Goal: Task Accomplishment & Management: Use online tool/utility

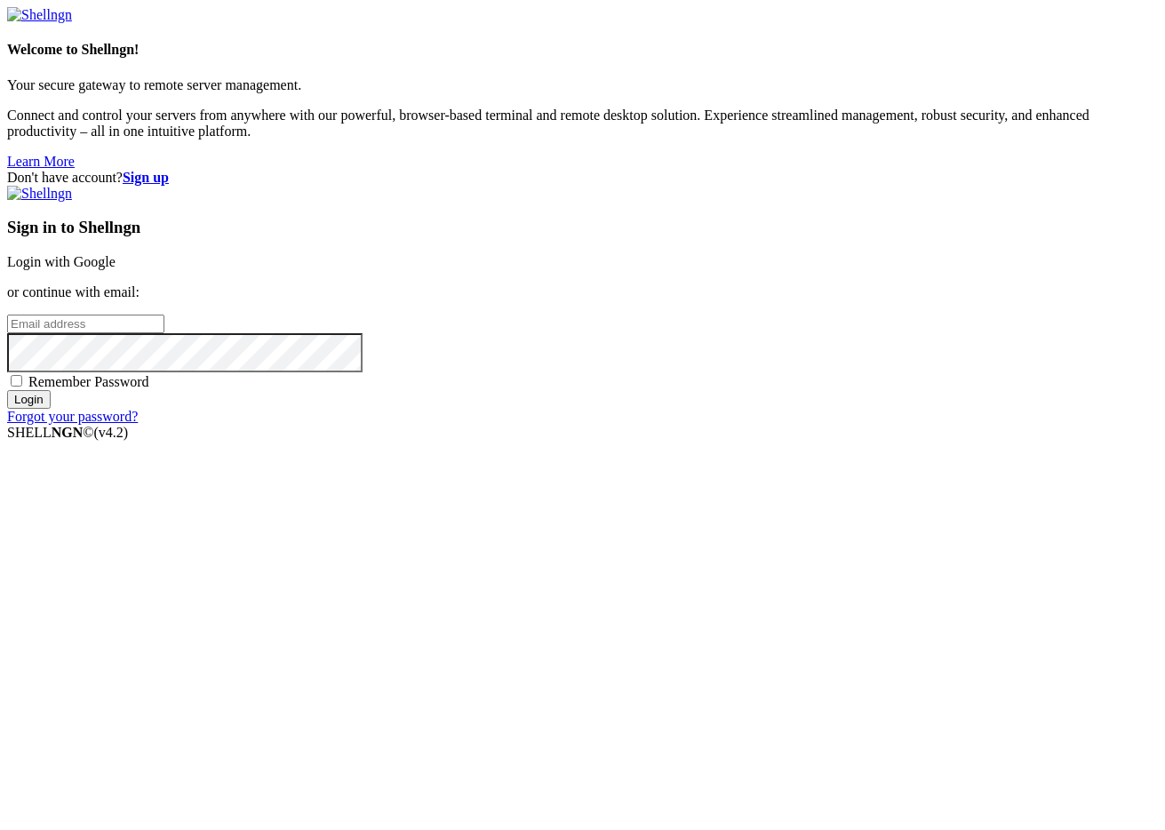
type input "[PERSON_NAME][EMAIL_ADDRESS][DOMAIN_NAME]"
click at [51, 409] on input "Login" at bounding box center [29, 399] width 44 height 19
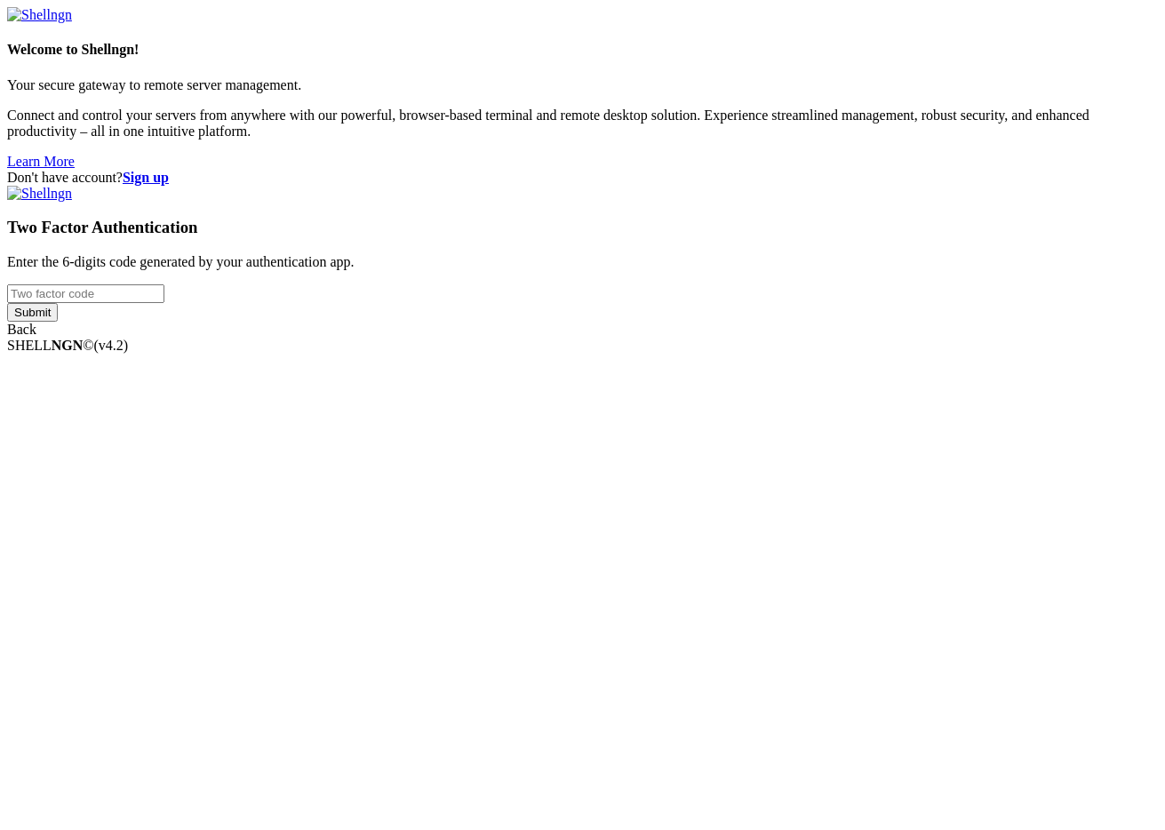
click at [698, 338] on div "Two Factor Authentication Enter the 6-digits code generated by your authenticat…" at bounding box center [582, 262] width 1151 height 152
click at [164, 303] on input "number" at bounding box center [85, 293] width 157 height 19
type input "300245"
click at [7, 303] on input "Submit" at bounding box center [32, 312] width 51 height 19
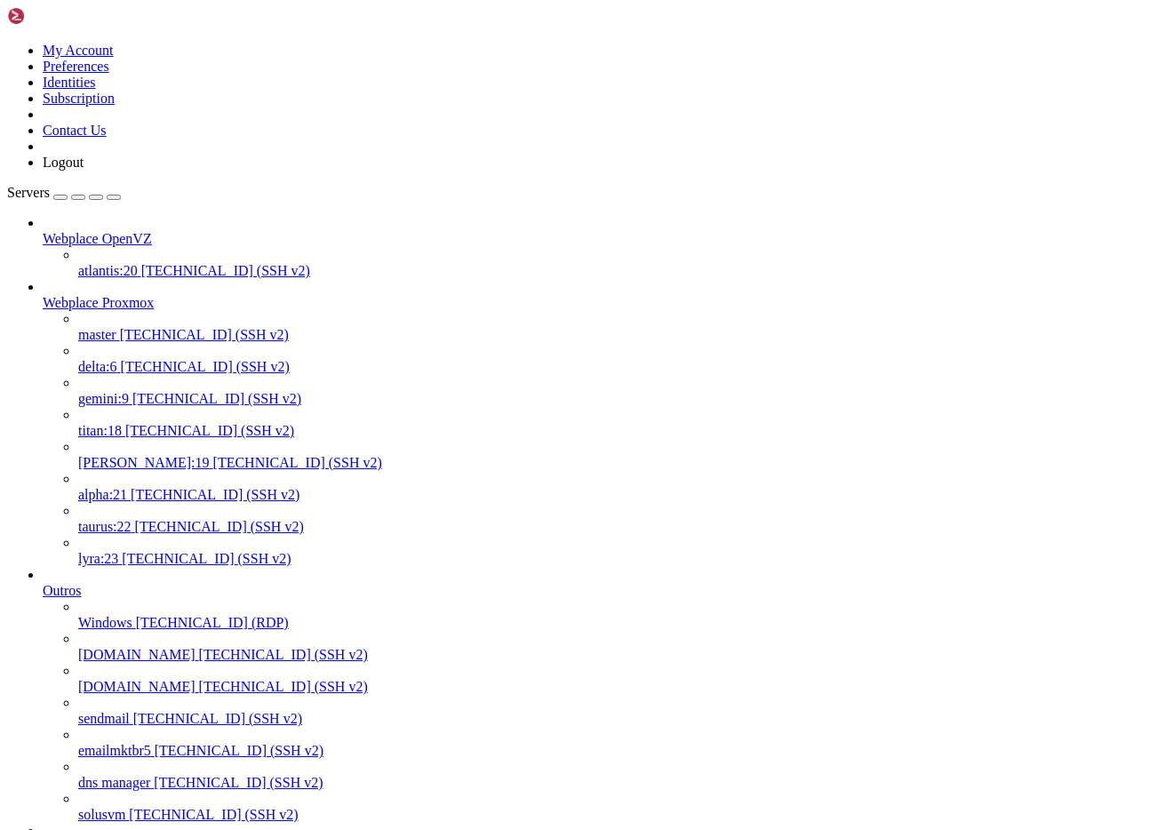
scroll to position [1441, 0]
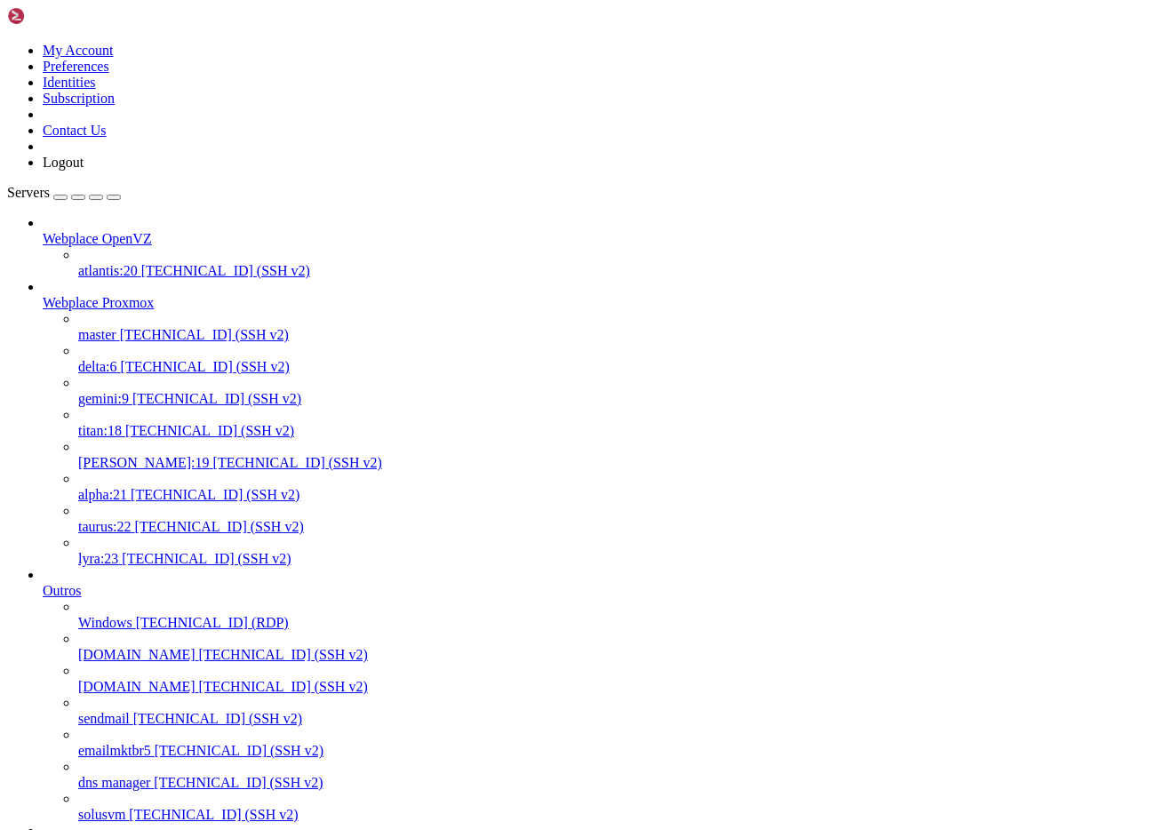
scroll to position [17, 4]
drag, startPoint x: 157, startPoint y: 2879, endPoint x: 2, endPoint y: 2544, distance: 369.3
copy div "root@node303:~# qm list root@node303:~# psct list -bash: psct: command not foun…"
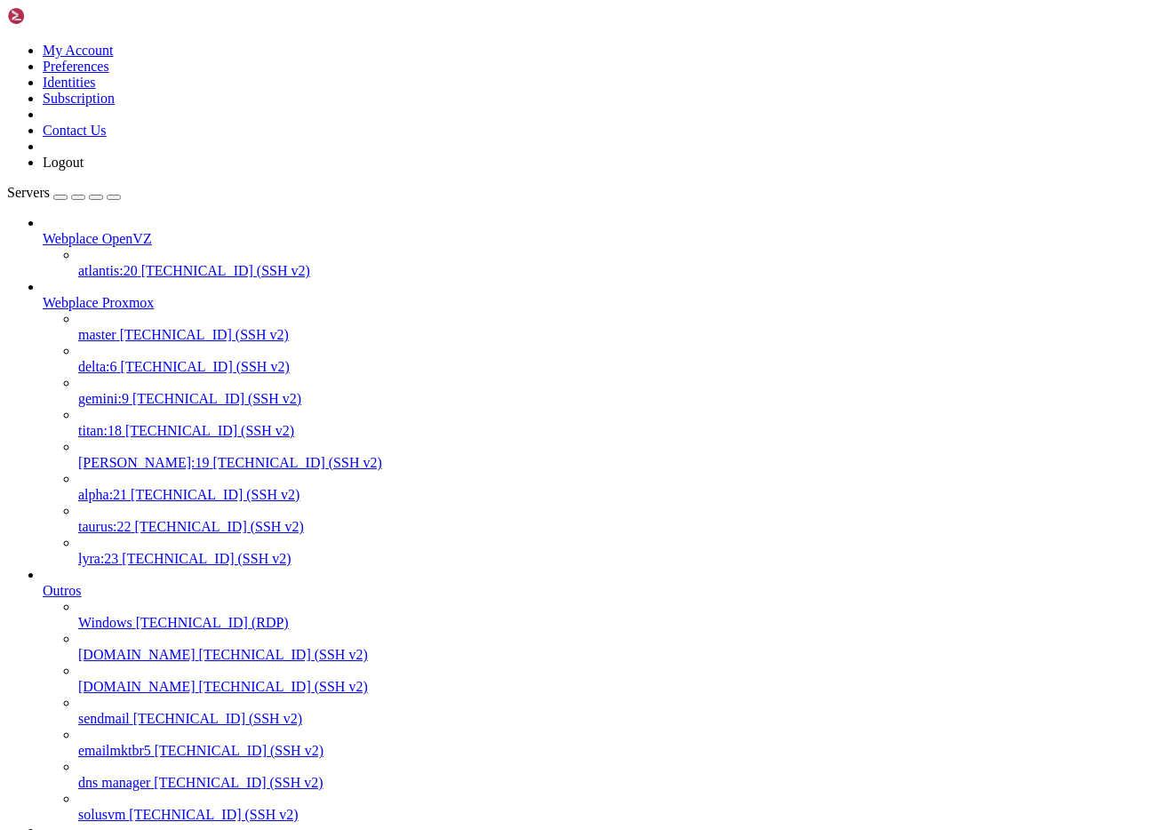
drag, startPoint x: 355, startPoint y: 2962, endPoint x: 82, endPoint y: 2956, distance: 272.9
drag, startPoint x: 274, startPoint y: 2964, endPoint x: 15, endPoint y: 2943, distance: 259.4
copy div "root@node303:~# vzdump 521 --dumpdir /root/vzdump-backups/ --mode snapshot INFO…"
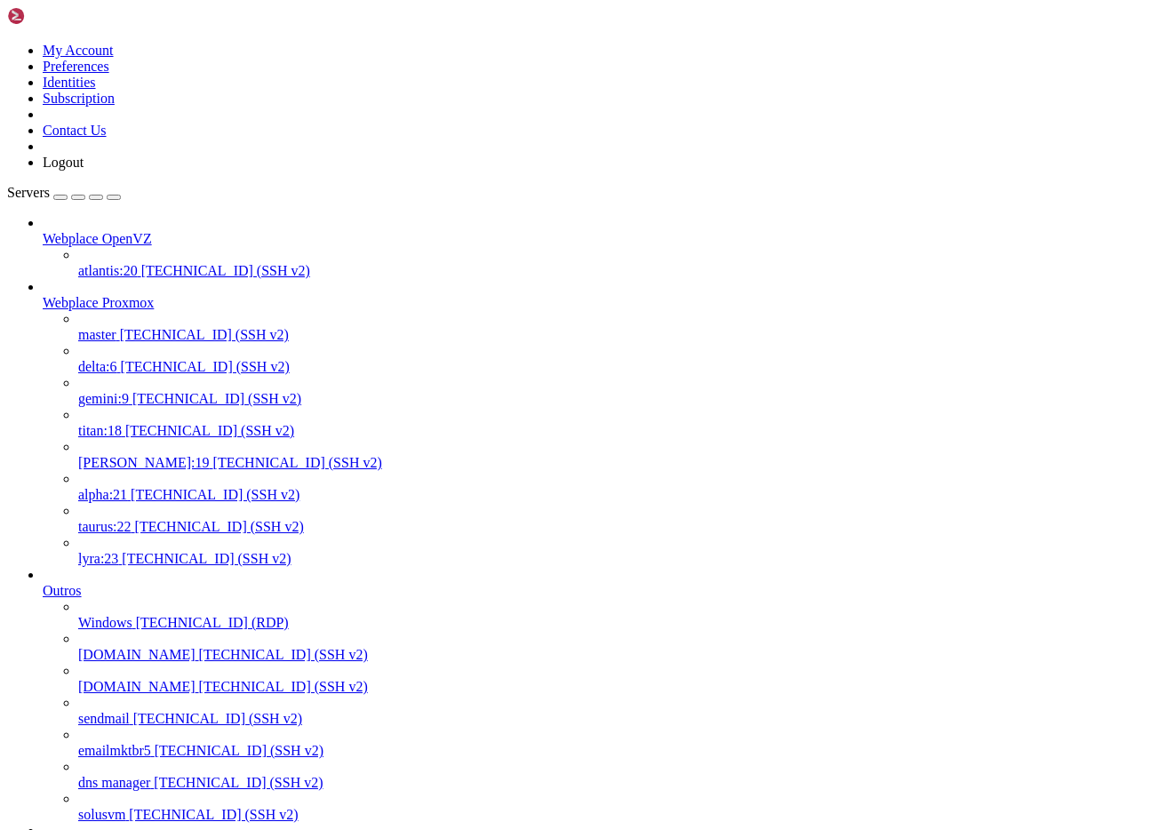
drag, startPoint x: 376, startPoint y: 2977, endPoint x: 16, endPoint y: 2890, distance: 370.3
copy div "root@node303:~# mkdir -p /root/backup-lxc-configs root@node303:~# cp -a /etc/pv…"
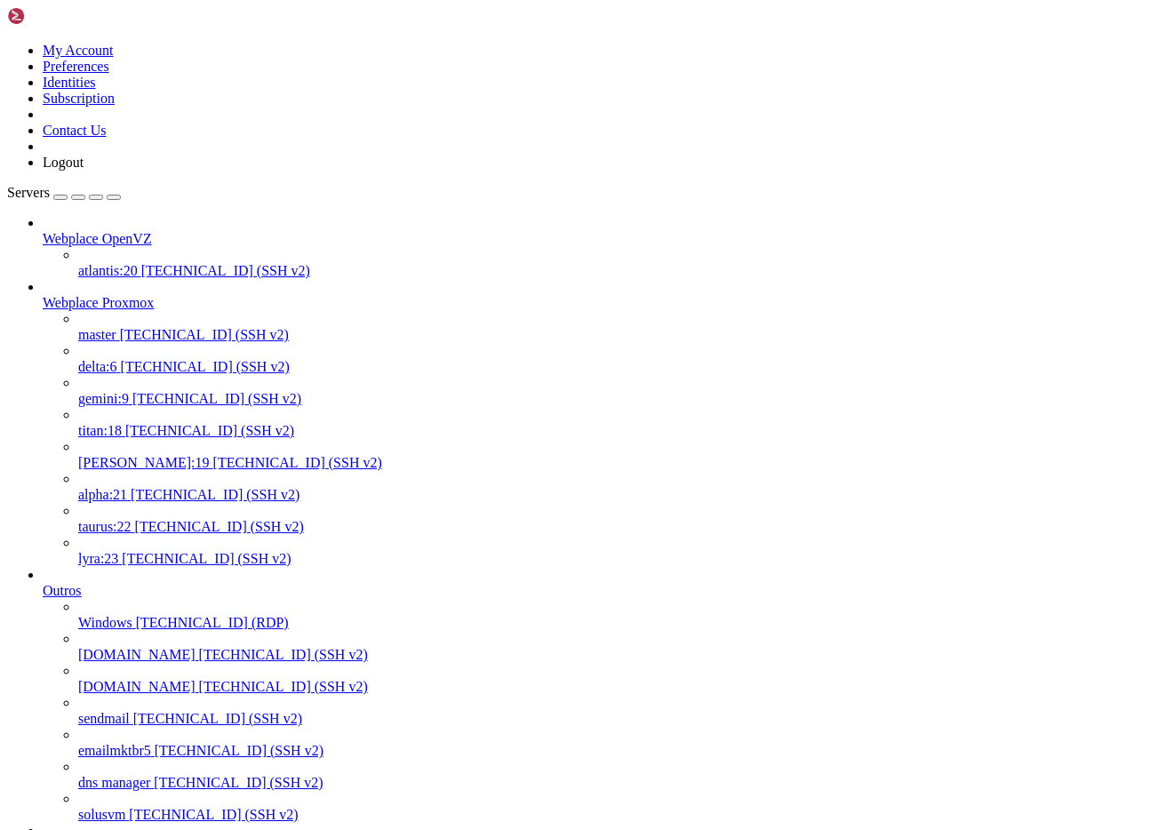
drag, startPoint x: 118, startPoint y: 3152, endPoint x: 14, endPoint y: 2998, distance: 185.6
copy div "root@node303:~# vzdump 521 --dumpdir /root/vzdump-backups/ --mode snapshot INFO…"
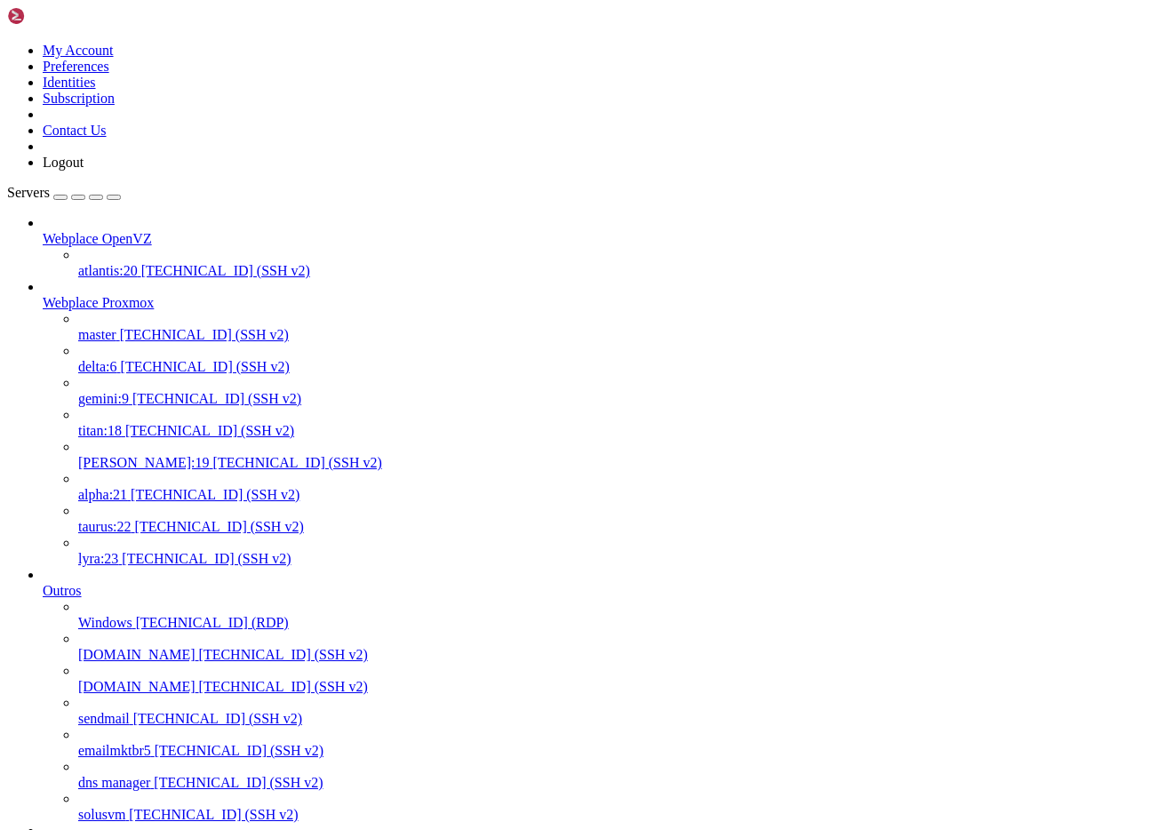
scroll to position [1128, 0]
drag, startPoint x: 136, startPoint y: 3376, endPoint x: 297, endPoint y: 3372, distance: 160.9
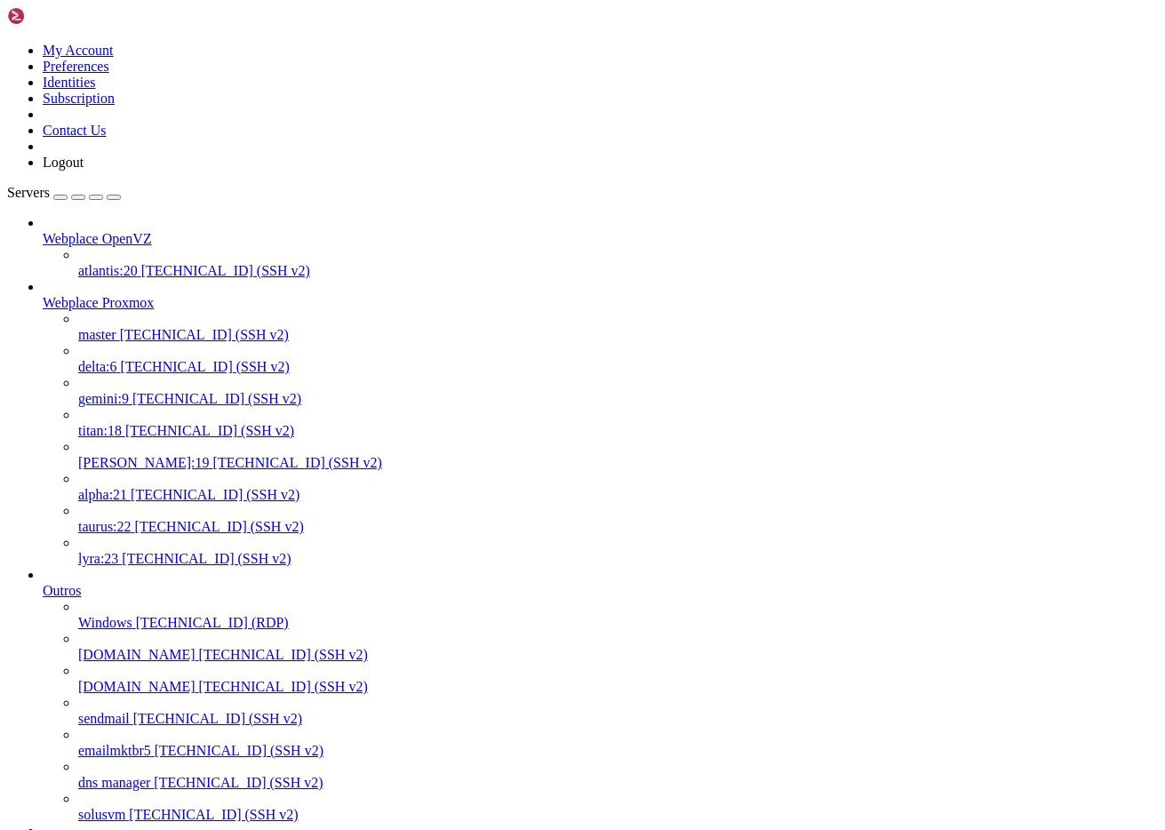
copy x-row "ps aux | grep [p]mxcfs"
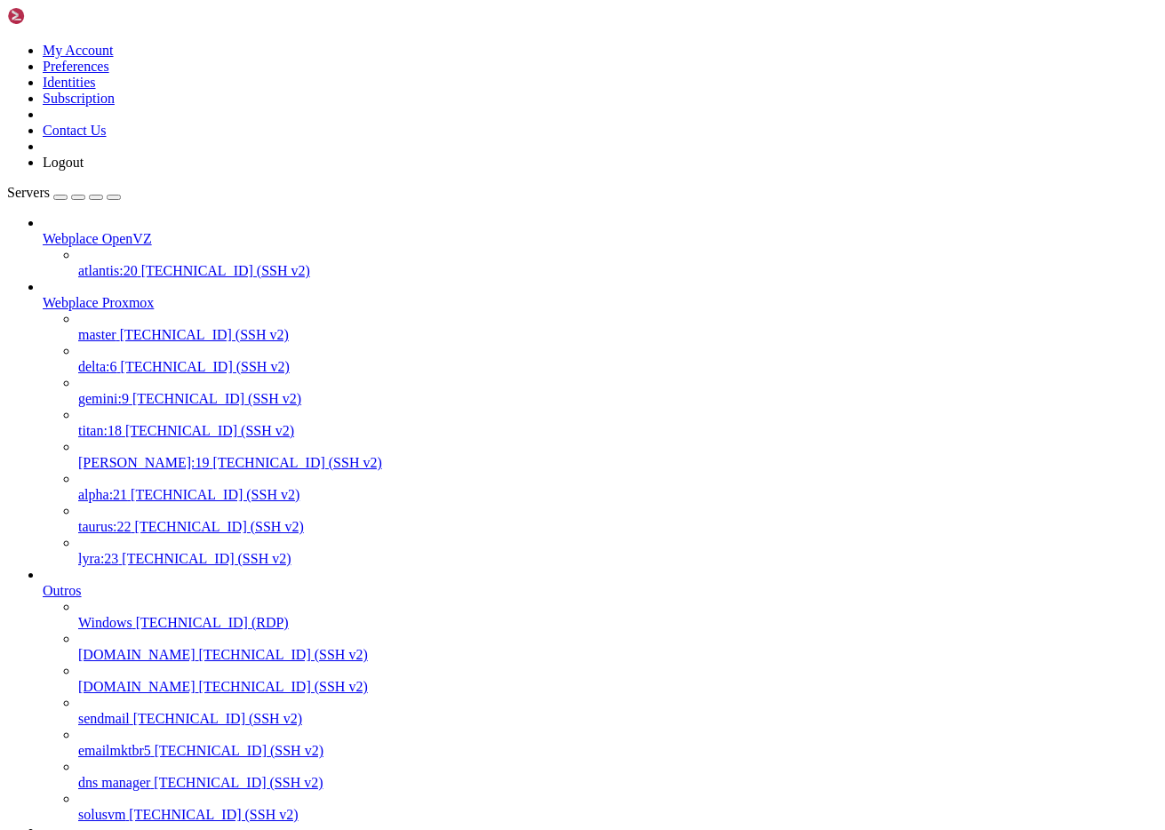
drag, startPoint x: 15, startPoint y: 3238, endPoint x: 654, endPoint y: 3246, distance: 638.9
copy div "root@node303:~# zfs send local-zfs/subvol-521-disk-0@pre-split > /root/lxc-521-…"
drag, startPoint x: 251, startPoint y: 2696, endPoint x: 3, endPoint y: 2585, distance: 271.7
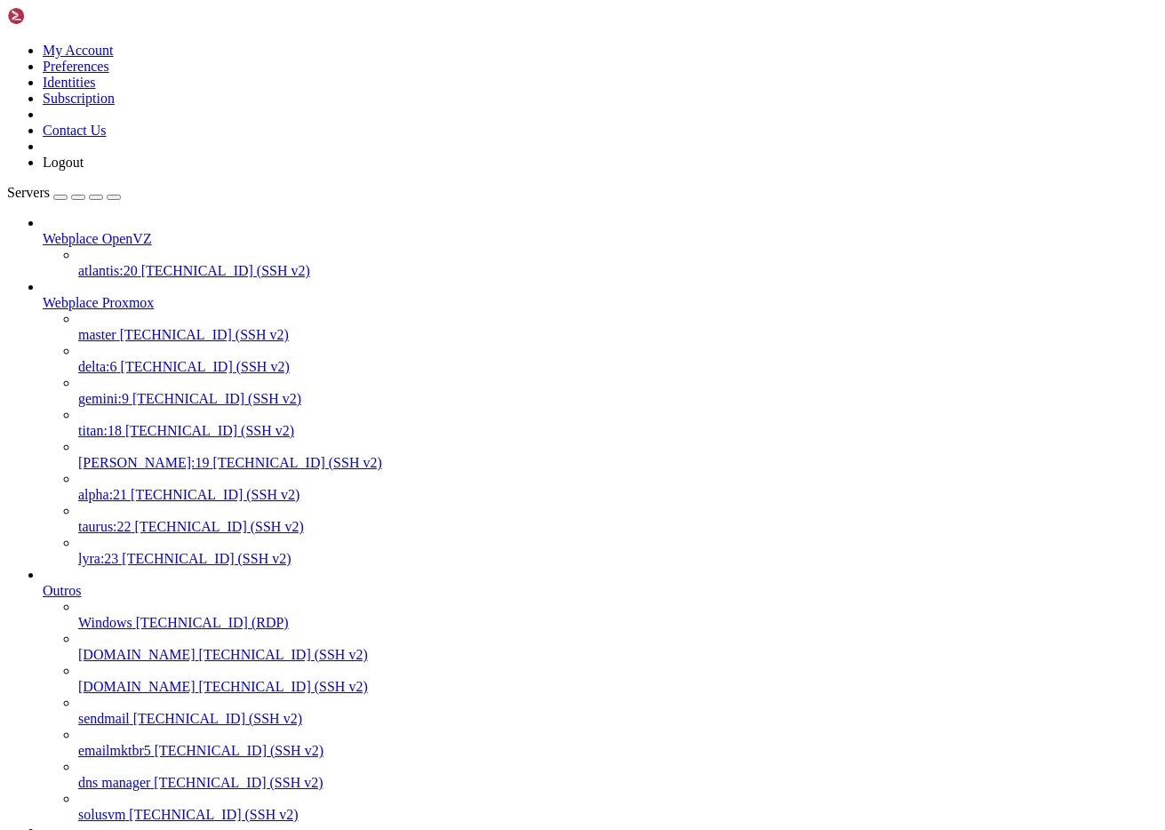
copy div "root@node303:~# grep -A3 'zfspool: local-zfs' /etc/pve/storage.cfg zfspool: loc…"
drag, startPoint x: 133, startPoint y: 2707, endPoint x: 660, endPoint y: 2739, distance: 527.9
copy div "zfs send rpool/data/subvol-521-disk-0@pre-split | zstd -T0 -19 -o /root/lxc-521…"
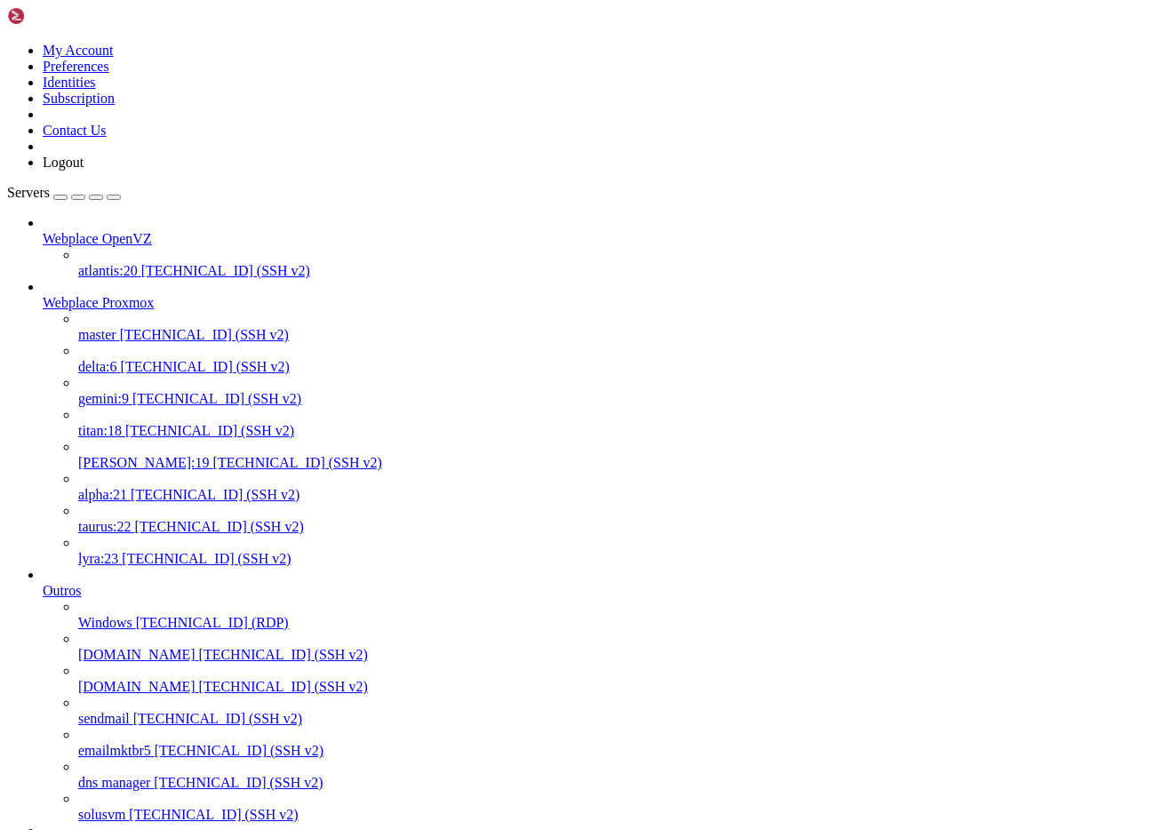
copy div "root@node303:~# zfs snapshot rpool/data/subvol-521-disk-0@pre-split root@node30…"
drag, startPoint x: 529, startPoint y: 2917, endPoint x: 14, endPoint y: 2751, distance: 540.6
drag, startPoint x: 16, startPoint y: 2750, endPoint x: 591, endPoint y: 2912, distance: 597.2
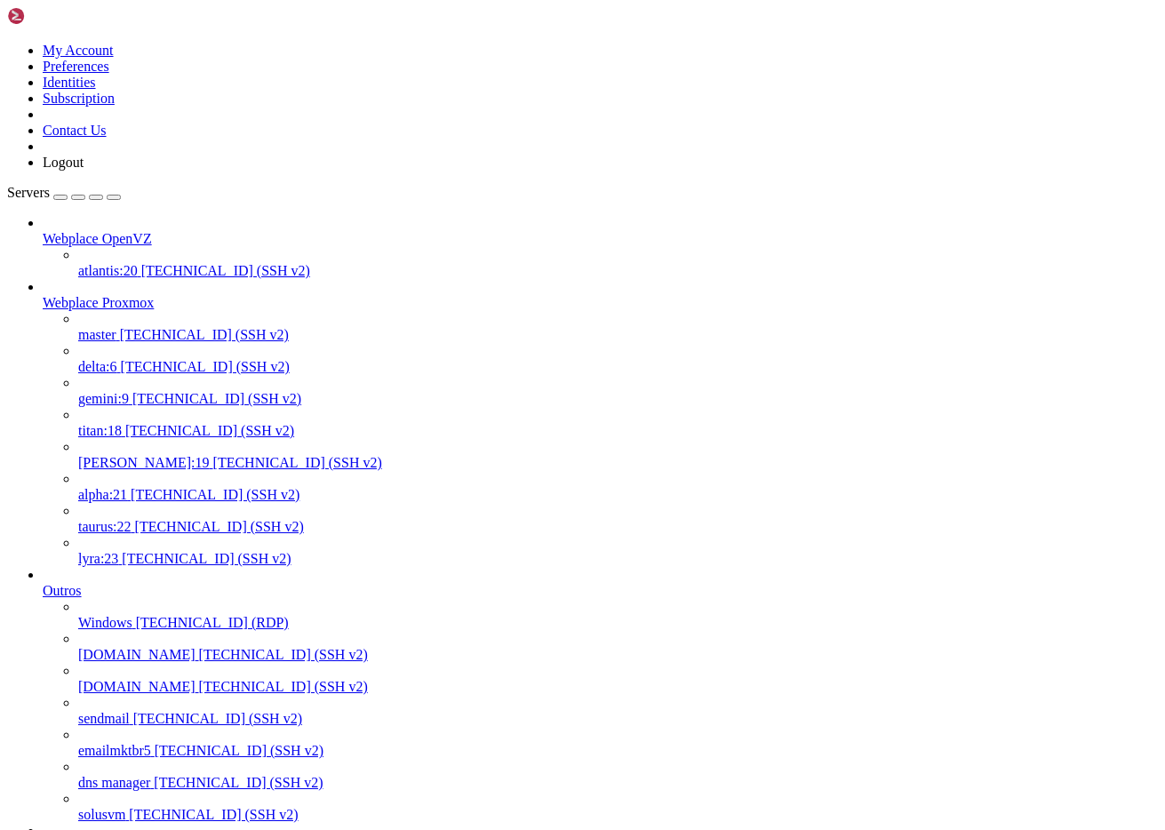
copy div "root@node303:~# zfs snapshot rpool/data/subvol-521-disk-0@pre-split root@node30…"
drag, startPoint x: 463, startPoint y: 3153, endPoint x: 14, endPoint y: 2922, distance: 504.7
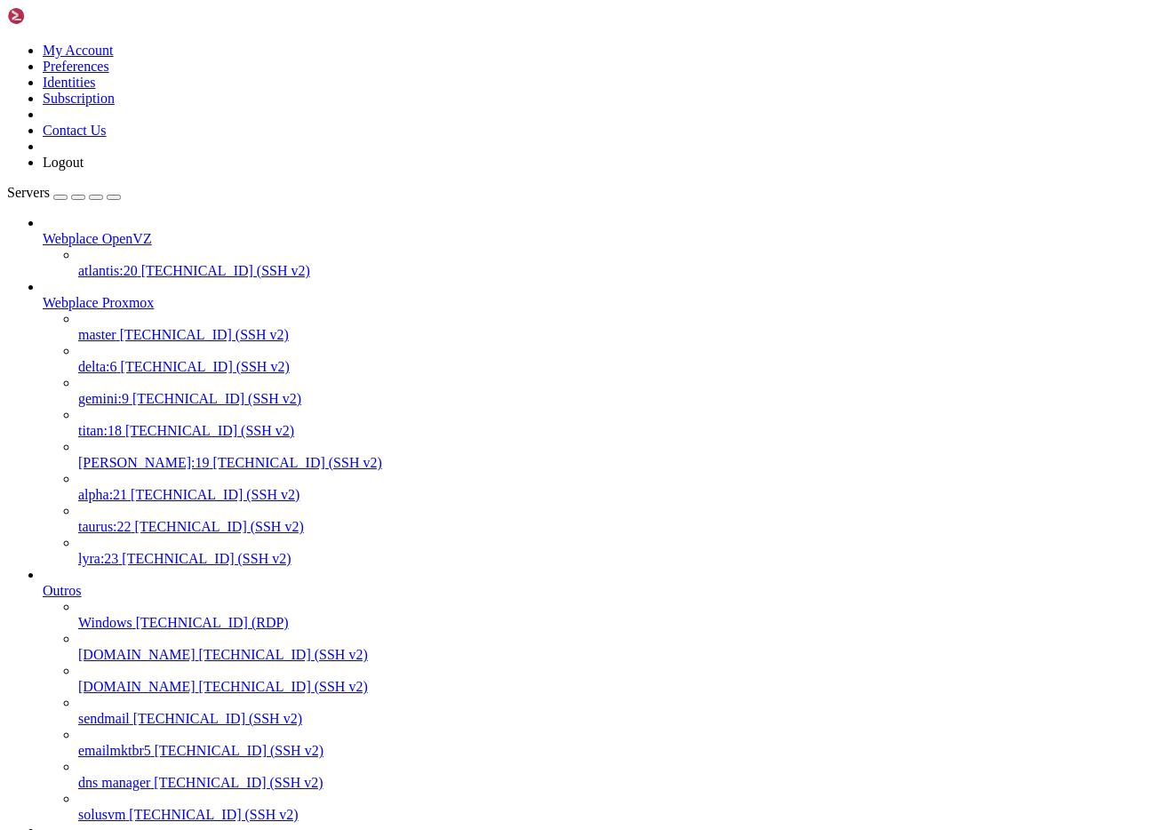
scroll to position [468, 0]
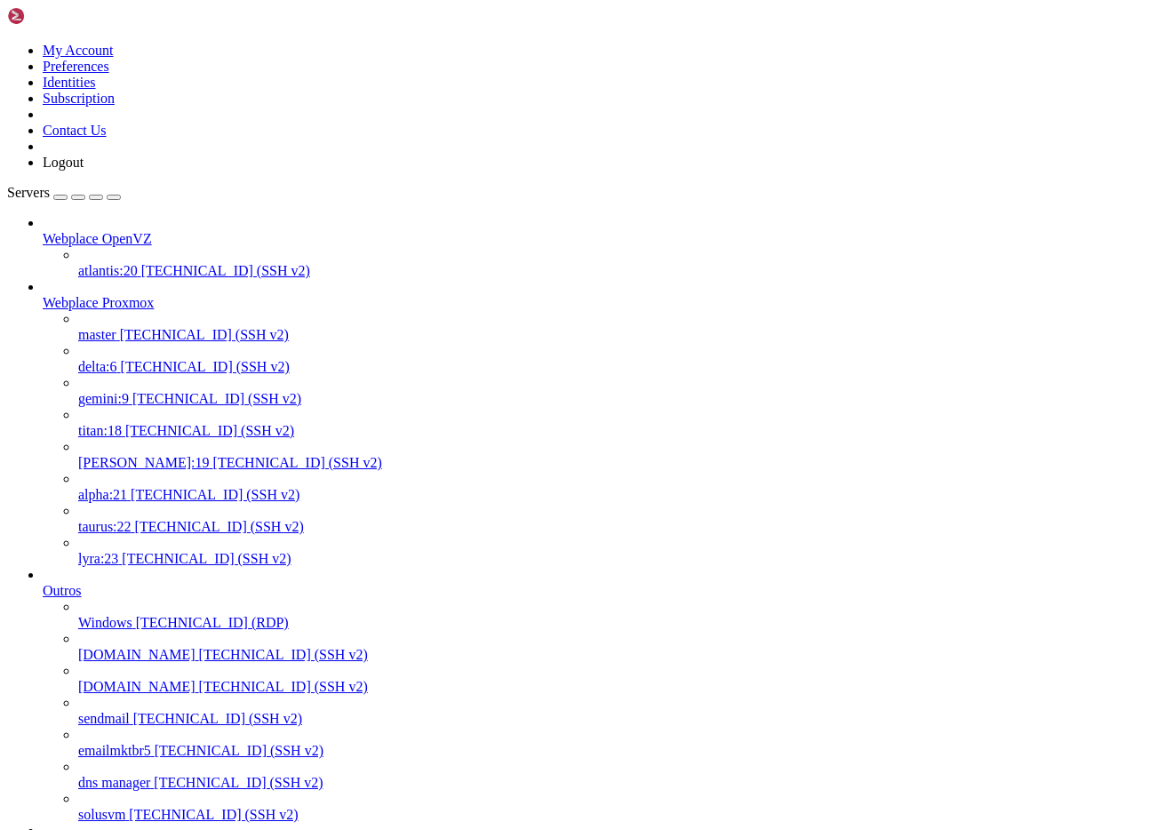
drag, startPoint x: 16, startPoint y: 3001, endPoint x: 319, endPoint y: 3252, distance: 393.8
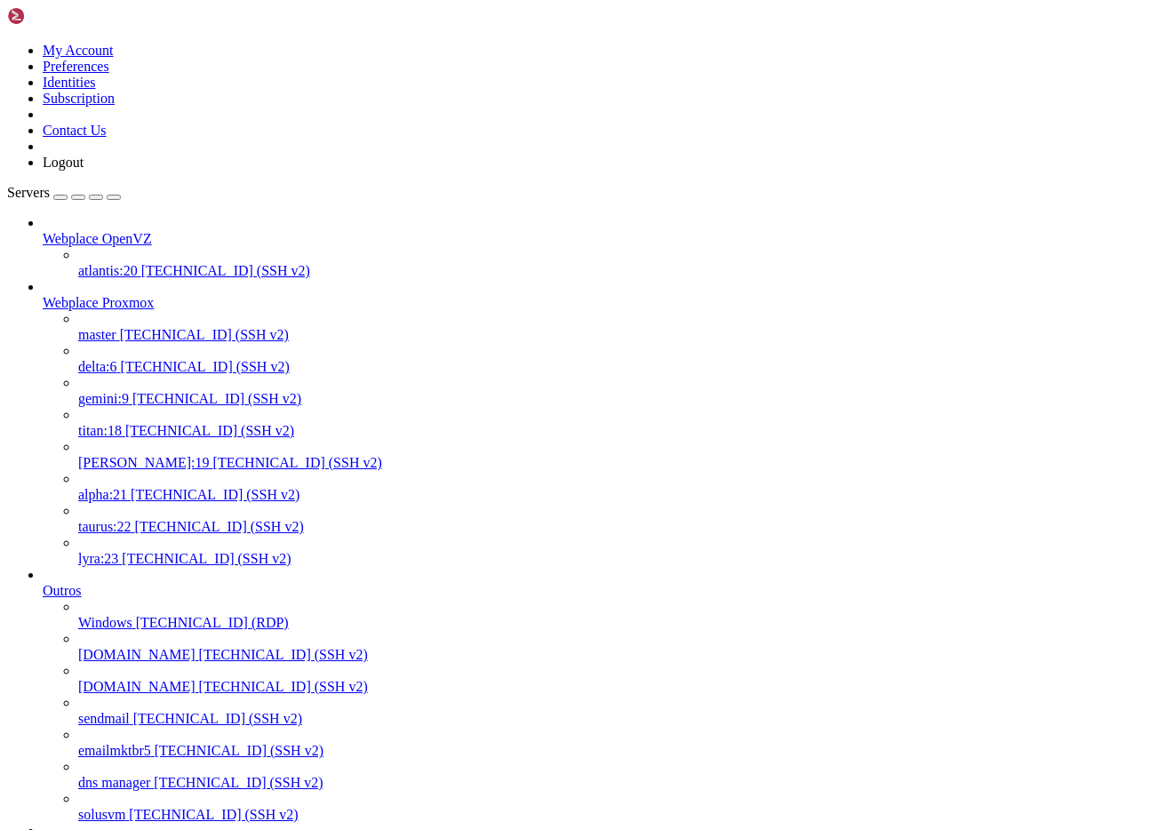
scroll to position [207, 0]
drag, startPoint x: 16, startPoint y: 3225, endPoint x: 495, endPoint y: 3251, distance: 479.6
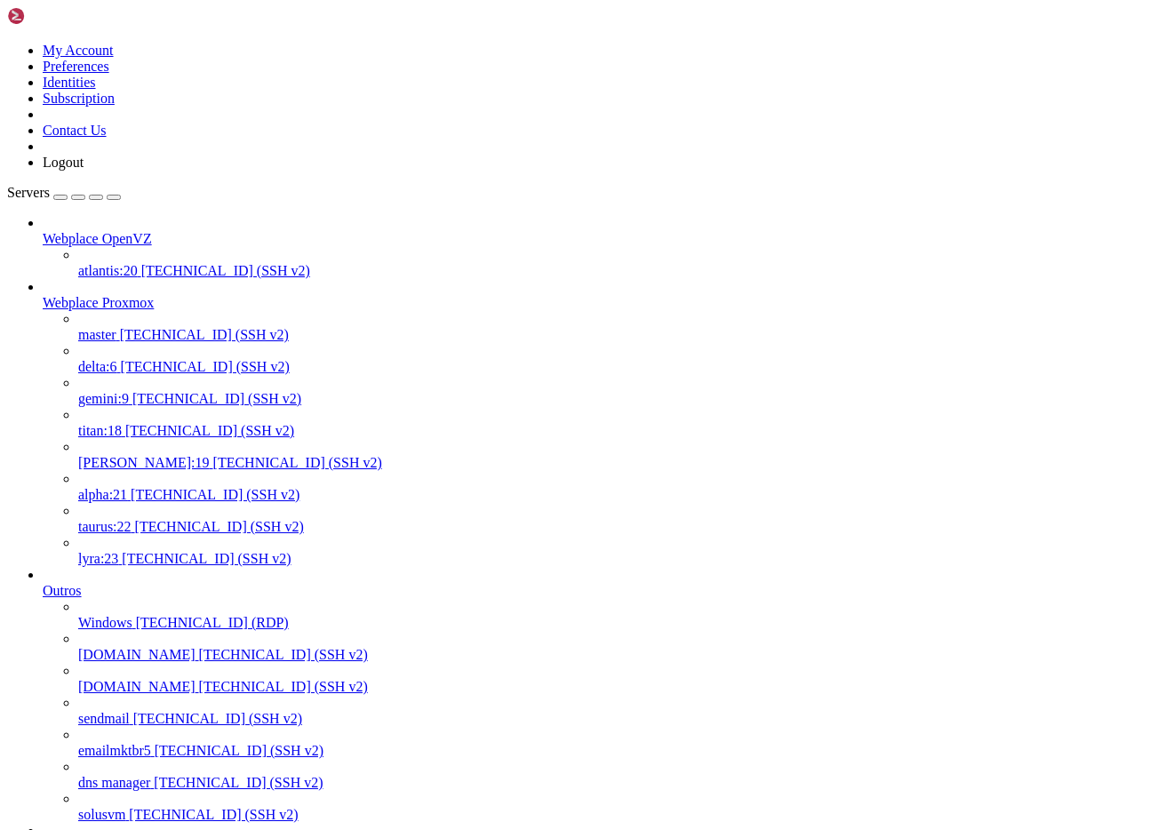
scroll to position [857, 0]
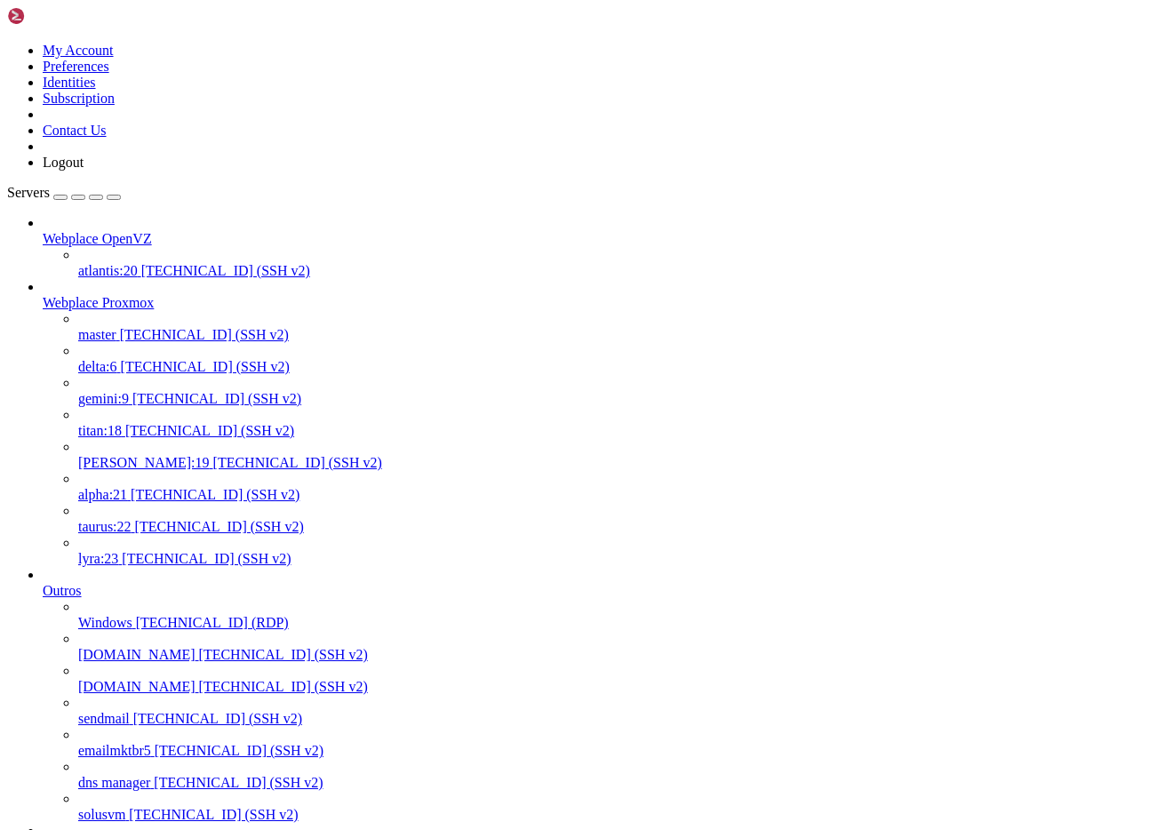
drag, startPoint x: 388, startPoint y: 17, endPoint x: 265, endPoint y: 18, distance: 123.5
drag, startPoint x: 374, startPoint y: 26, endPoint x: 332, endPoint y: 28, distance: 41.8
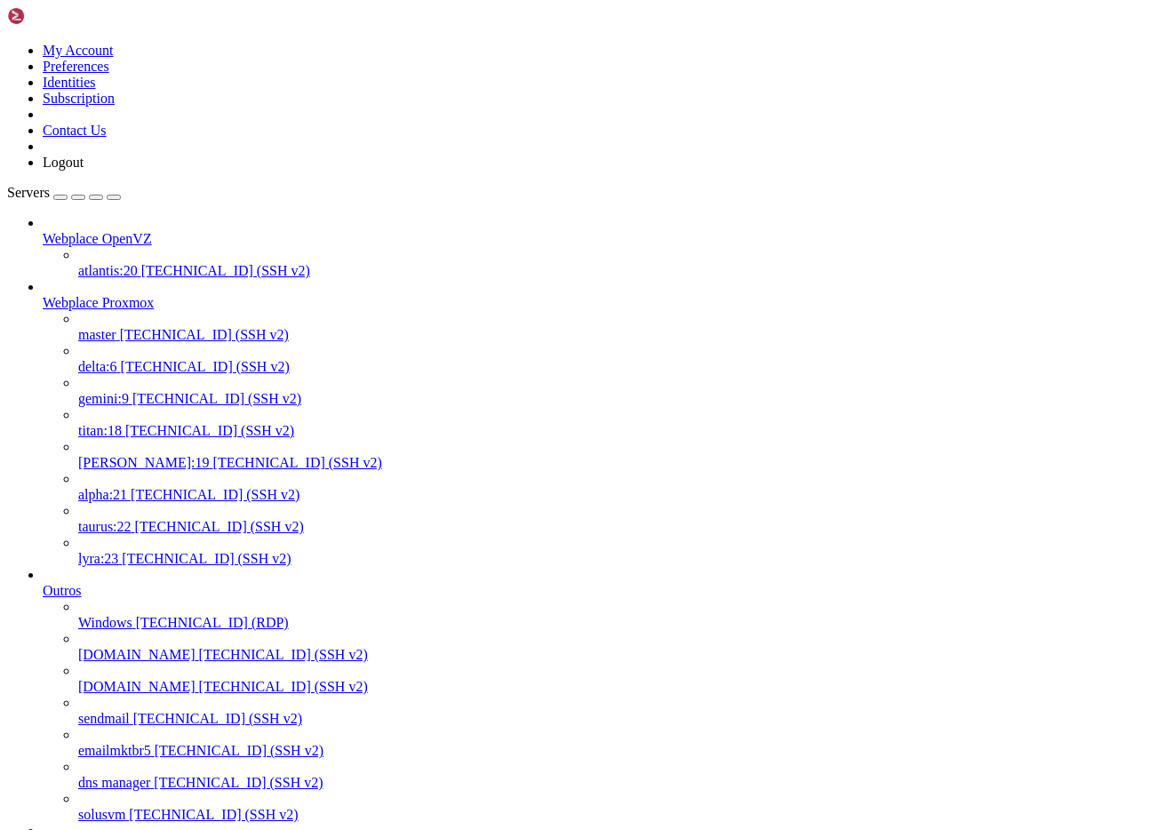
drag, startPoint x: 271, startPoint y: 25, endPoint x: 391, endPoint y: 28, distance: 120.0
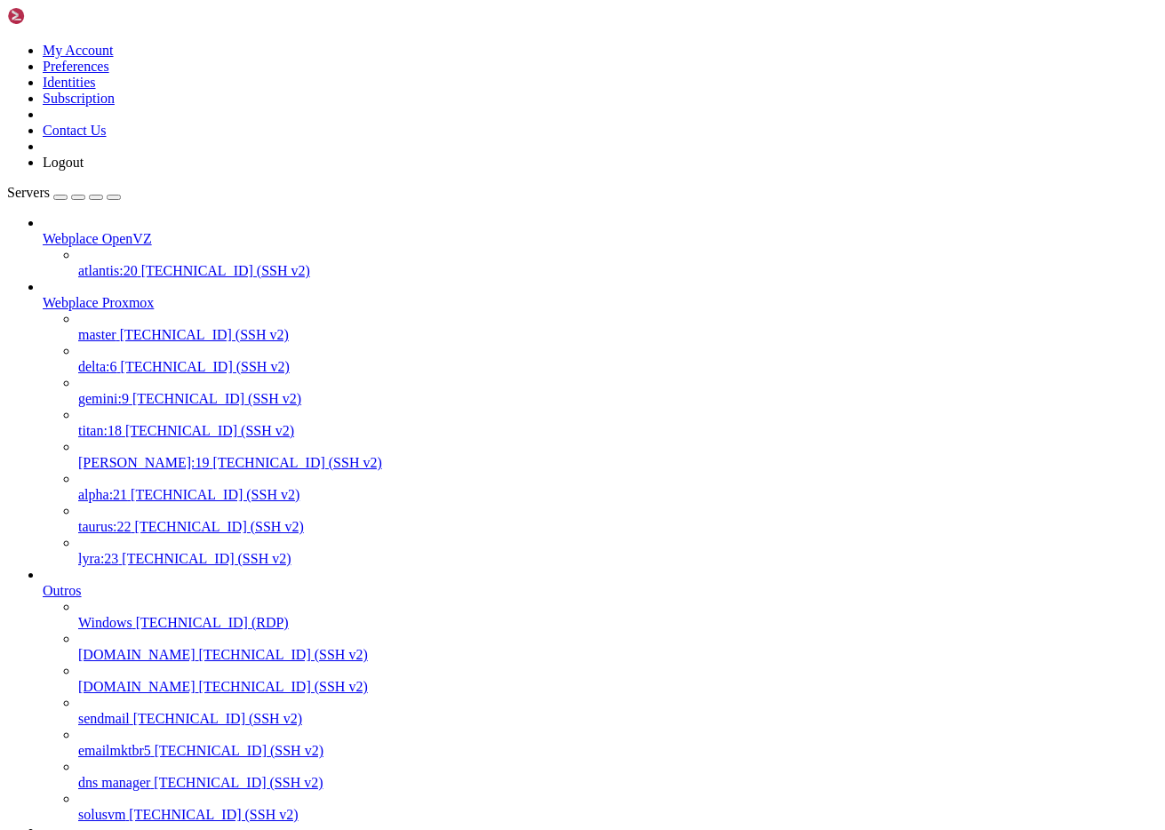
drag, startPoint x: 677, startPoint y: 252, endPoint x: 473, endPoint y: 174, distance: 218.8
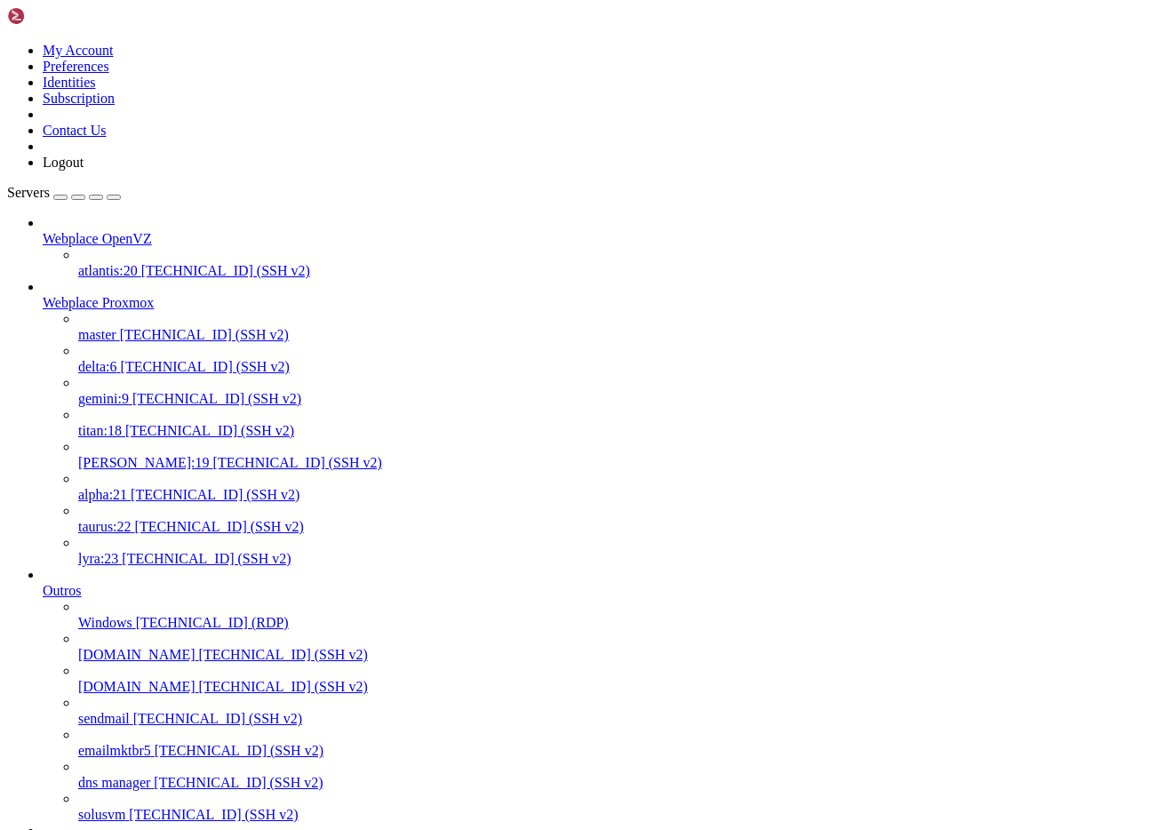
drag, startPoint x: 400, startPoint y: 18, endPoint x: 267, endPoint y: 24, distance: 133.4
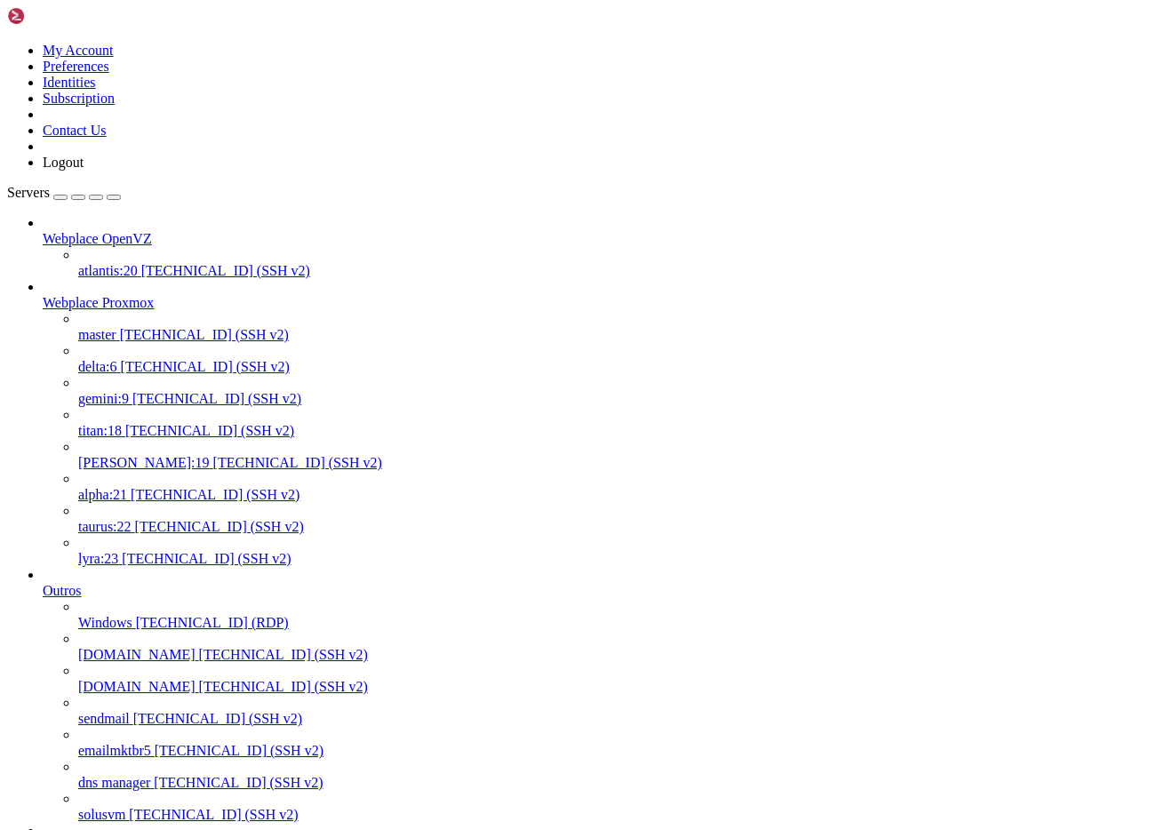
drag, startPoint x: 371, startPoint y: 26, endPoint x: 379, endPoint y: 24, distance: 9.1
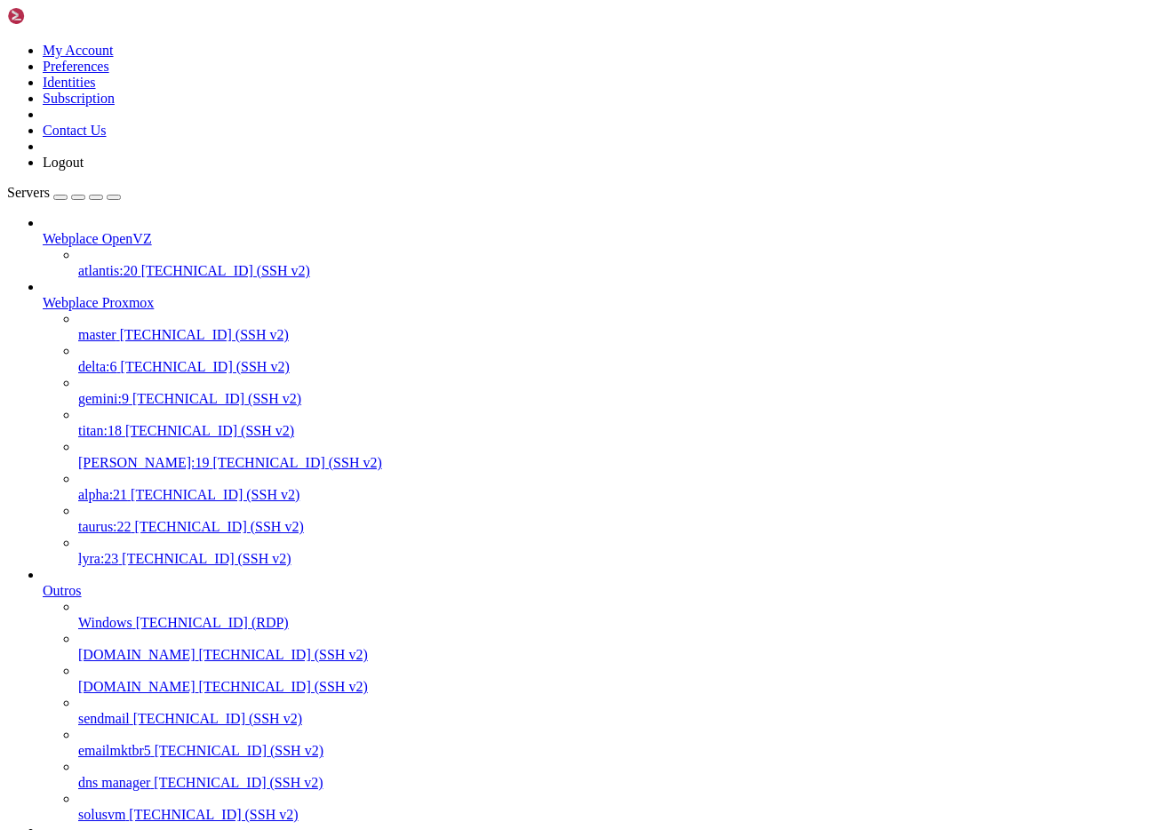
scroll to position [0, 0]
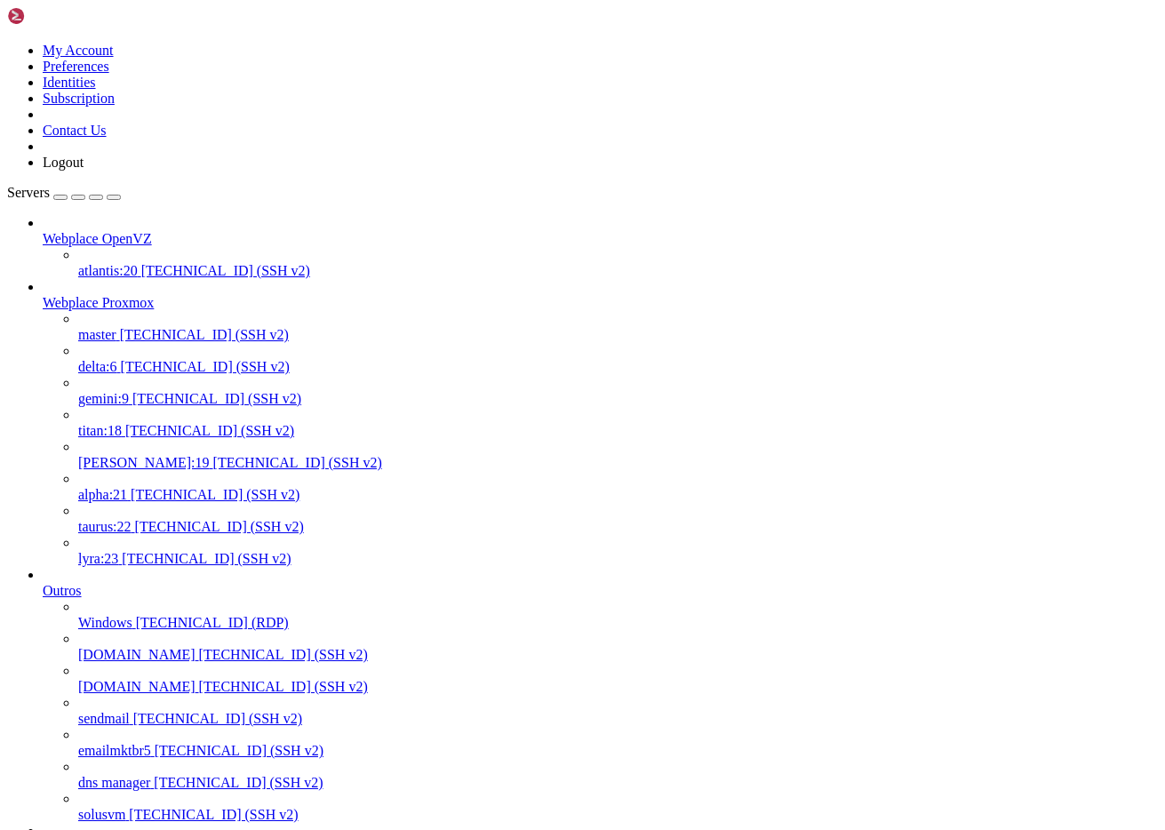
scroll to position [315, 0]
drag, startPoint x: 488, startPoint y: 23, endPoint x: 359, endPoint y: 20, distance: 128.9
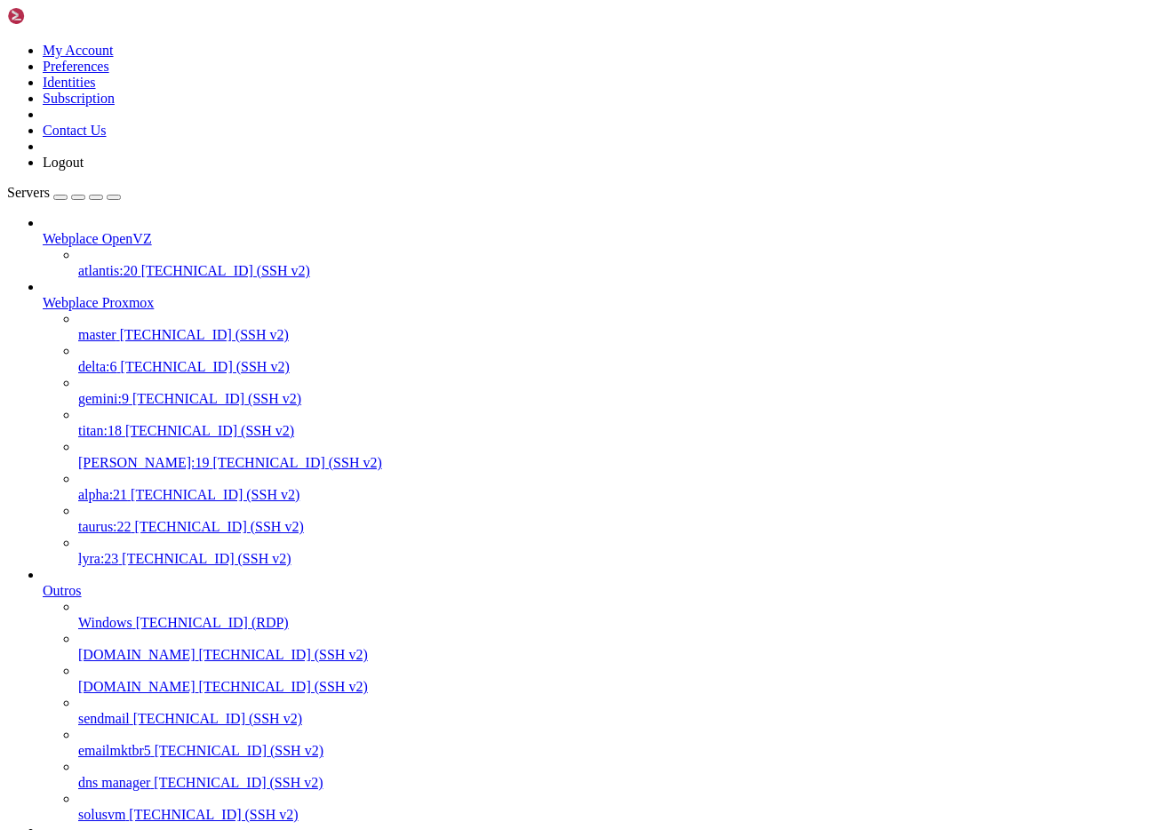
drag, startPoint x: 350, startPoint y: 3279, endPoint x: 269, endPoint y: 2555, distance: 728.7
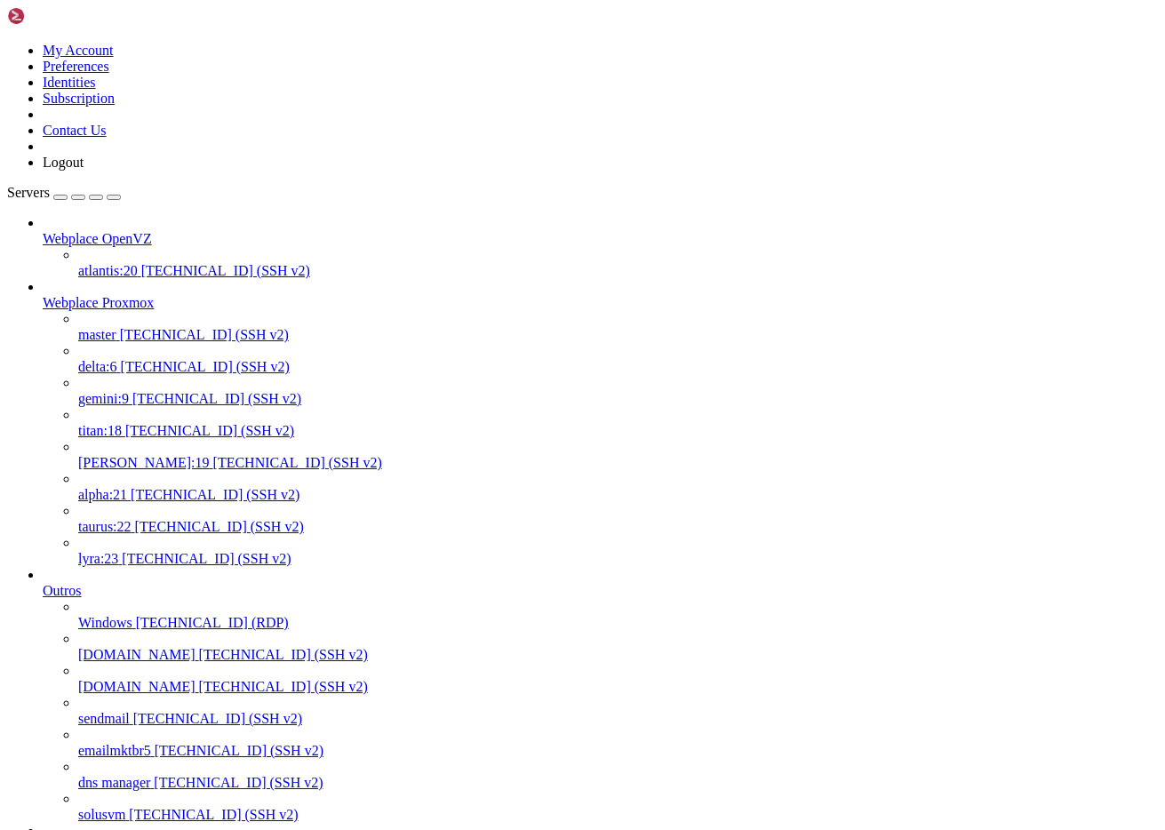
drag, startPoint x: 351, startPoint y: 4698, endPoint x: 14, endPoint y: 4287, distance: 531.0
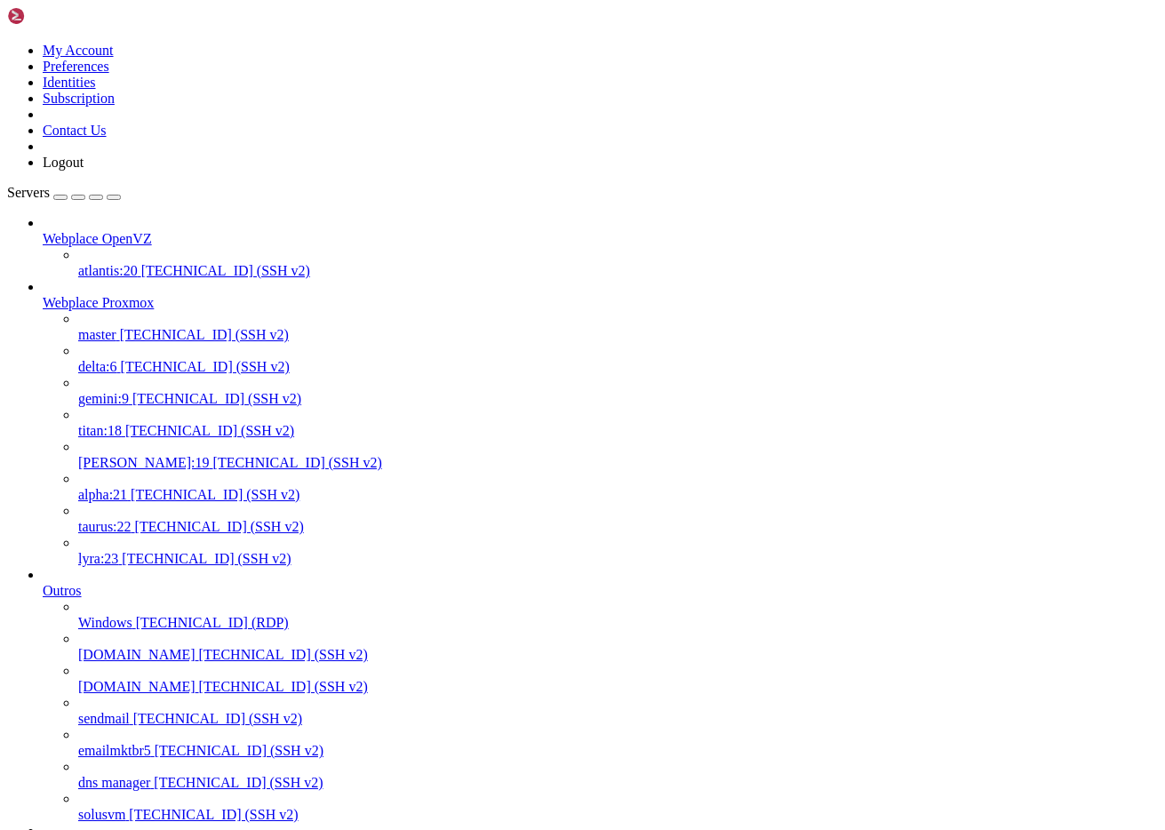
copy div "root@node306:~# pvecm status Cluster information ------------------- Name: Webp…"
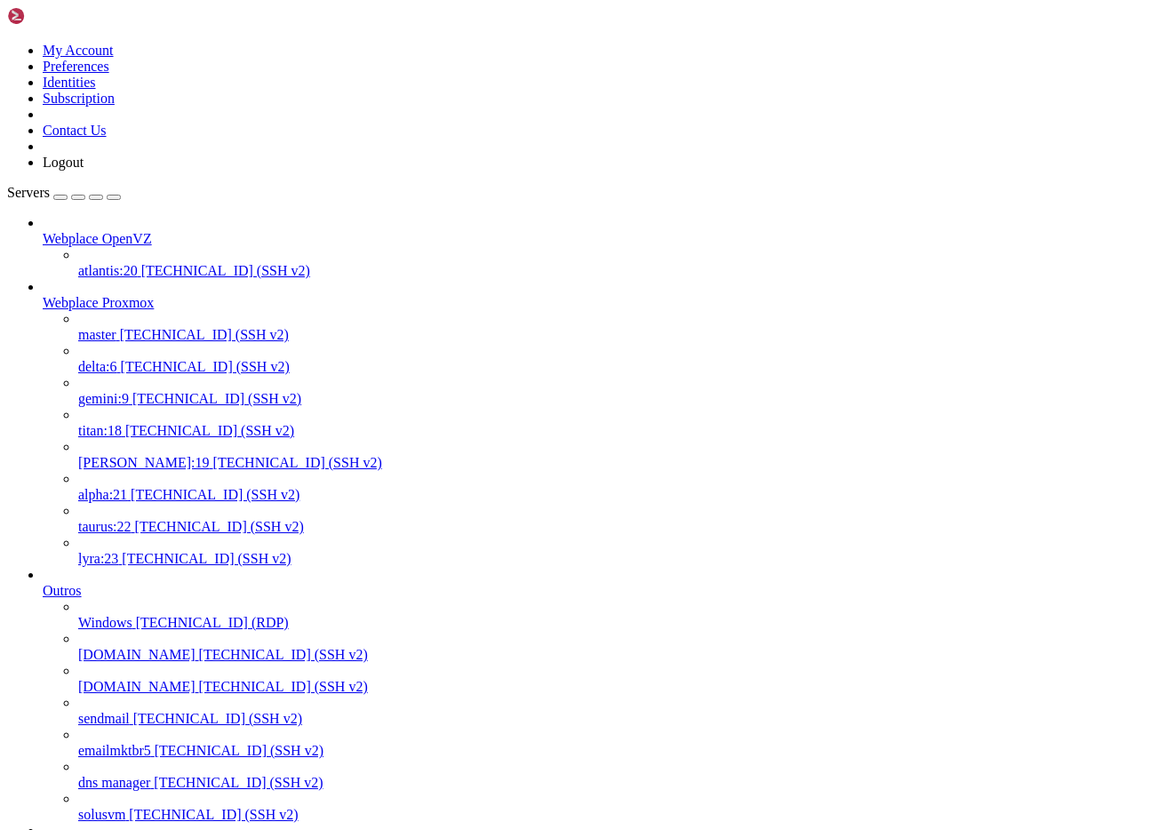
drag, startPoint x: 753, startPoint y: 4269, endPoint x: 119, endPoint y: 4059, distance: 668.2
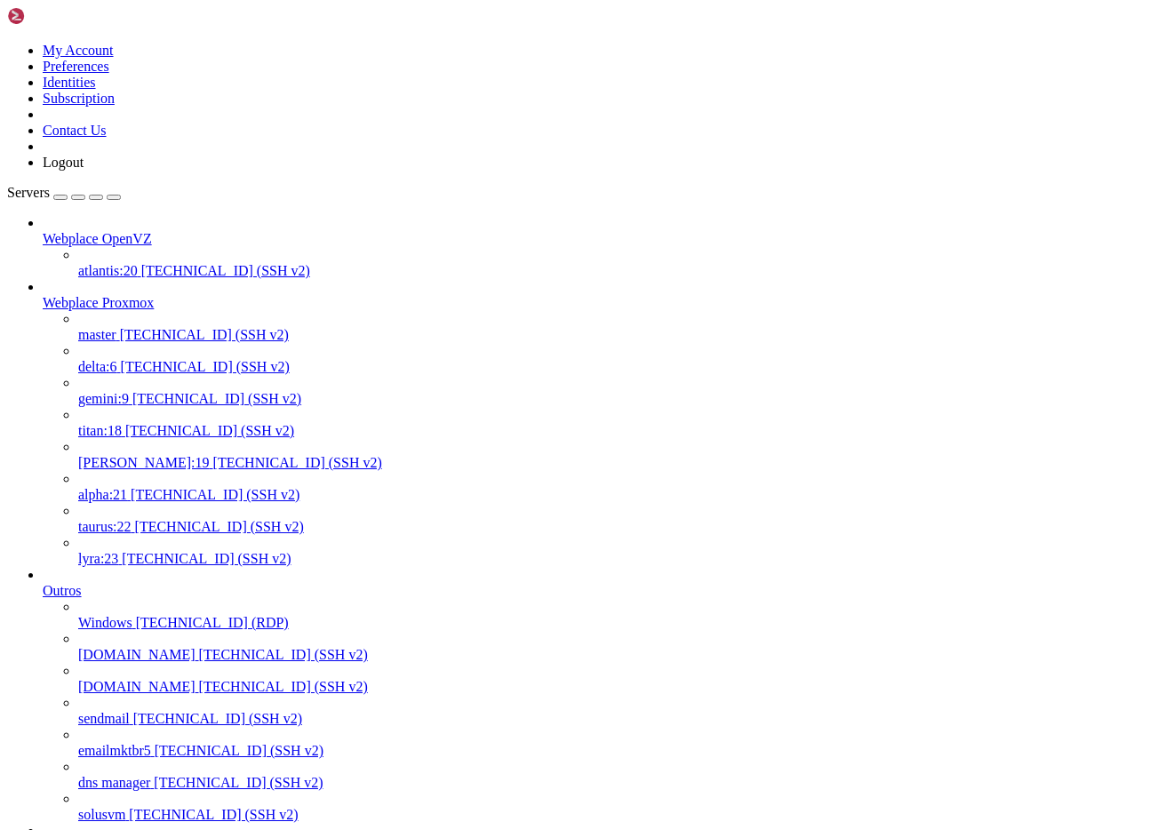
copy div "root@node306:~# systemctl status corosync ● corosync.service - Corosync Cluster…"
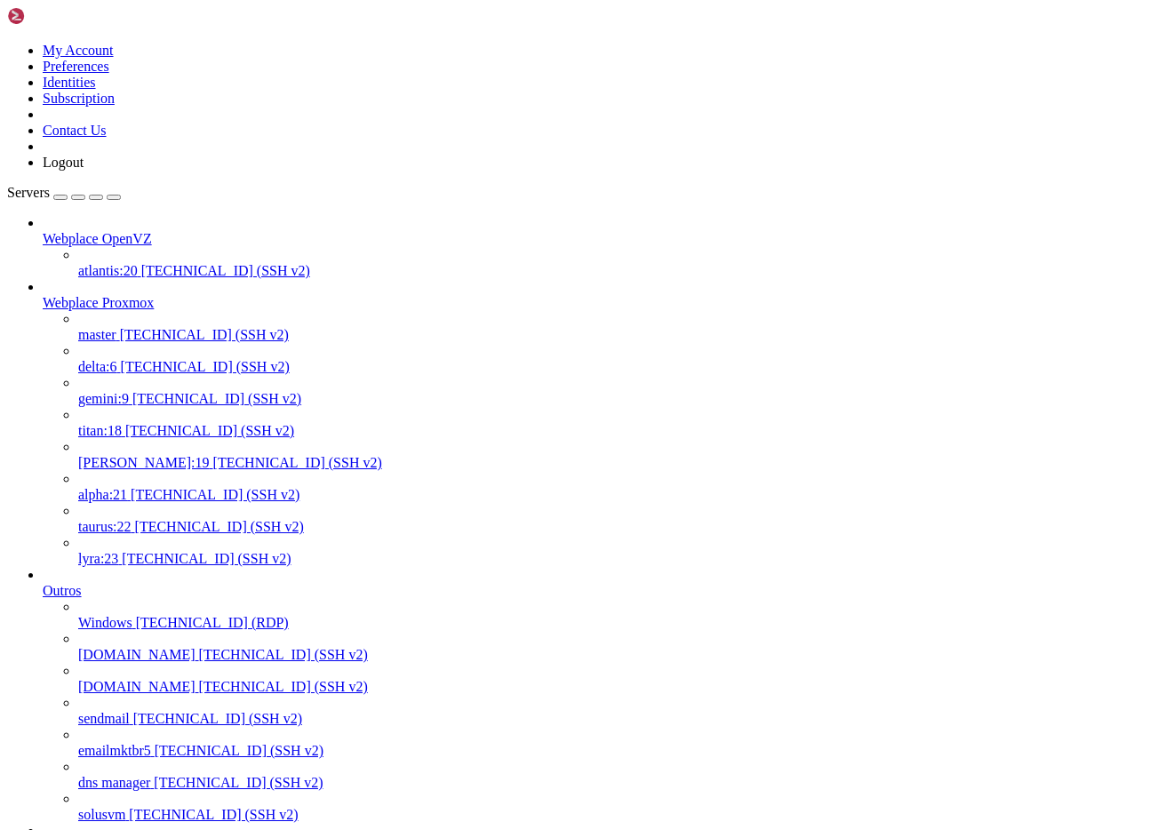
scroll to position [17, 4]
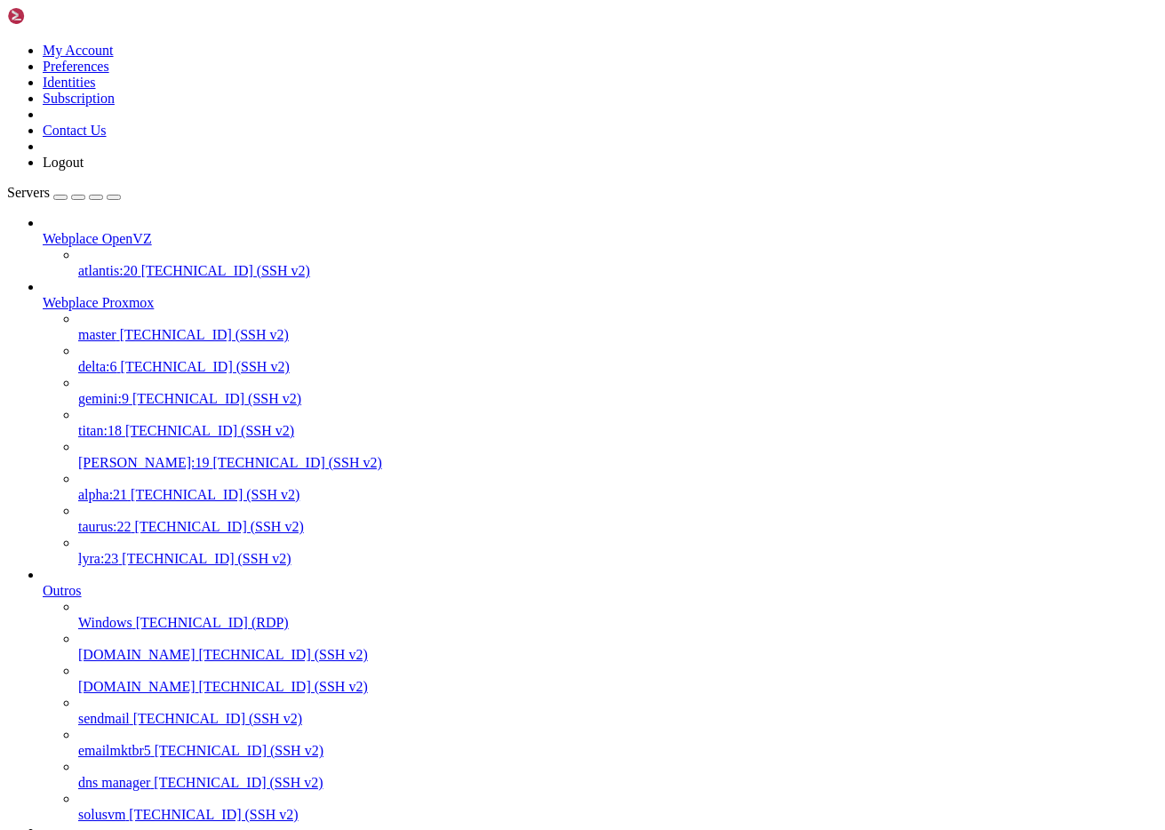
drag, startPoint x: 354, startPoint y: 3111, endPoint x: 217, endPoint y: 2700, distance: 432.7
copy div "root@node303:~# pvecm node Membership information ---------------------- Nodeid…"
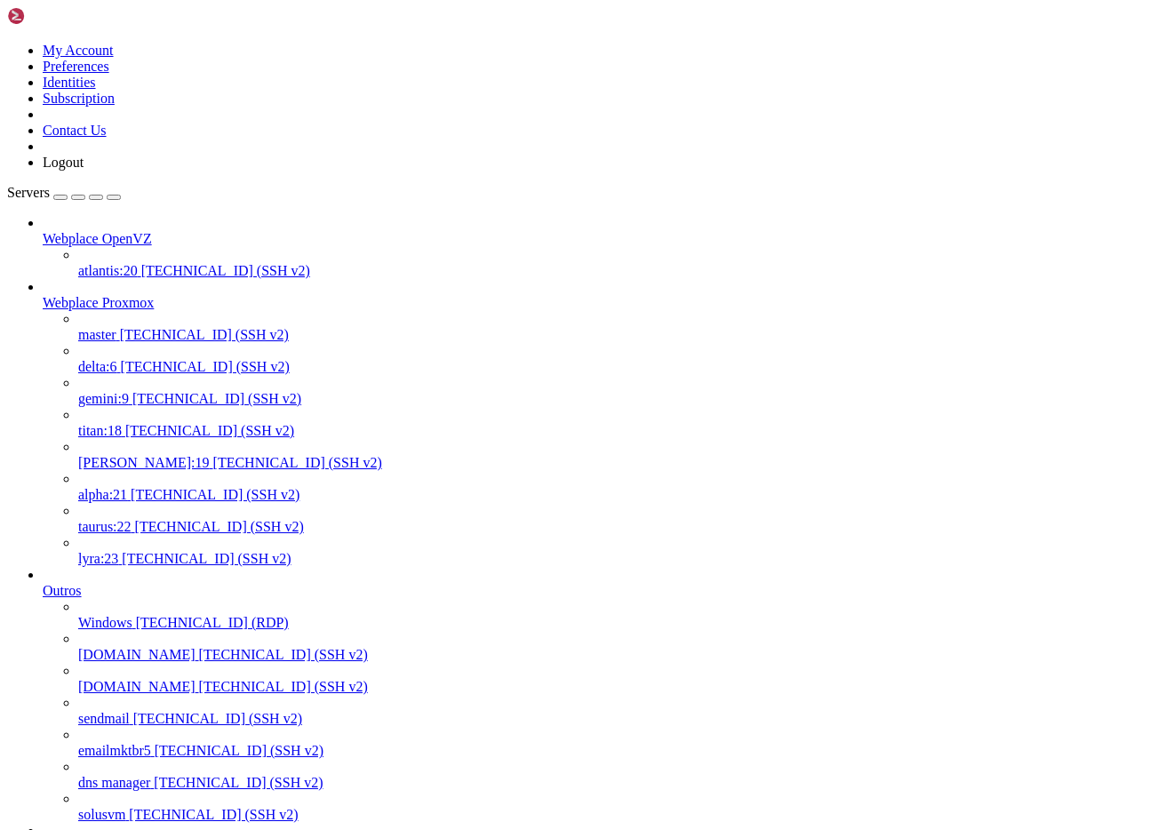
drag, startPoint x: 386, startPoint y: 4698, endPoint x: 421, endPoint y: 4557, distance: 145.7
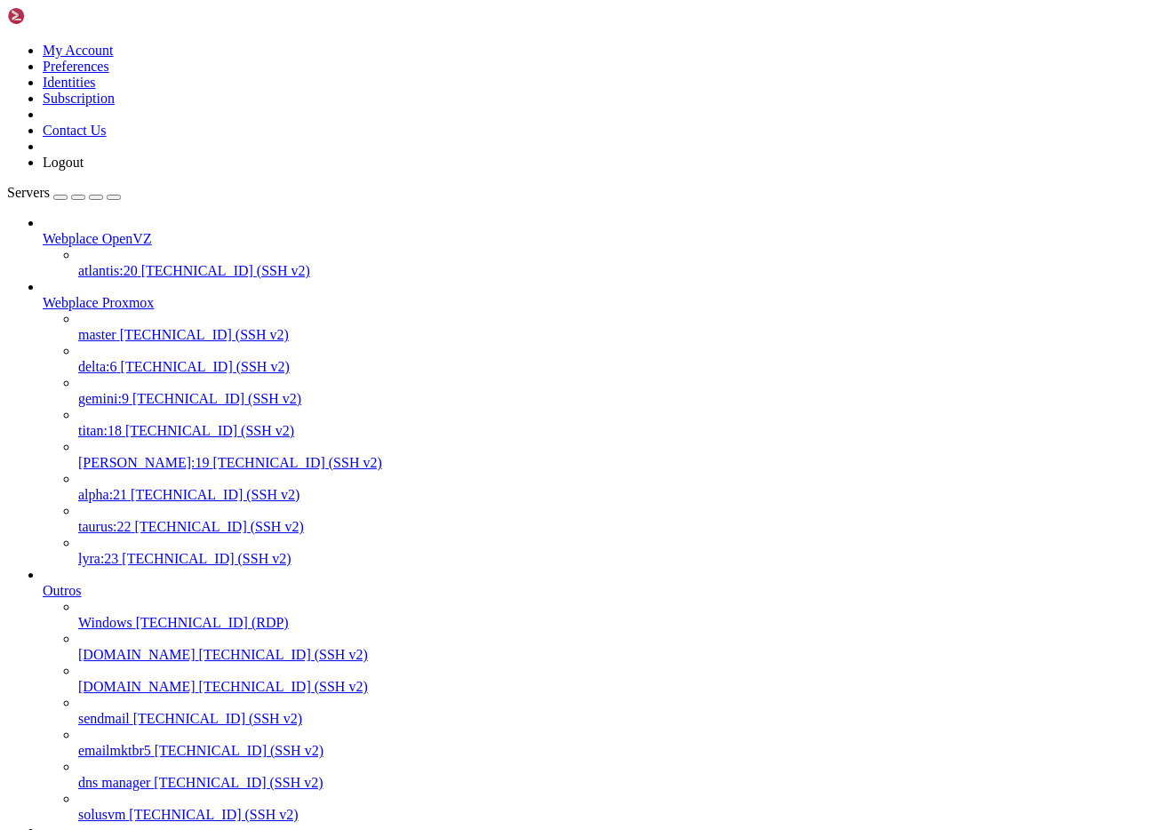
drag, startPoint x: 340, startPoint y: 4520, endPoint x: 13, endPoint y: 4022, distance: 596.2
copy div "root@node306:~# pvecm nodes Membership information ---------------------- Nodei…"
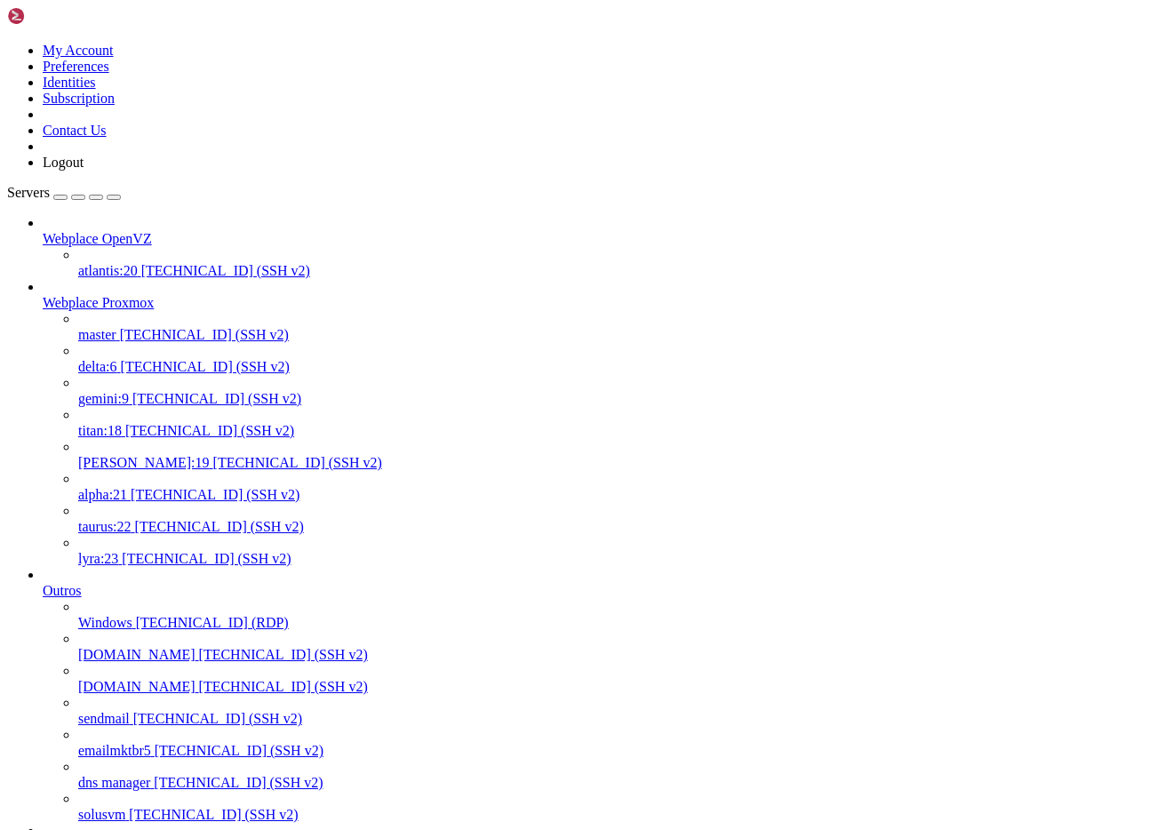
scroll to position [325, 0]
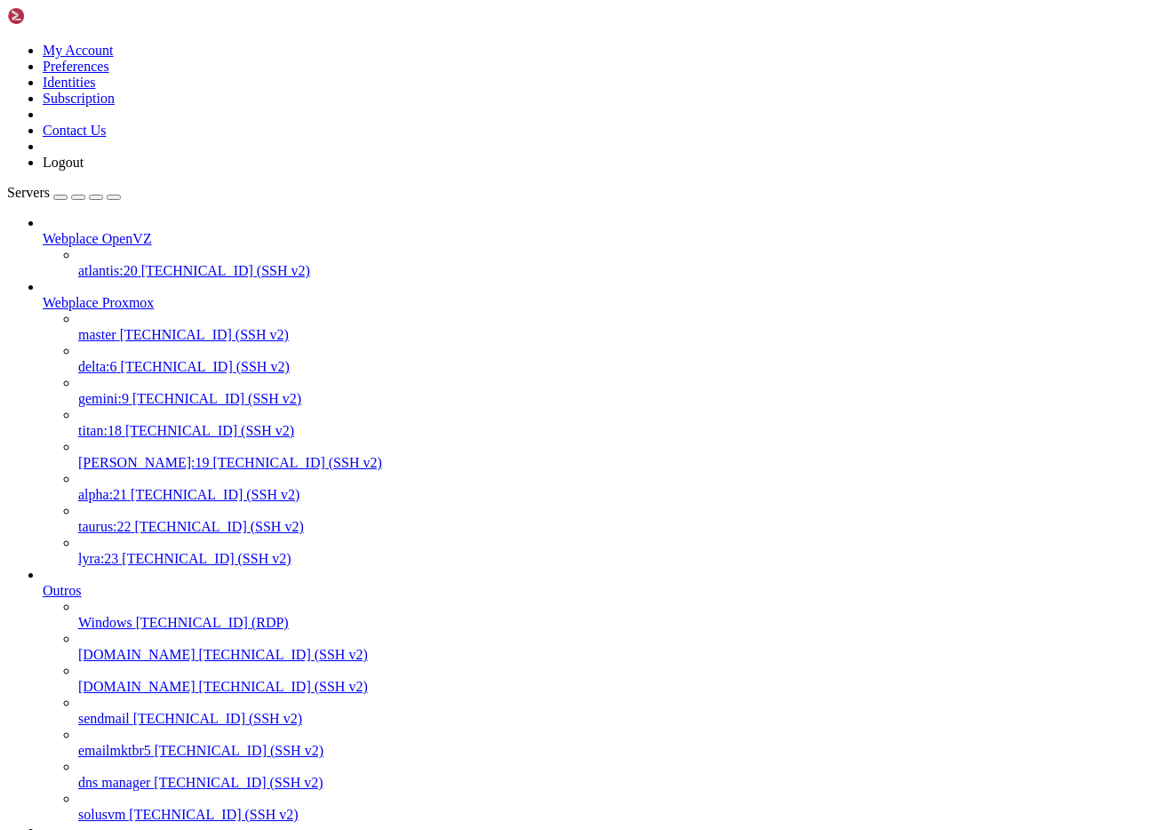
drag, startPoint x: 417, startPoint y: 2863, endPoint x: 439, endPoint y: 2850, distance: 25.5
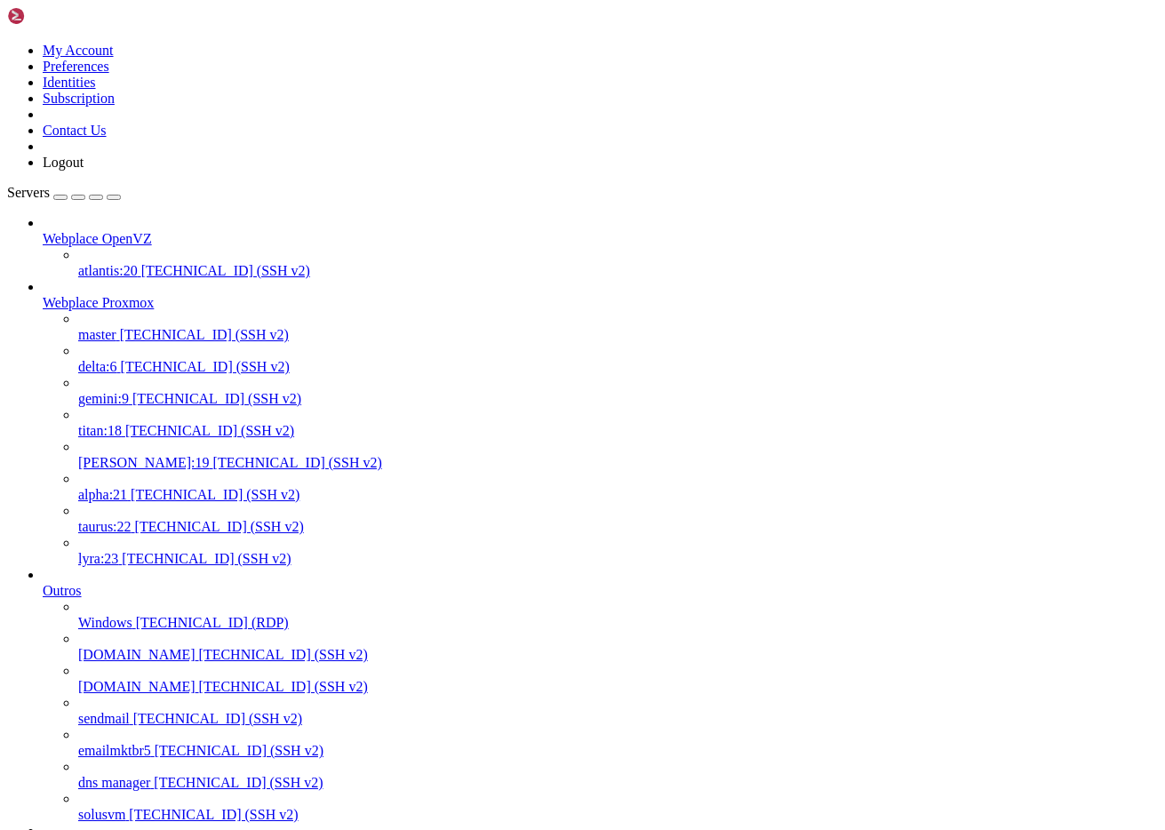
scroll to position [2424, 0]
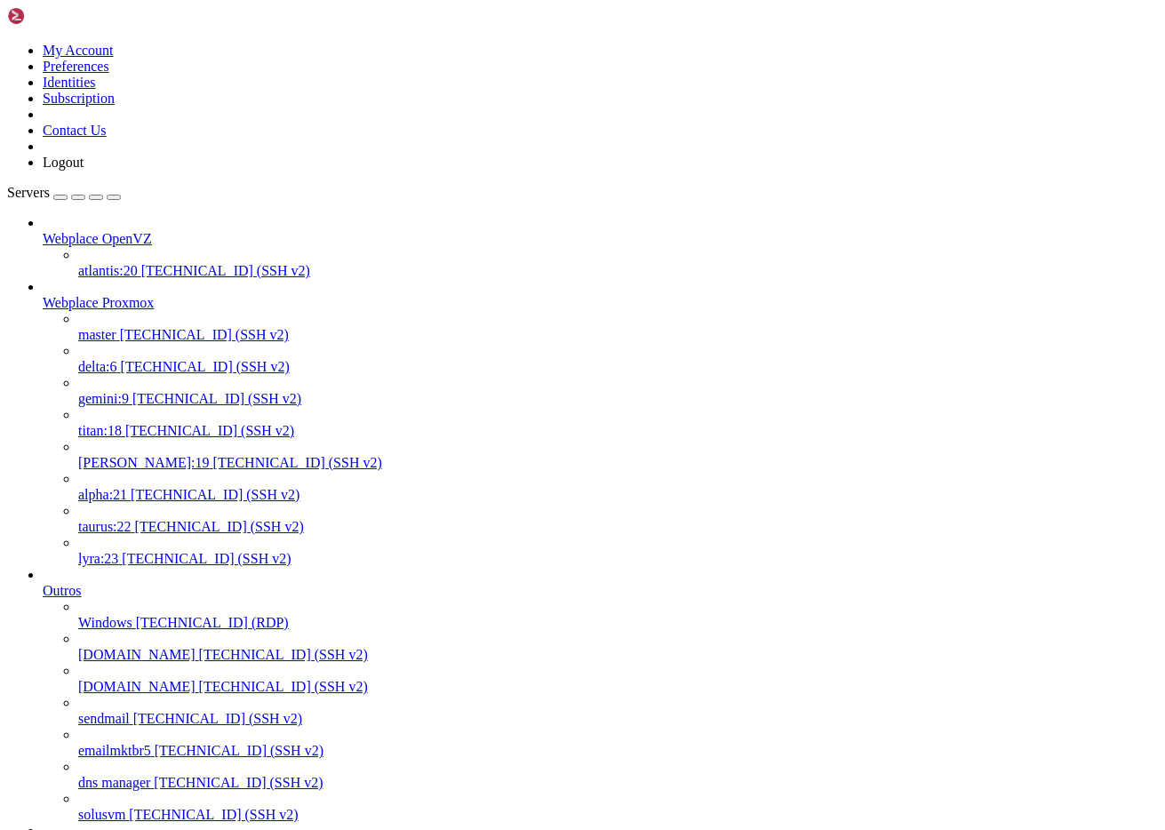
drag, startPoint x: 12, startPoint y: 3448, endPoint x: 722, endPoint y: 3918, distance: 851.7
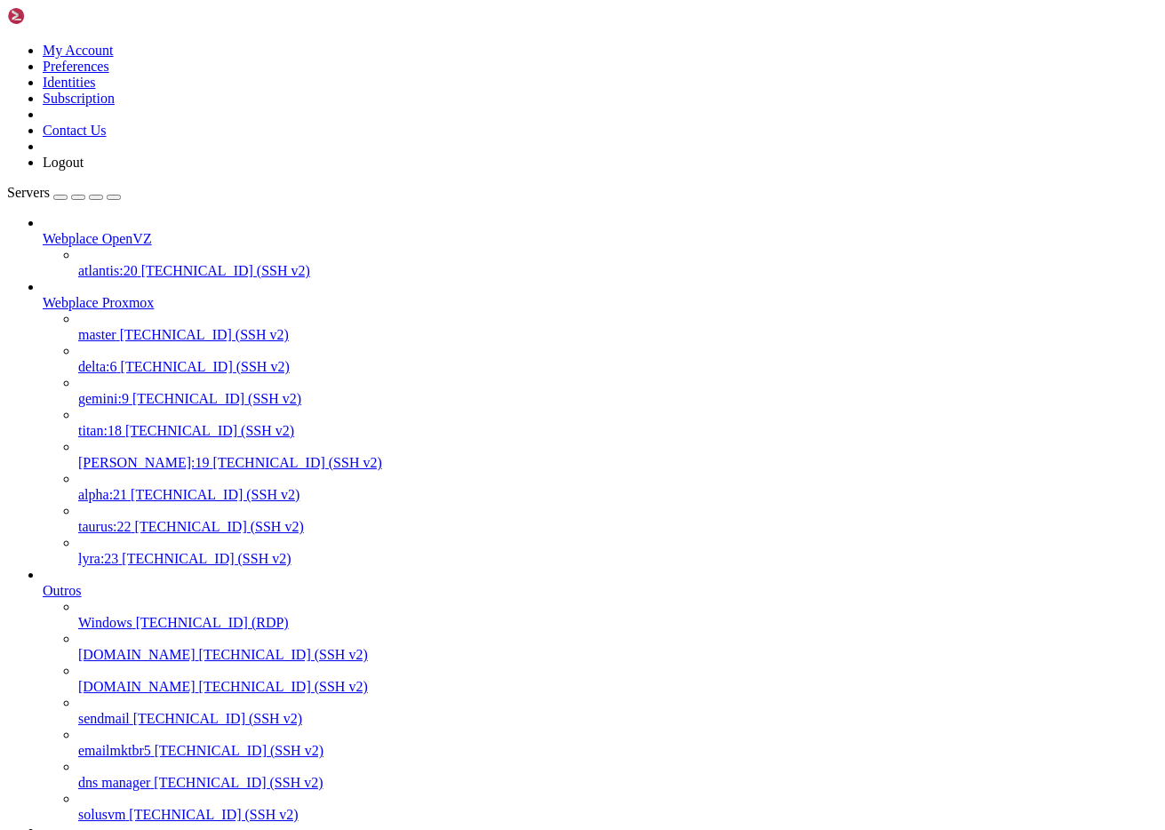
copy div "---------------------- Nodeid Votes Name 0x00000002 1 51.161.12.154 (local) roo…"
drag, startPoint x: 697, startPoint y: 3921, endPoint x: 13, endPoint y: 3448, distance: 831.4
copy div "root@node306:~# pvecm status Cluster information ------------------- Name: Webp…"
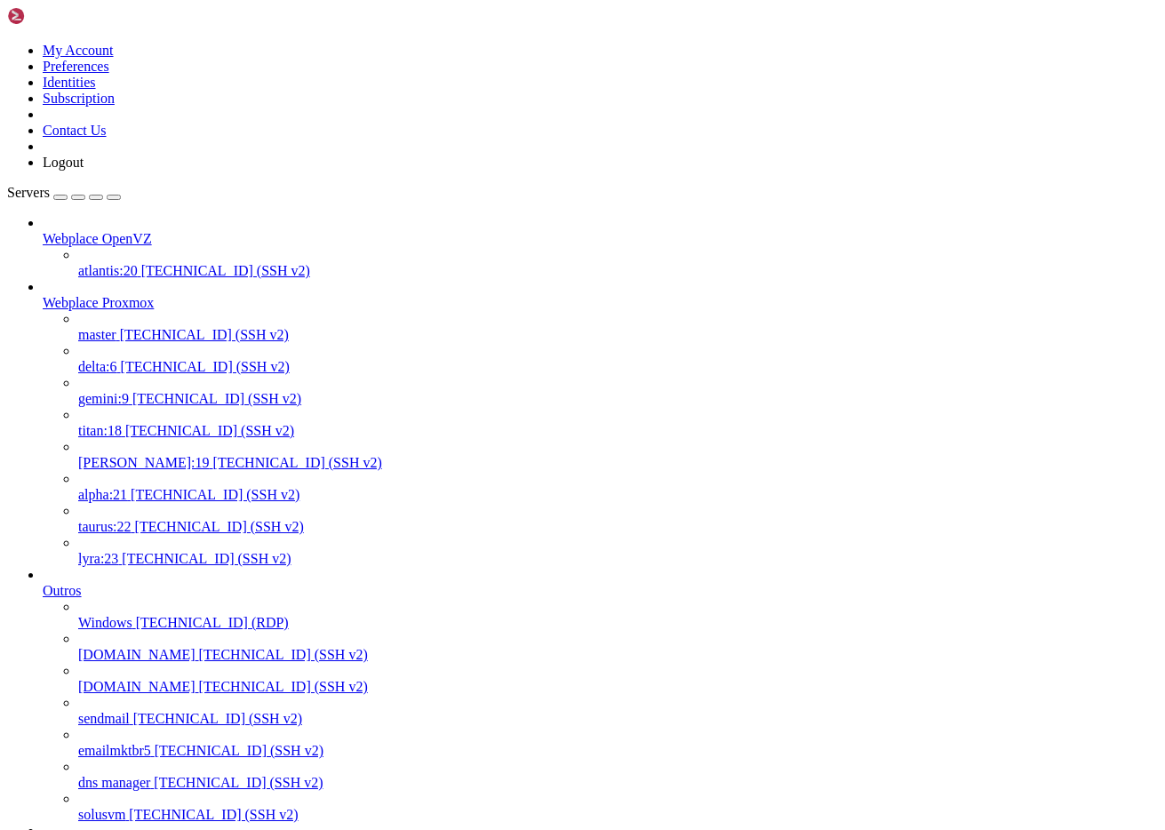
drag, startPoint x: 841, startPoint y: 3926, endPoint x: 14, endPoint y: 3349, distance: 1008.4
copy div "root@node306:~# zpool status -x all pools are healthy root@node306:~# zpool sta…"
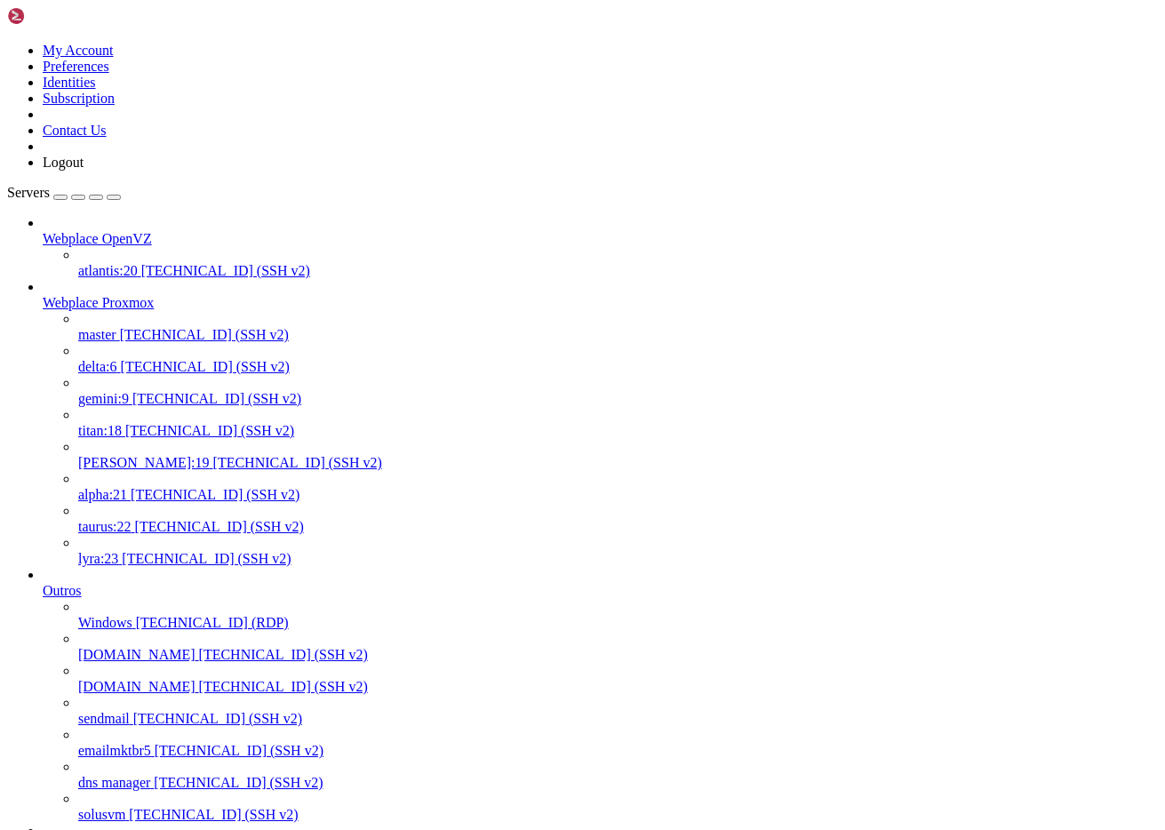
scroll to position [3236, 0]
drag, startPoint x: 14, startPoint y: 3402, endPoint x: 522, endPoint y: 3916, distance: 721.9
copy div "root@node306:~# mount | grep /etc/pve /dev/fuse on /etc/pve type fuse (rw,nosui…"
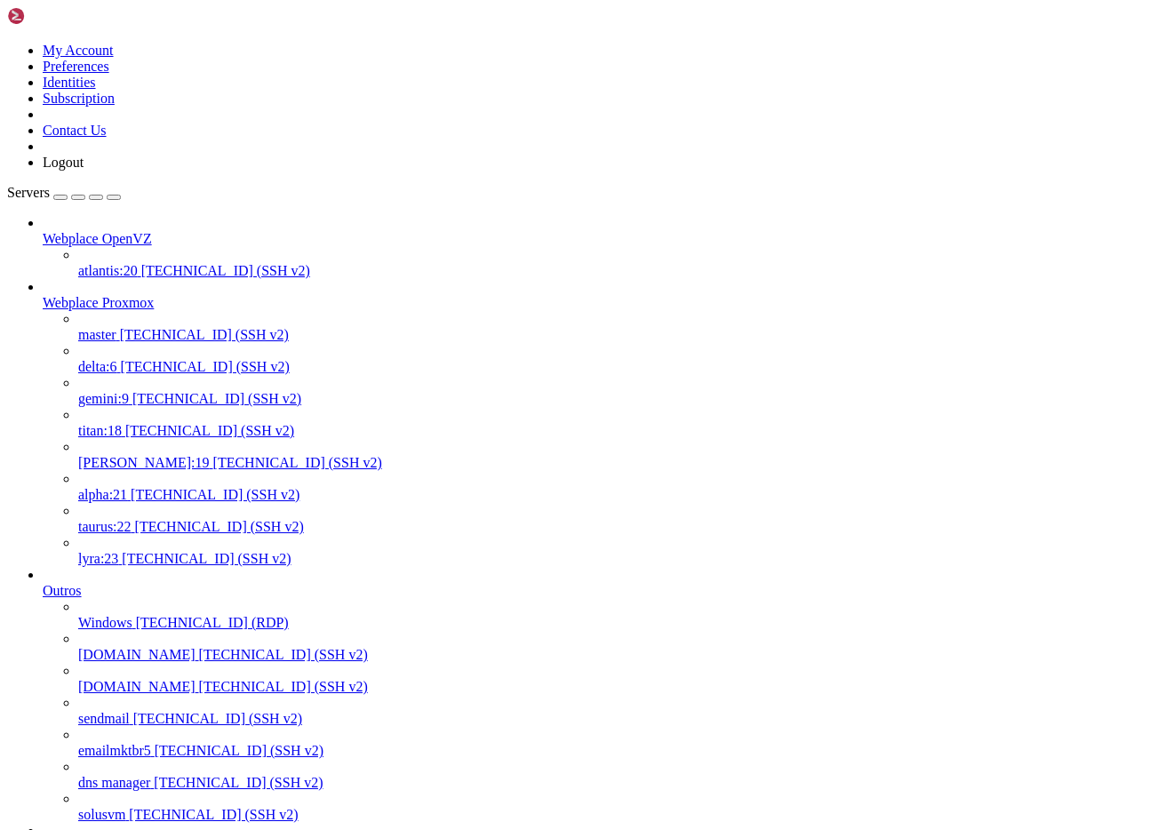
drag, startPoint x: 16, startPoint y: 3908, endPoint x: 283, endPoint y: 3918, distance: 267.6
copy div "root@node306:~# ls /etc/pve/lxc/ 522.conf"
drag, startPoint x: 506, startPoint y: 3926, endPoint x: 14, endPoint y: 3863, distance: 495.3
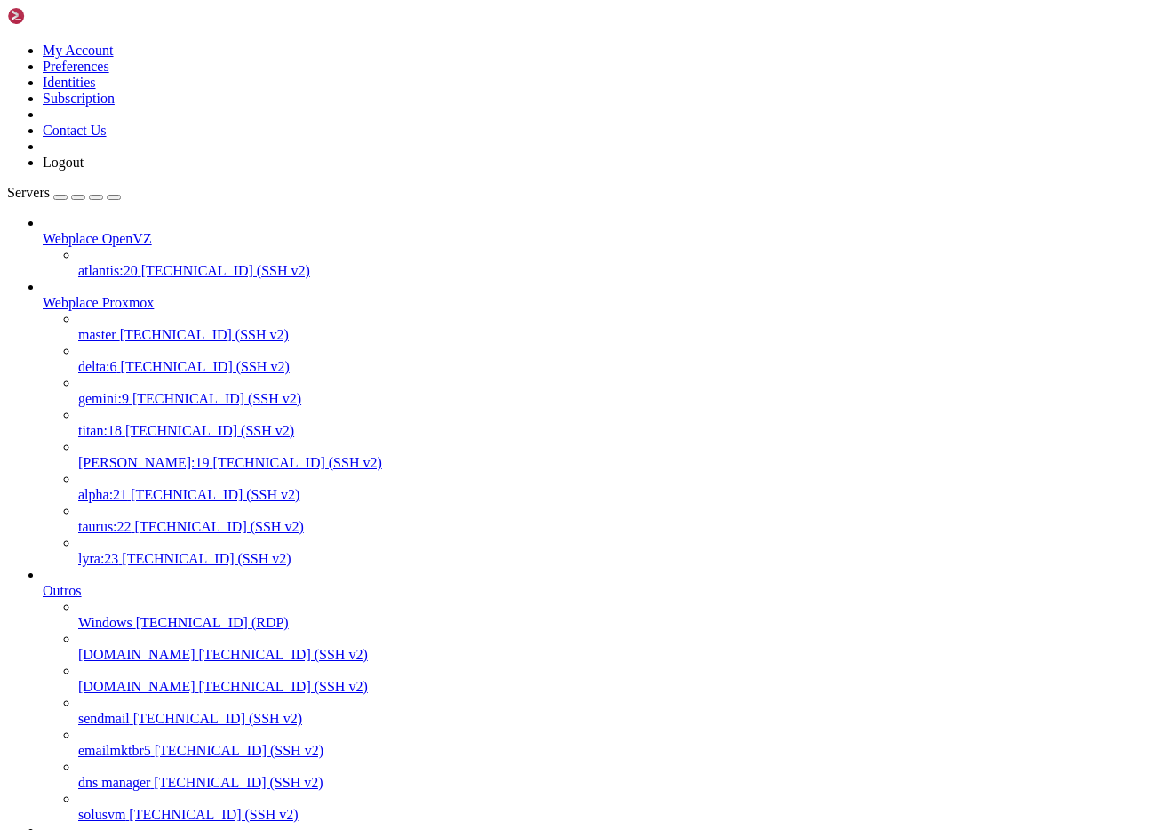
copy div "root@node306:~# ls /etc/pve/lxc/ 522.conf root@node306:~# pct list VMID Status …"
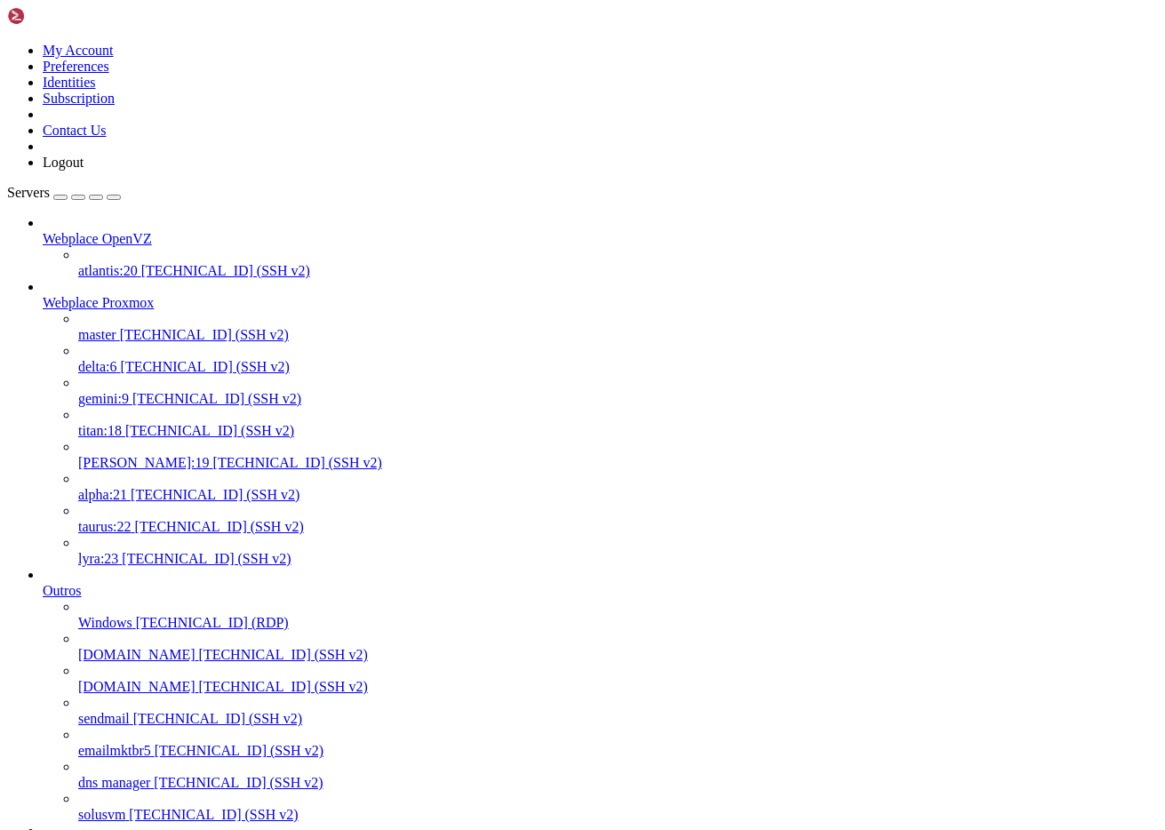
scroll to position [3739, 0]
drag, startPoint x: 344, startPoint y: 3916, endPoint x: 13, endPoint y: 3405, distance: 608.5
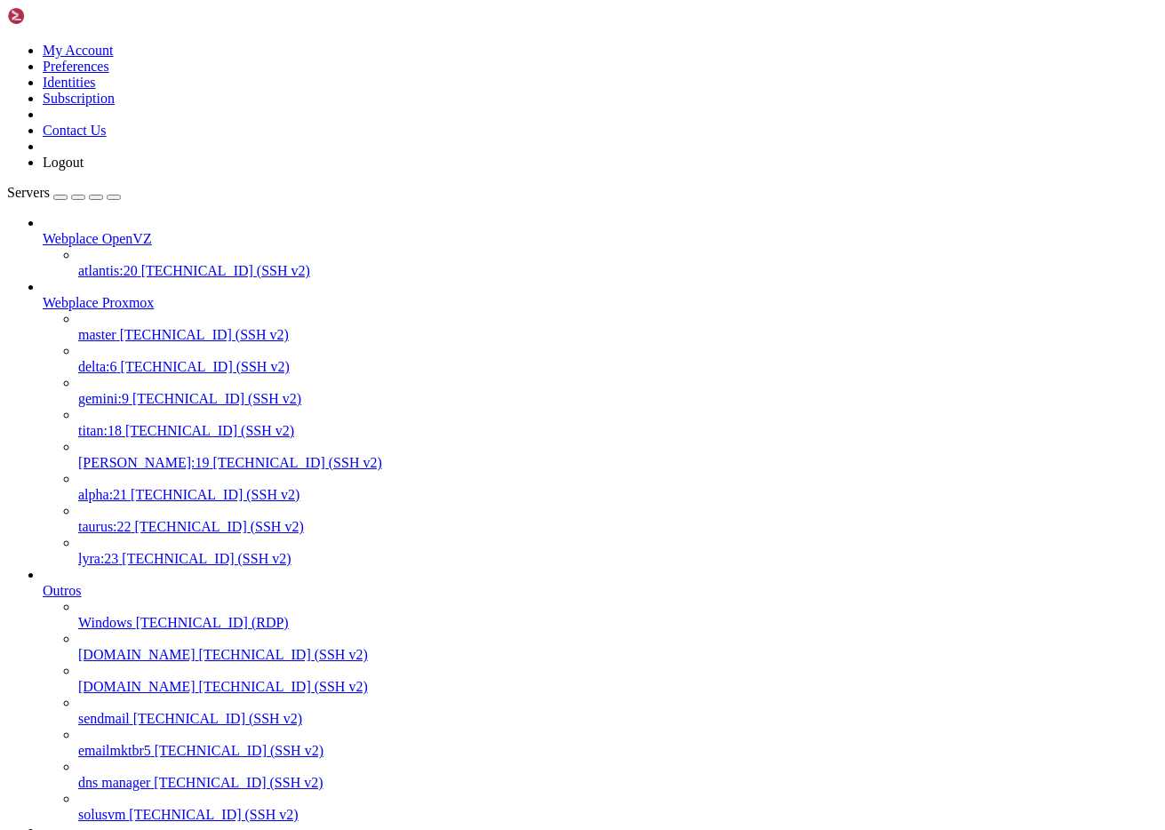
scroll to position [442, 0]
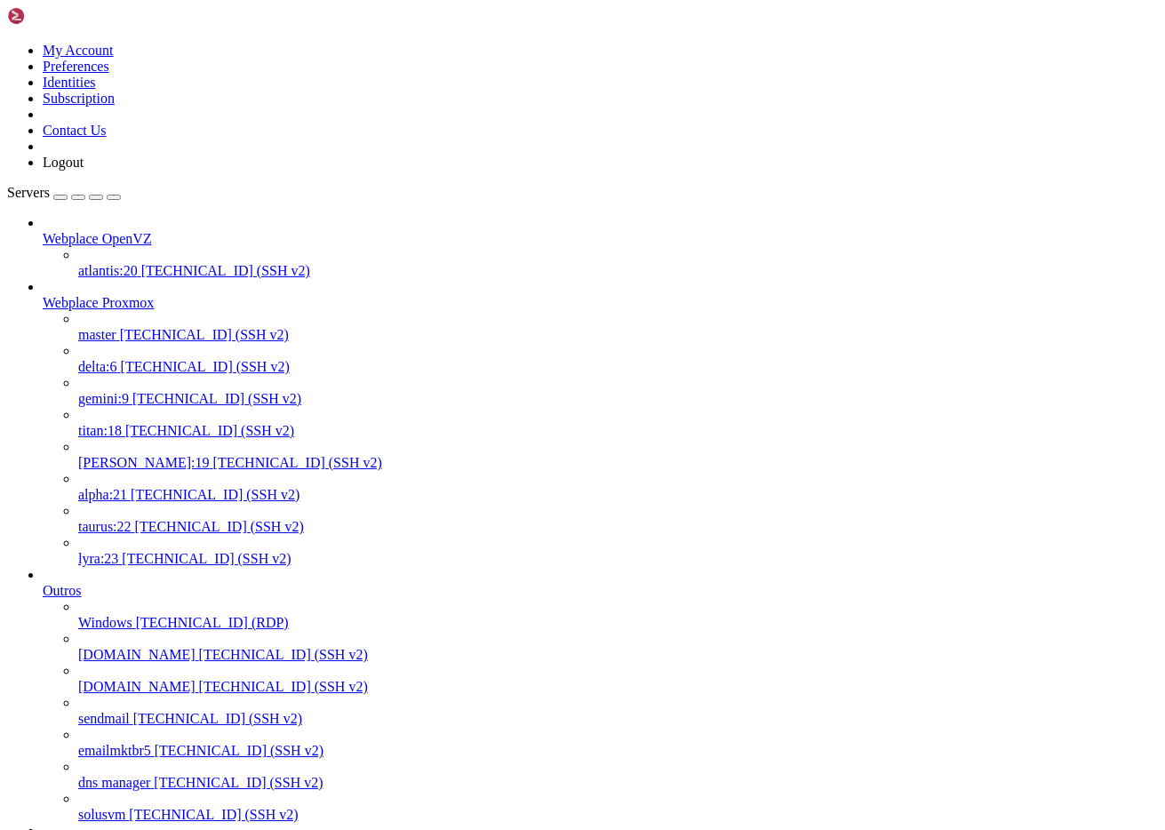
scroll to position [4463, 0]
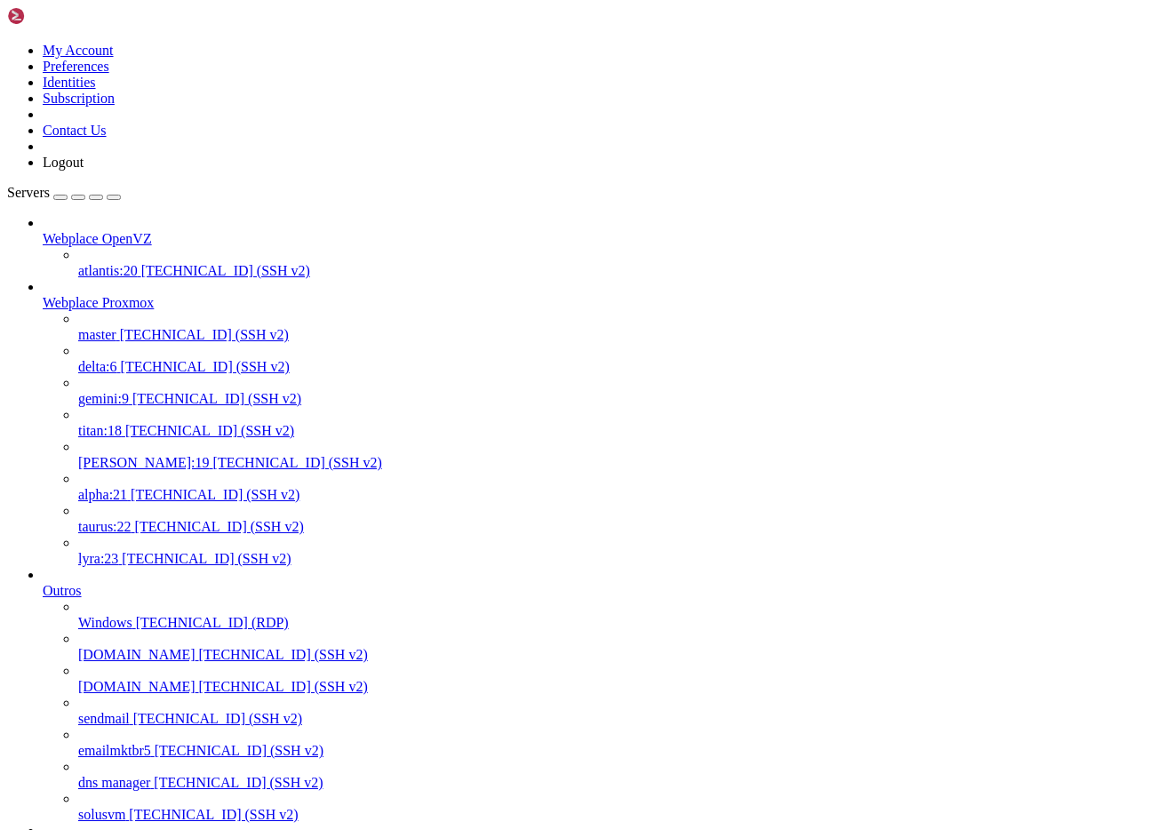
drag, startPoint x: 678, startPoint y: 239, endPoint x: 455, endPoint y: 157, distance: 237.5
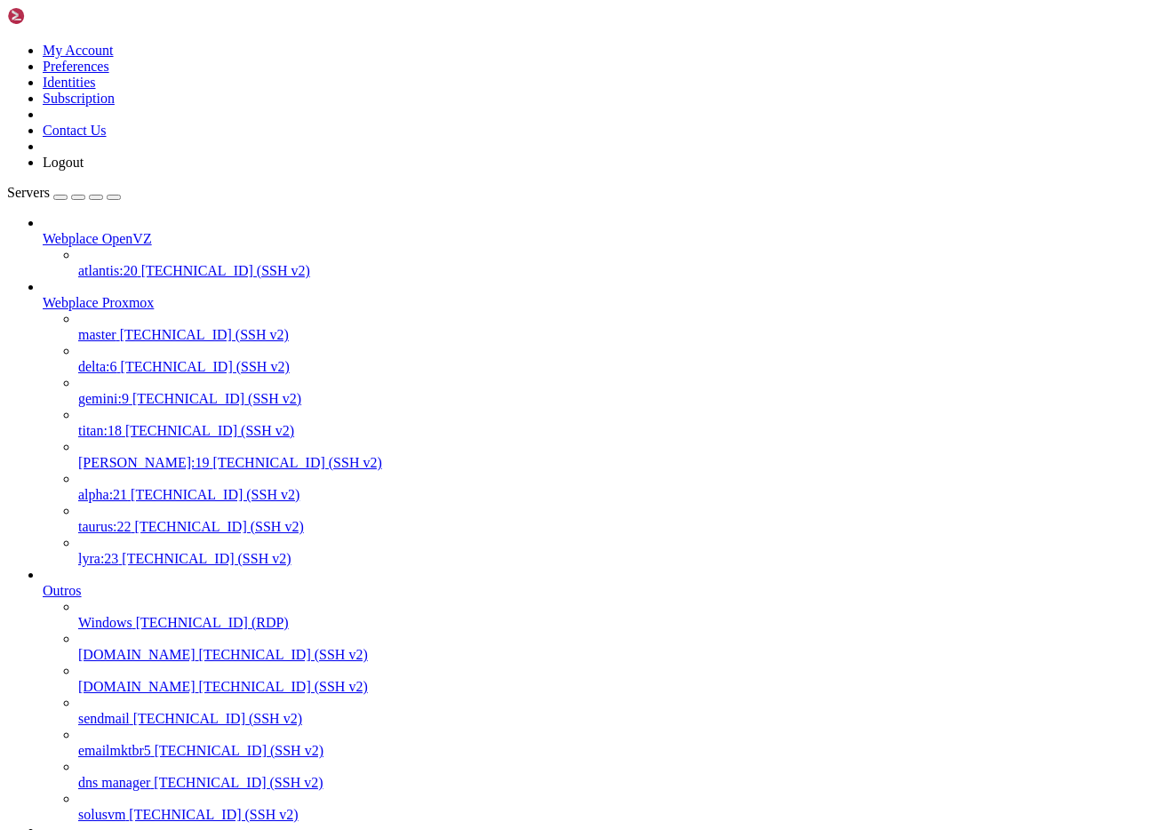
scroll to position [7035, 0]
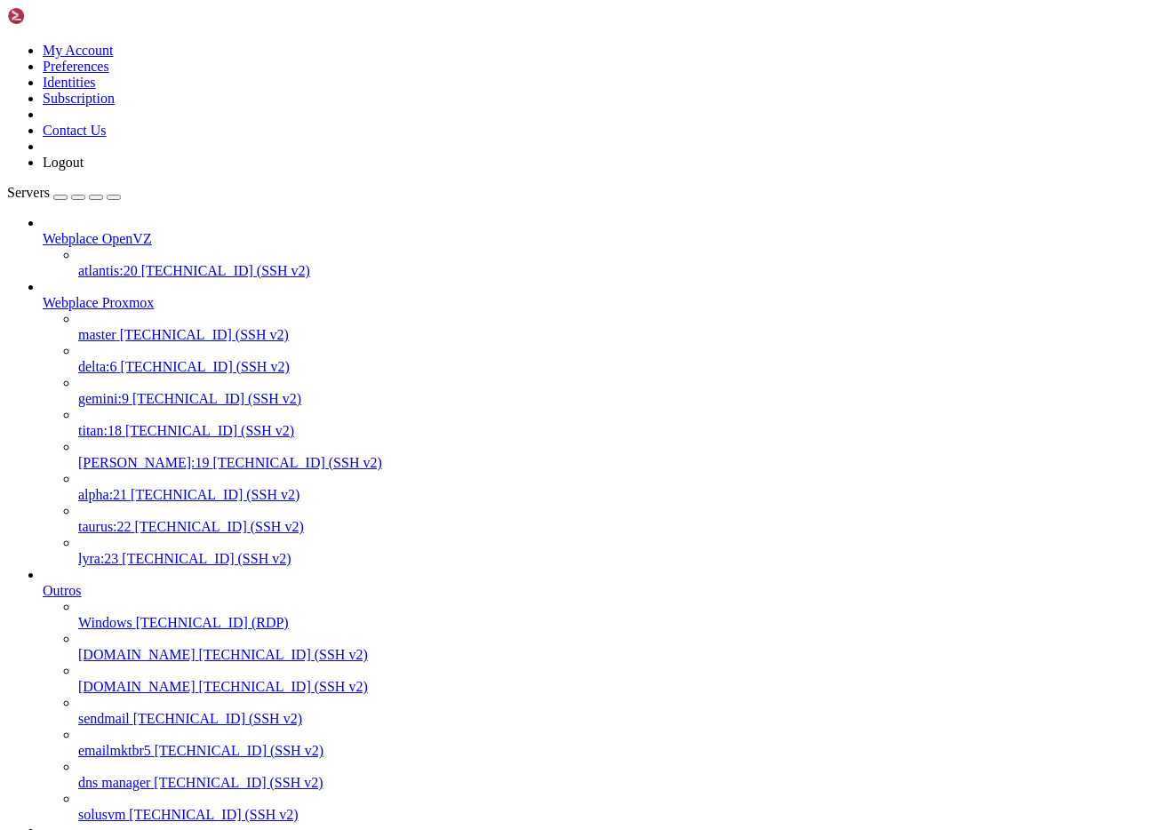
drag, startPoint x: 272, startPoint y: 23, endPoint x: 301, endPoint y: 35, distance: 31.5
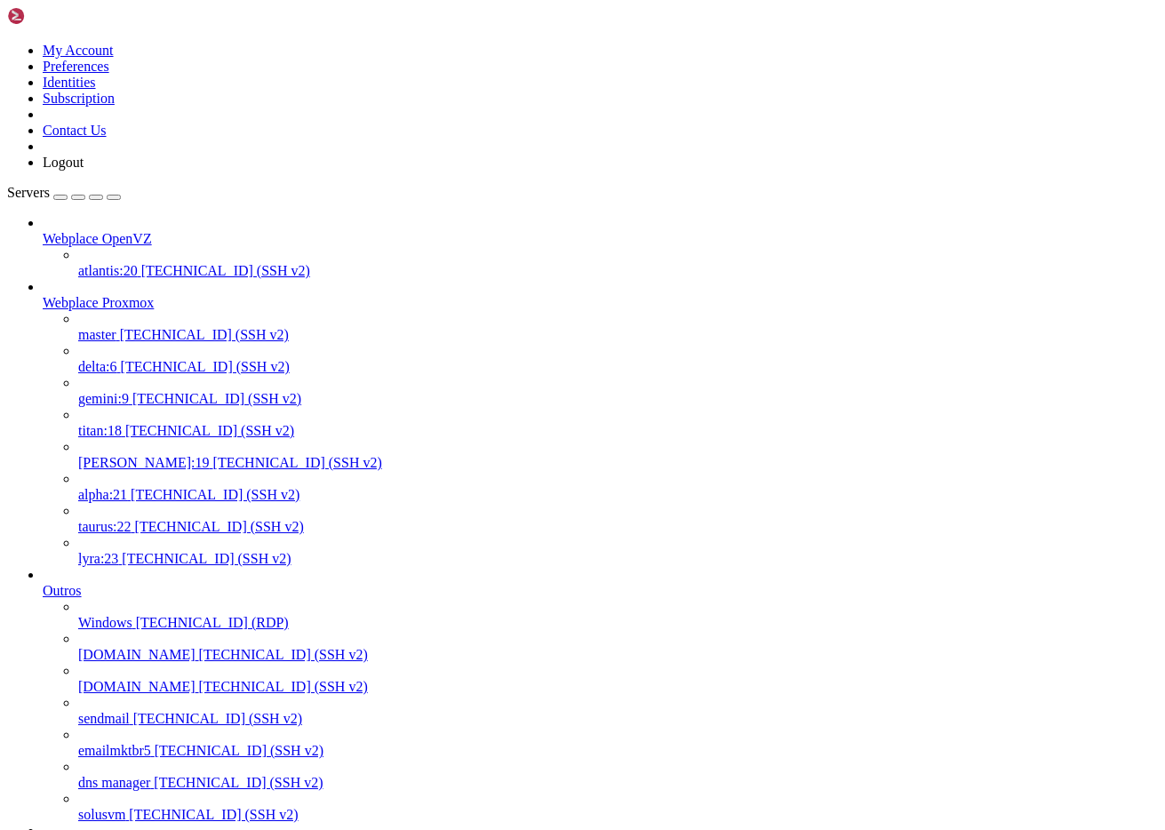
scroll to position [8778, 0]
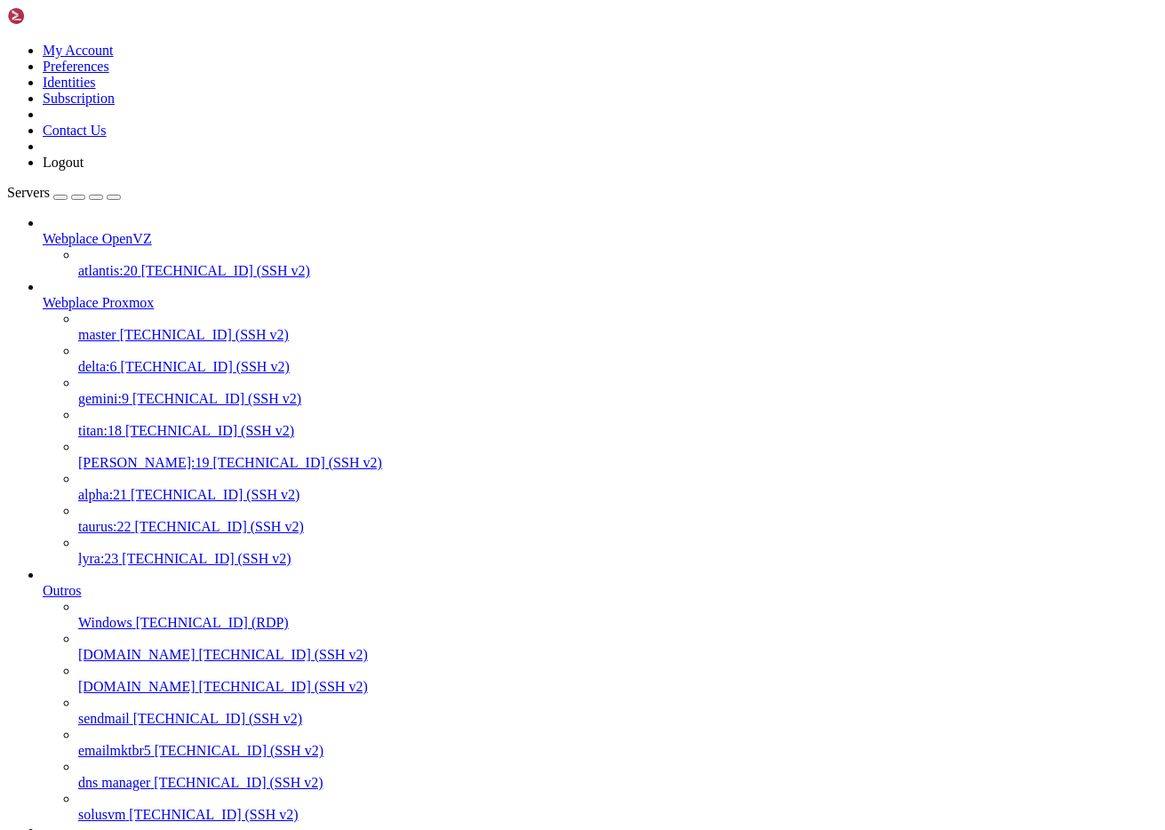
scroll to position [9133, 0]
drag, startPoint x: 142, startPoint y: 3967, endPoint x: 331, endPoint y: 3970, distance: 189.3
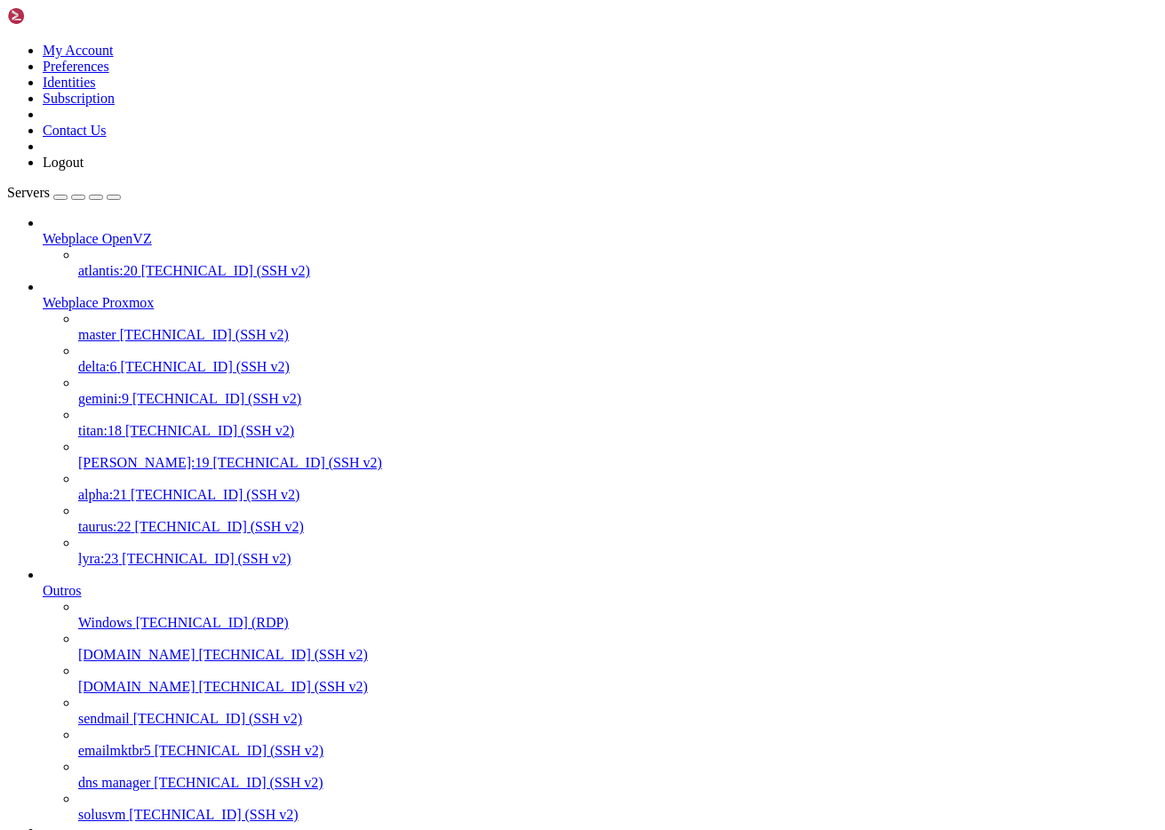
scroll to position [2128, 0]
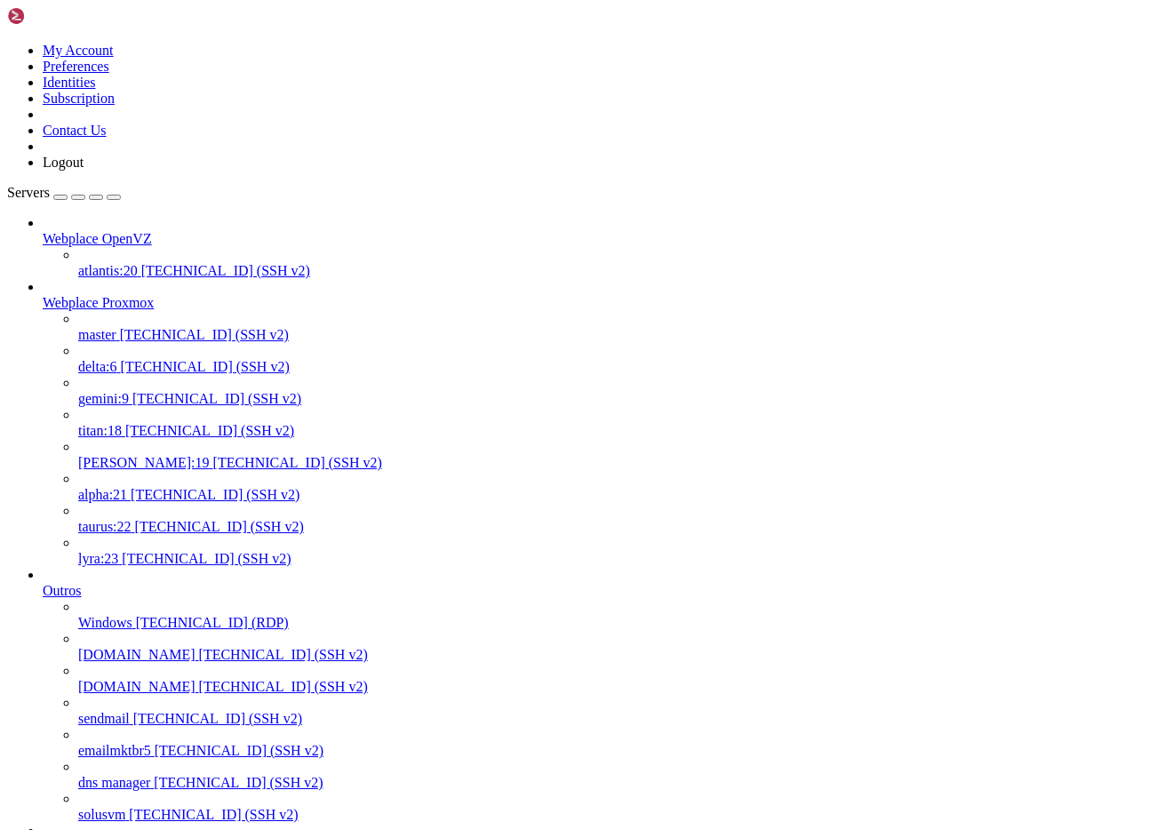
scroll to position [8394, 0]
drag, startPoint x: 132, startPoint y: 3017, endPoint x: 172, endPoint y: 2784, distance: 236.2
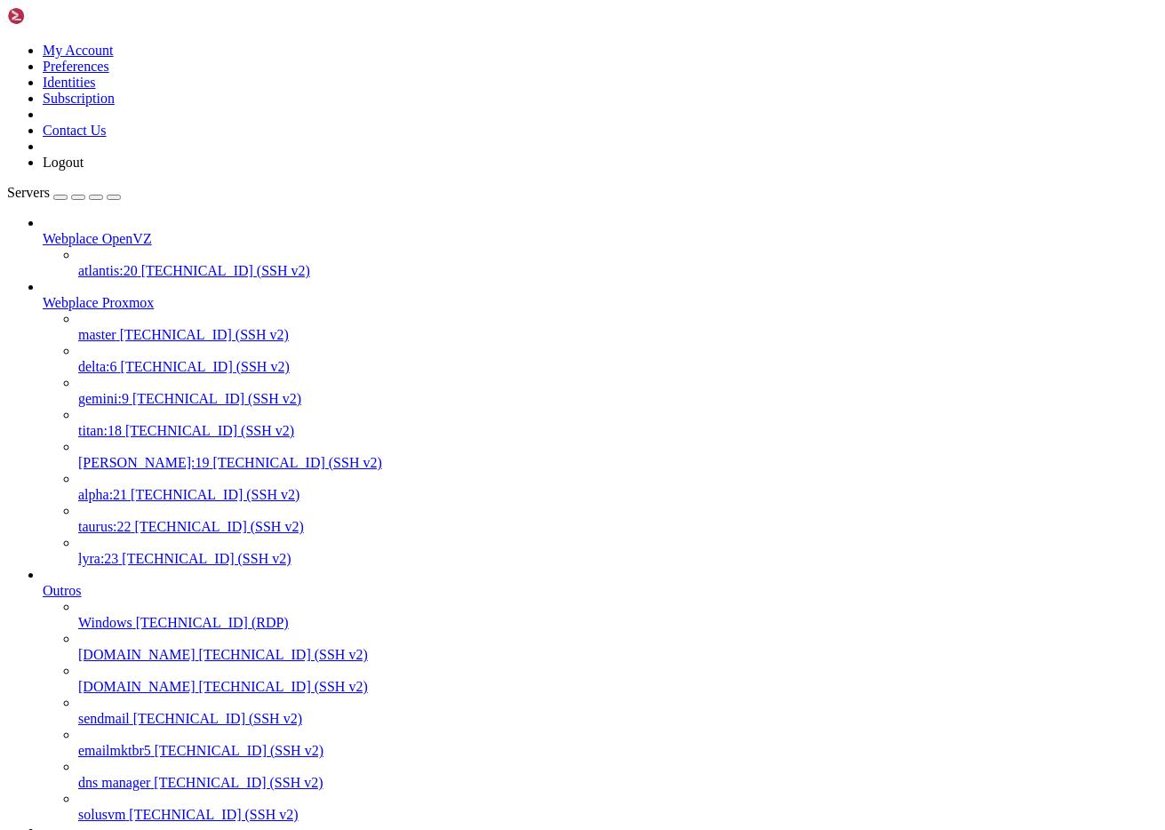
drag, startPoint x: 14, startPoint y: 2603, endPoint x: 221, endPoint y: 2677, distance: 219.8
drag, startPoint x: 17, startPoint y: 2619, endPoint x: 319, endPoint y: 2795, distance: 349.6
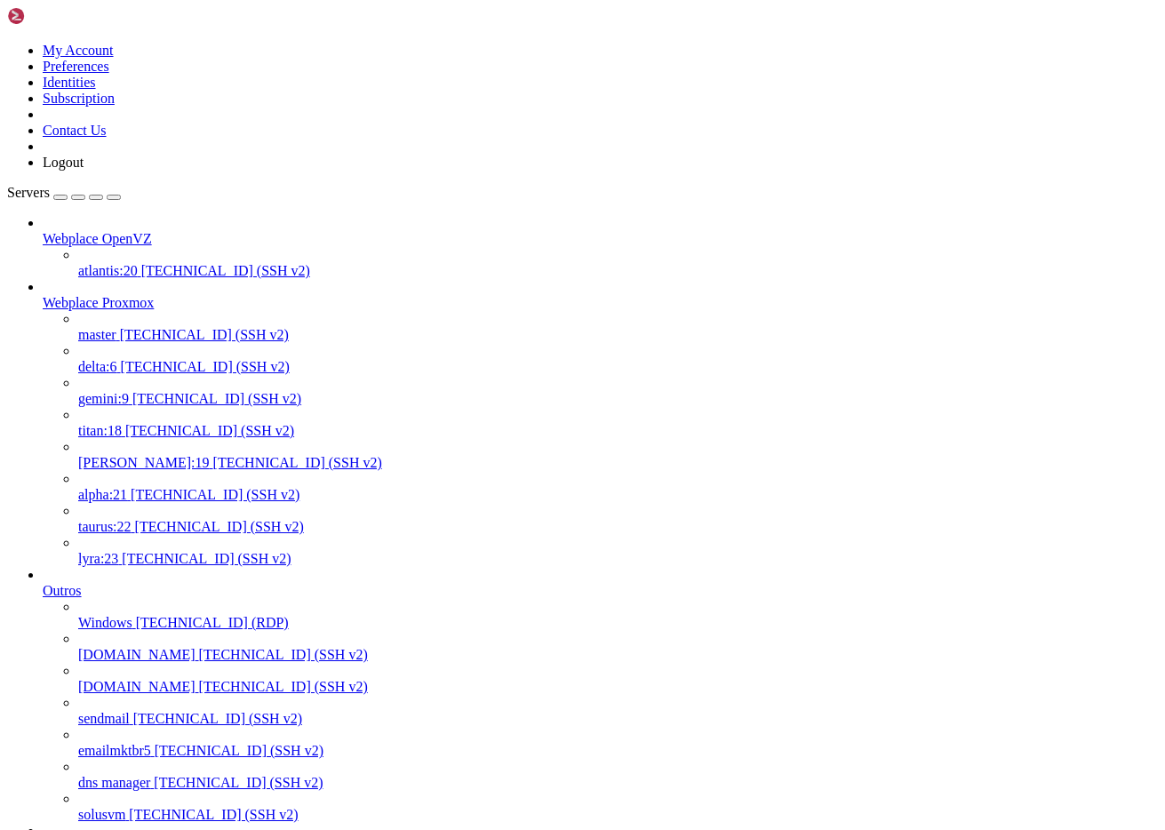
drag, startPoint x: 16, startPoint y: 2603, endPoint x: 243, endPoint y: 3257, distance: 692.4
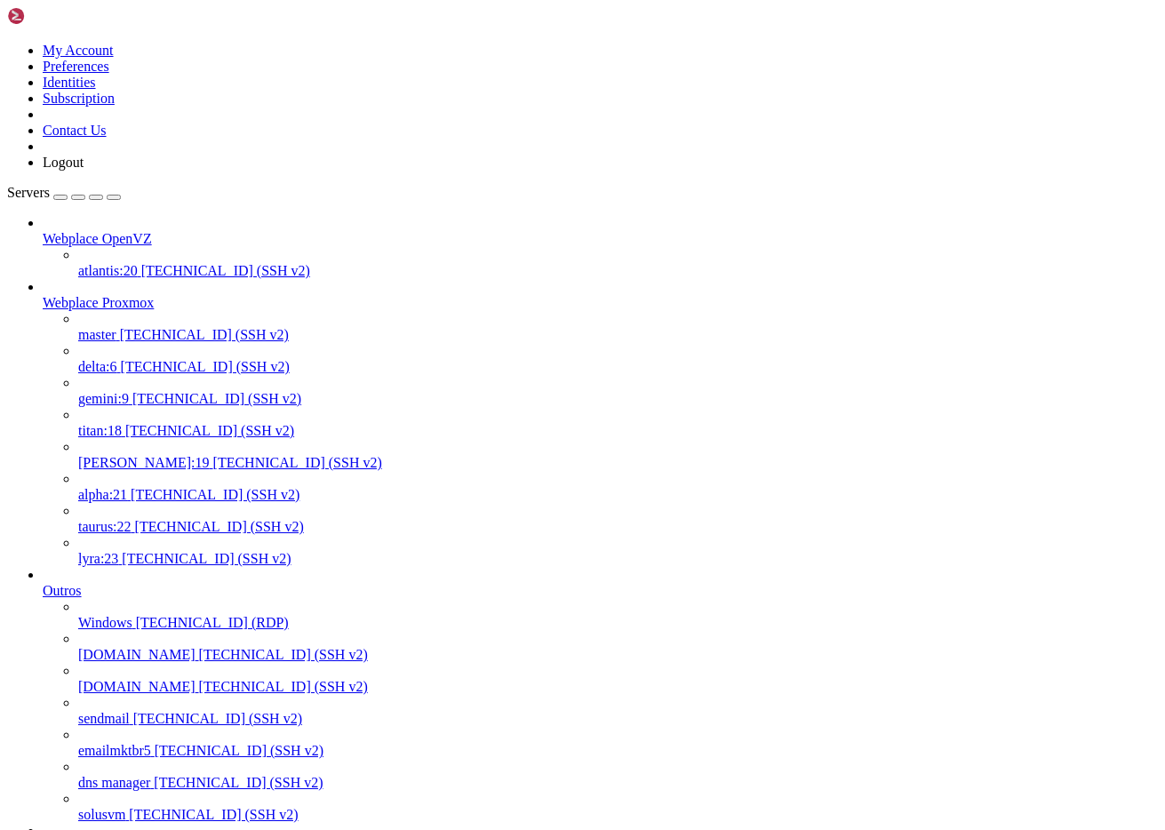
drag, startPoint x: 97, startPoint y: 3163, endPoint x: 16, endPoint y: 2663, distance: 506.7
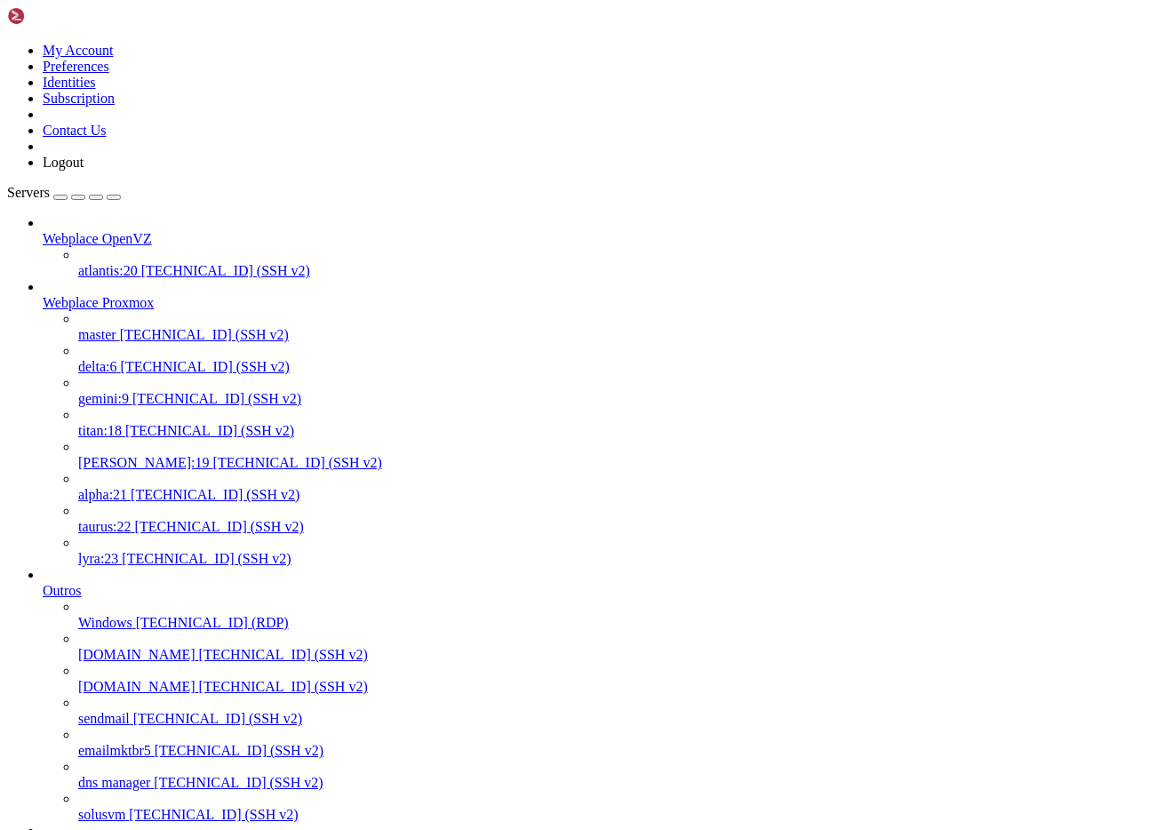
drag, startPoint x: 55, startPoint y: 3209, endPoint x: 20, endPoint y: 2604, distance: 606.1
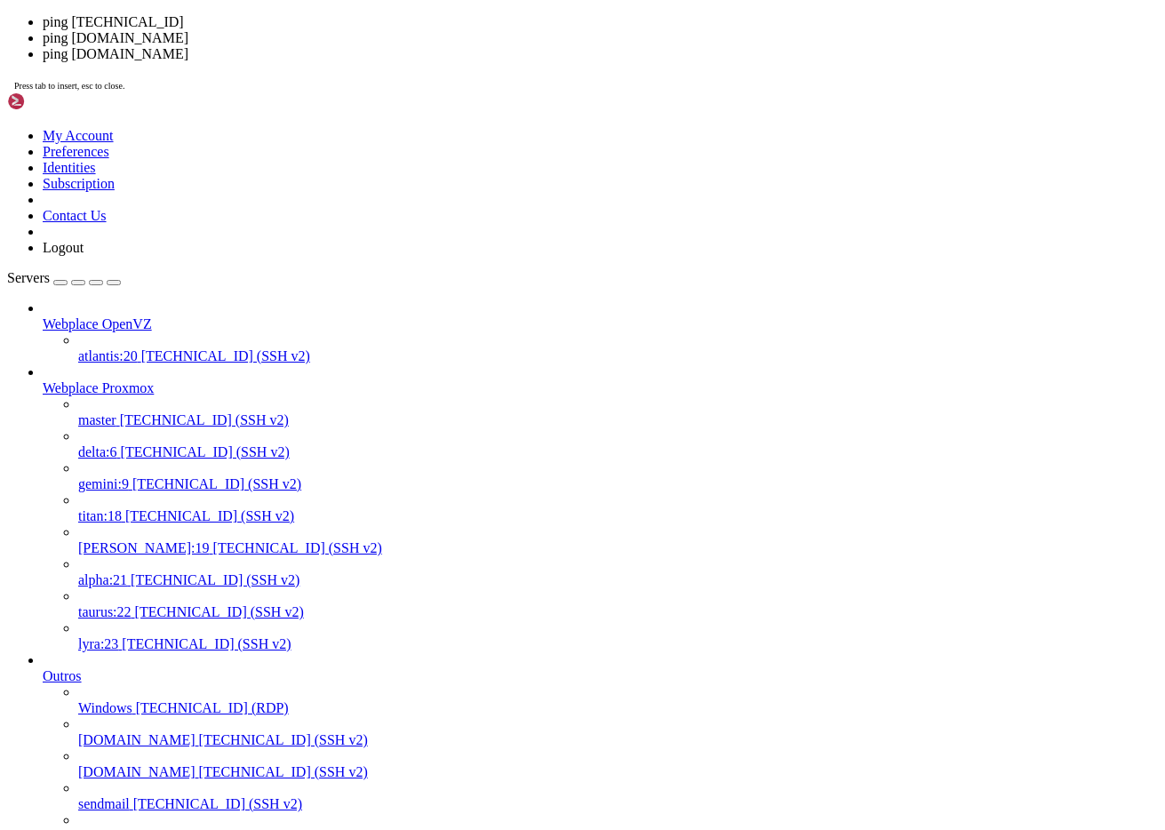
scroll to position [17, 4]
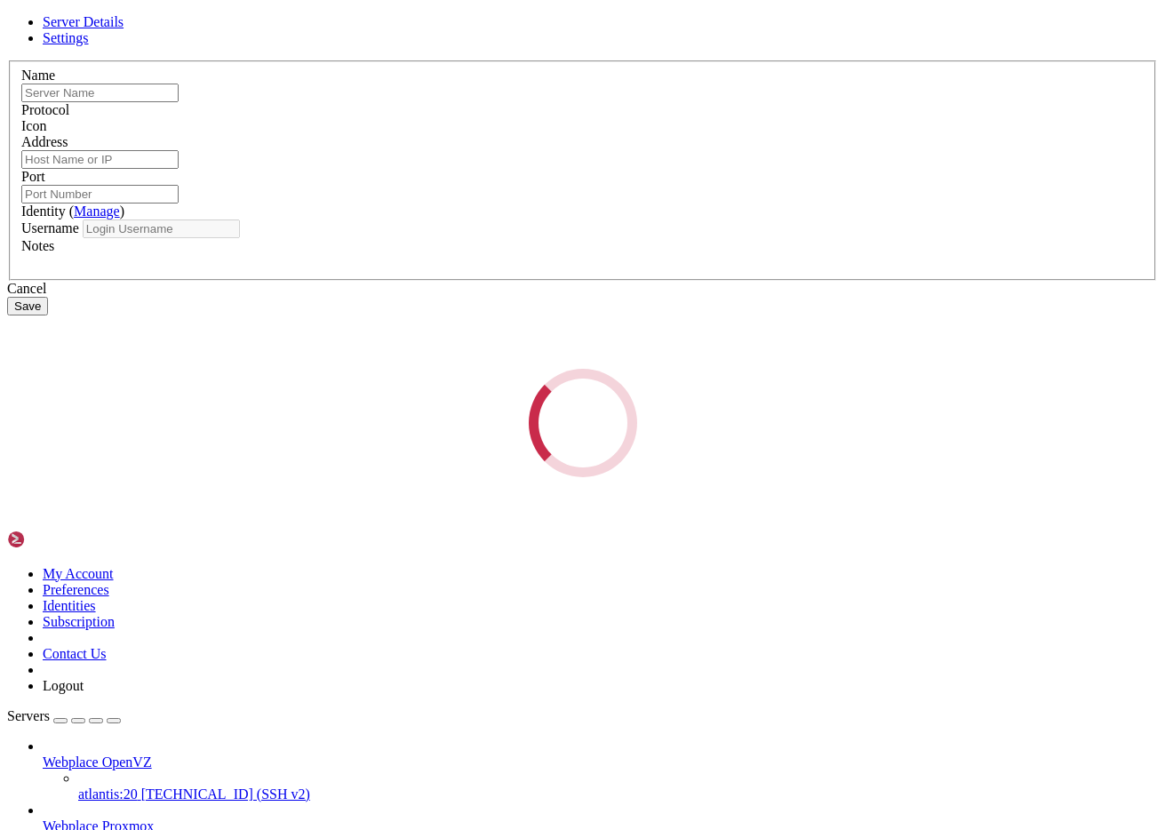
type input "node203"
type input "[TECHNICAL_ID]"
type input "22"
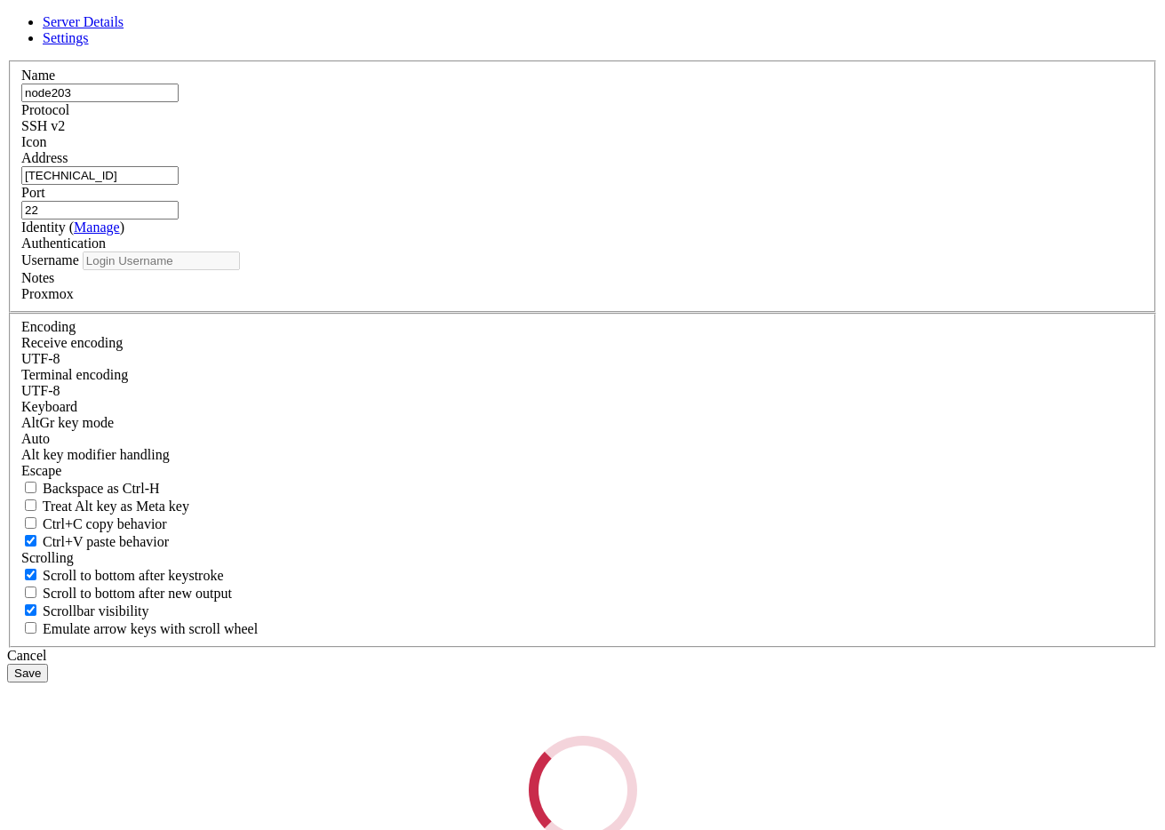
type input "root"
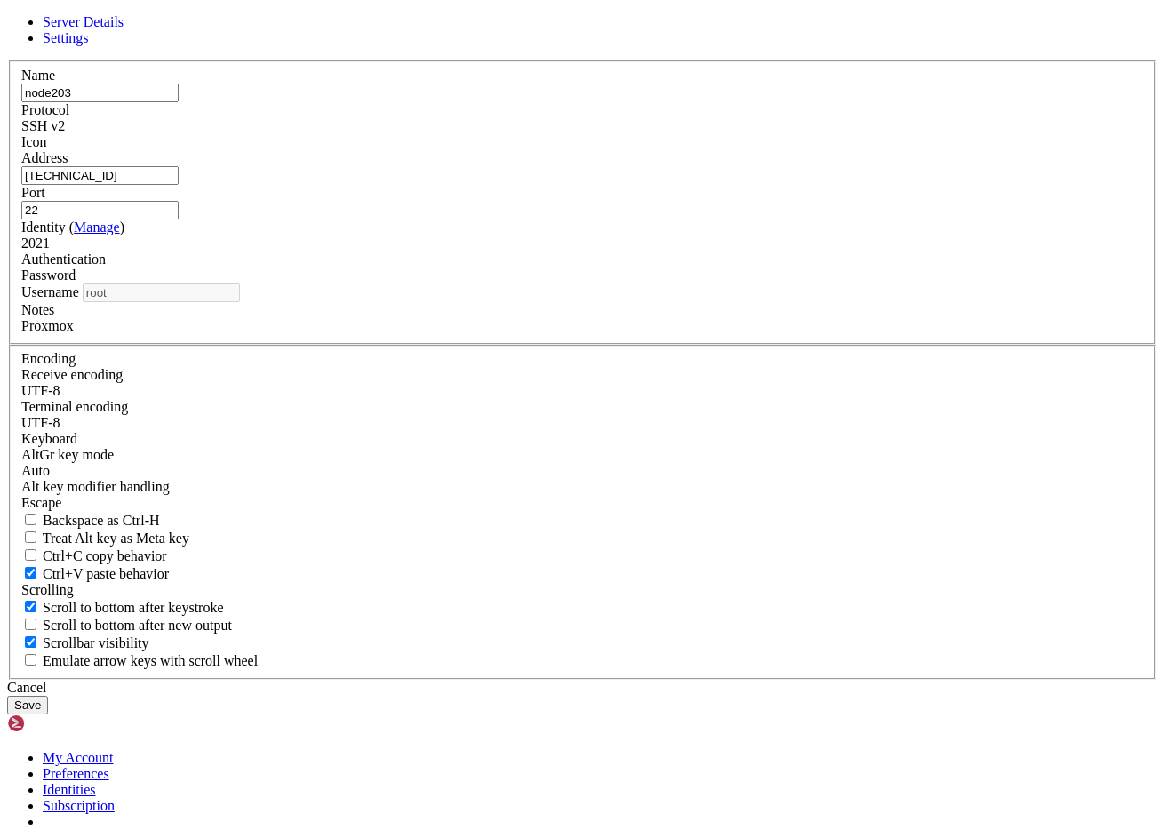
drag, startPoint x: 451, startPoint y: 348, endPoint x: 303, endPoint y: 340, distance: 148.6
click at [303, 340] on div "Server Details Settings Name node203 Protocol SSH v2 Icon" at bounding box center [582, 364] width 1151 height 700
click at [700, 680] on div "Cancel" at bounding box center [582, 688] width 1151 height 16
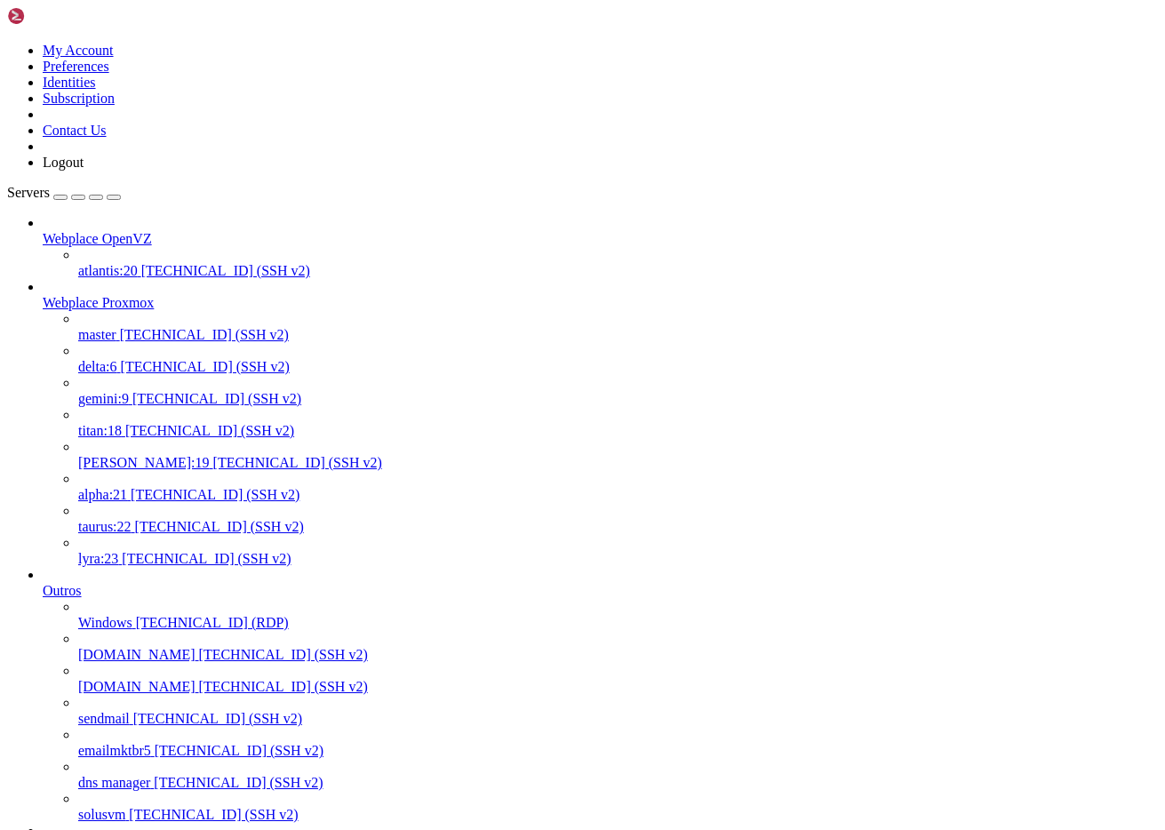
drag, startPoint x: 393, startPoint y: 374, endPoint x: 171, endPoint y: 291, distance: 237.3
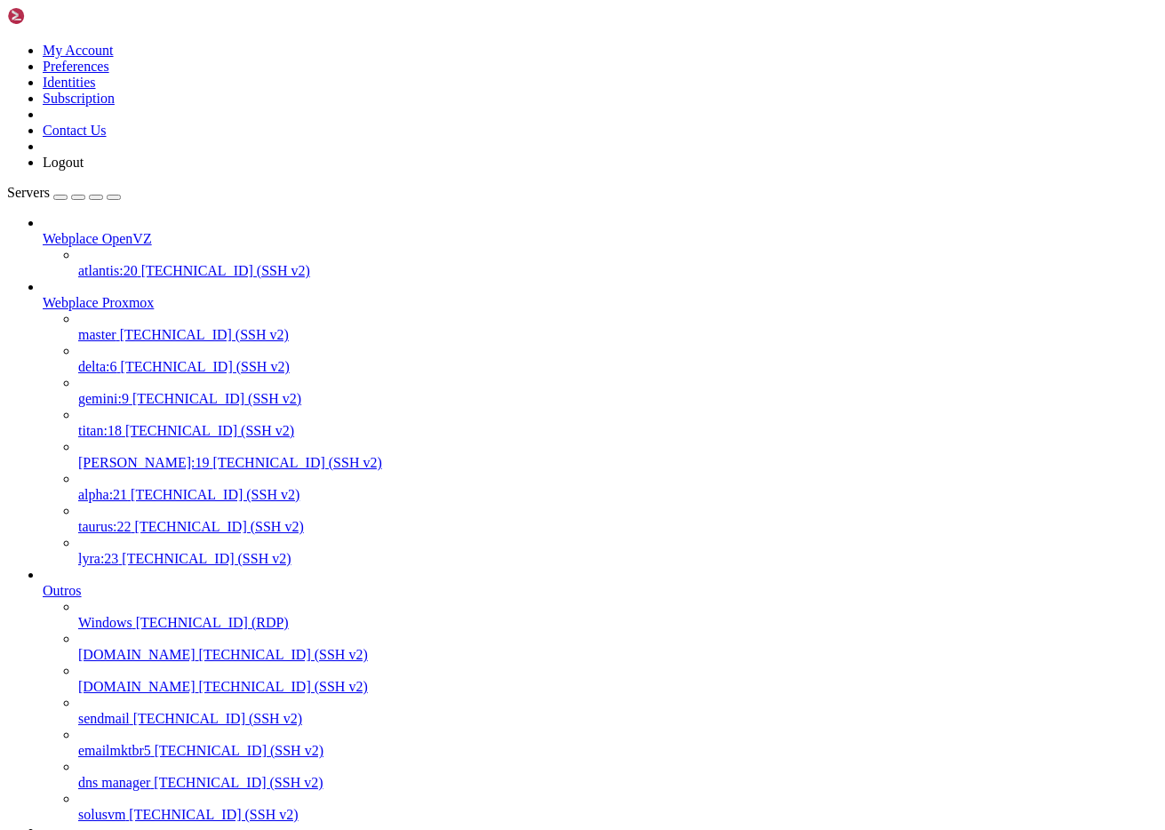
drag, startPoint x: 240, startPoint y: 64, endPoint x: 208, endPoint y: 122, distance: 66.0
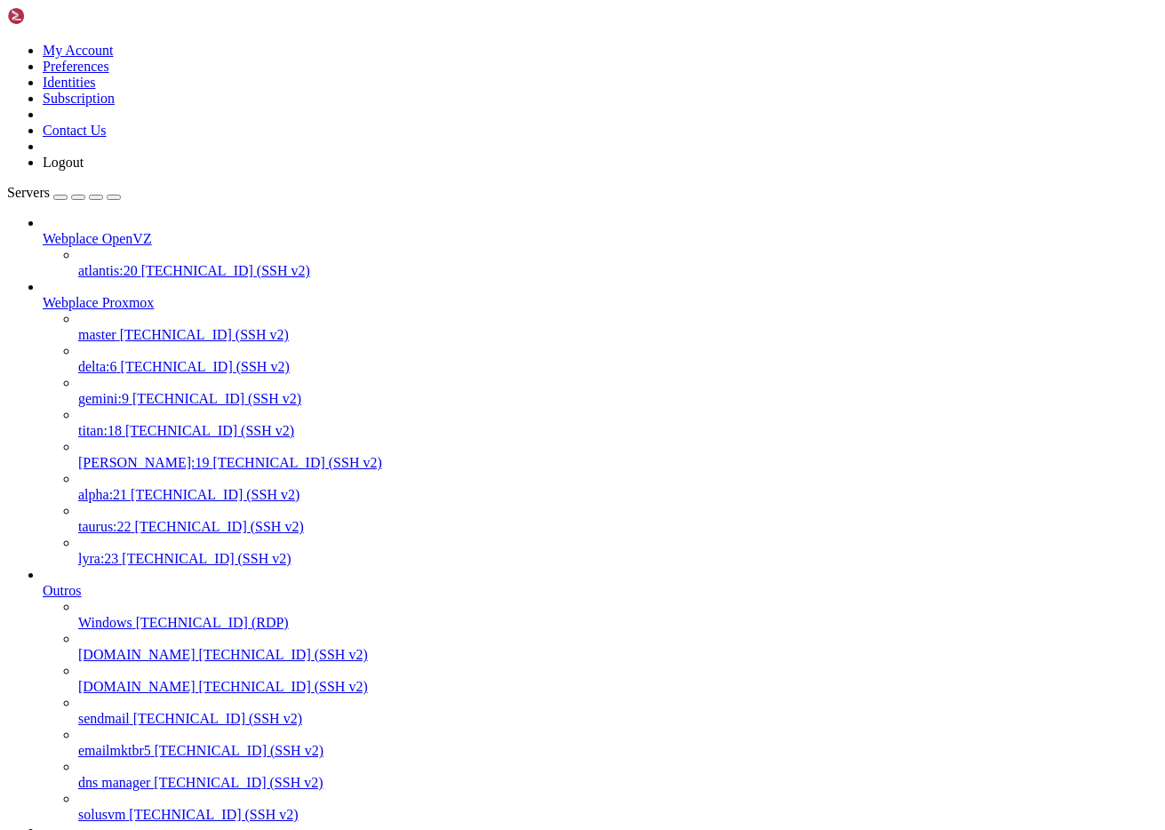
drag, startPoint x: 373, startPoint y: 259, endPoint x: 149, endPoint y: 173, distance: 239.6
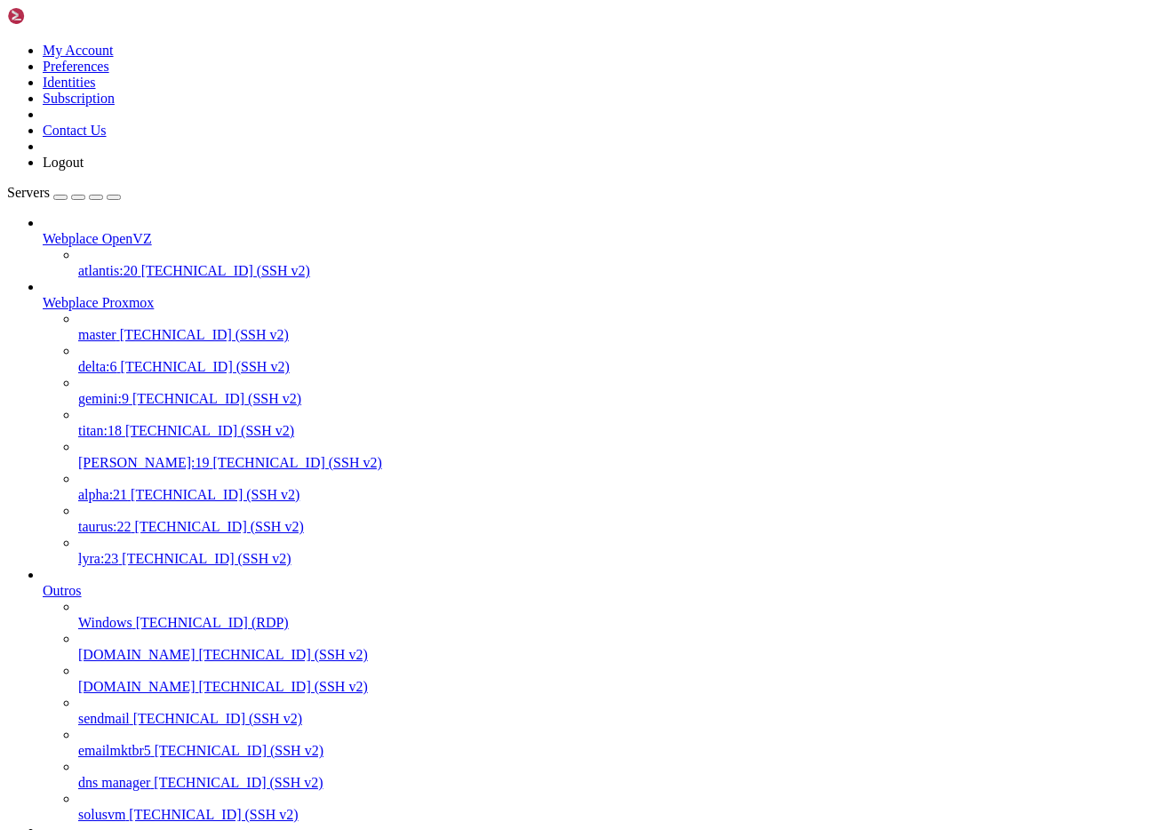
drag, startPoint x: 134, startPoint y: 2688, endPoint x: 324, endPoint y: 2687, distance: 190.2
copy x-row "vi /etc/pve/corosync.conf"
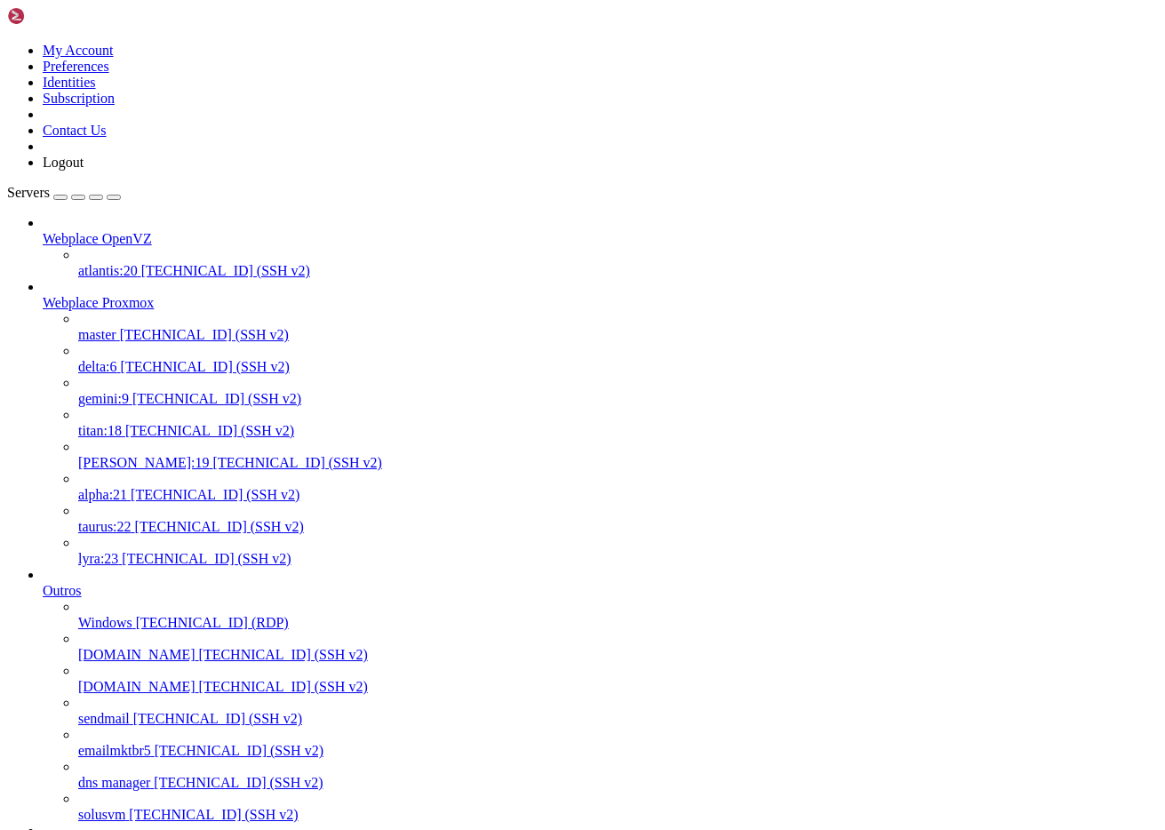
drag, startPoint x: 134, startPoint y: 3406, endPoint x: 361, endPoint y: 3400, distance: 226.6
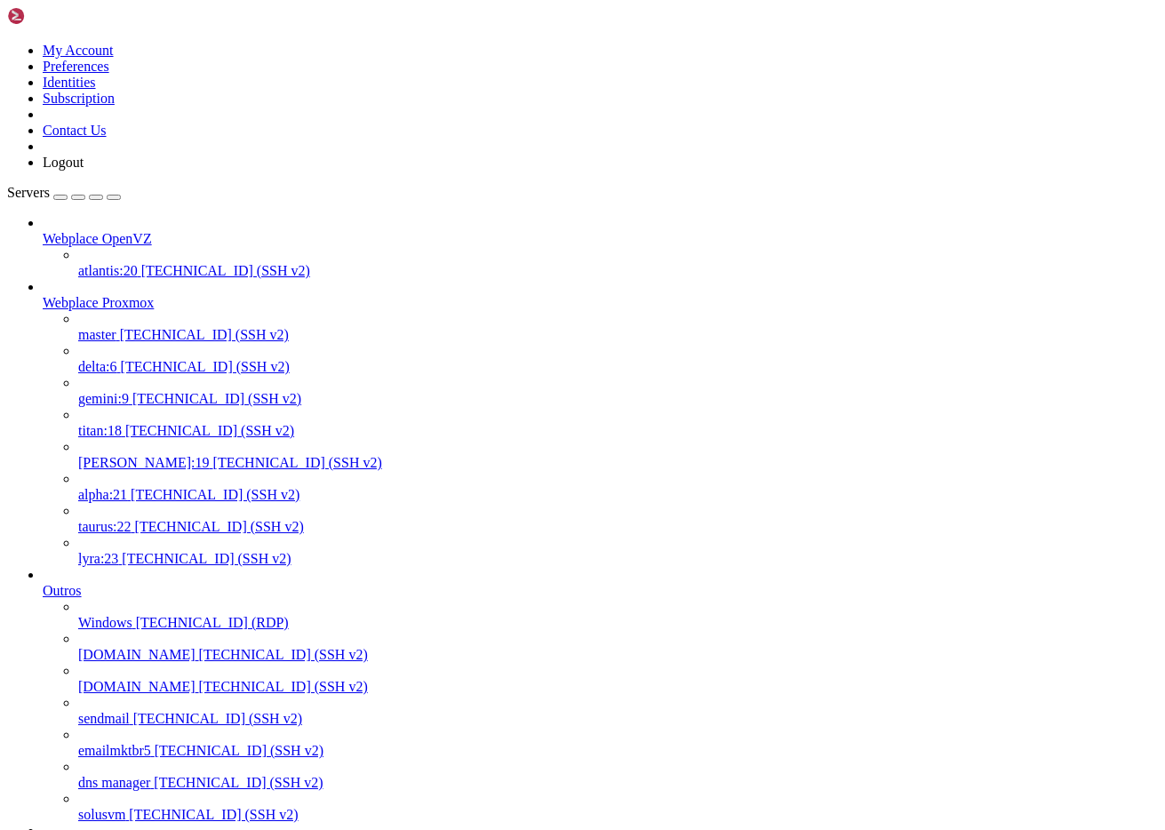
copy x-row "vi /etc/pve/corosync.conf"
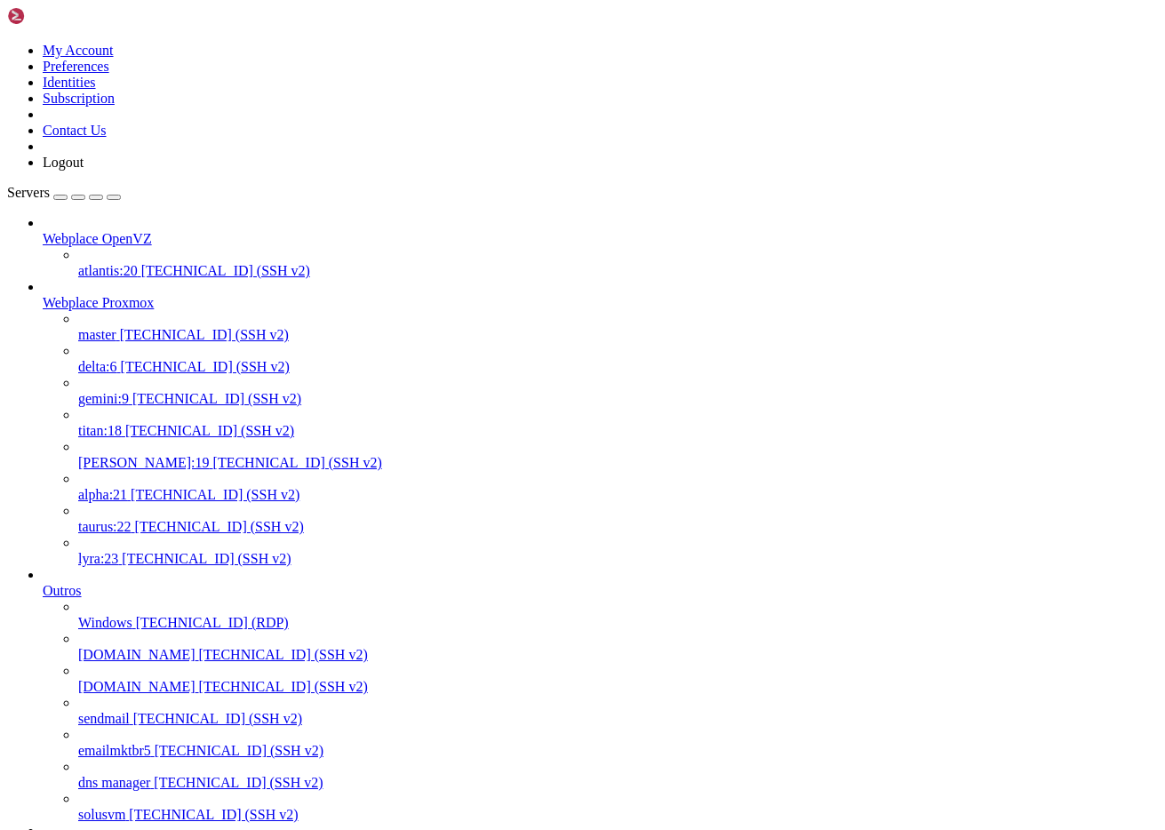
drag, startPoint x: 117, startPoint y: 3175, endPoint x: 59, endPoint y: 3123, distance: 78.1
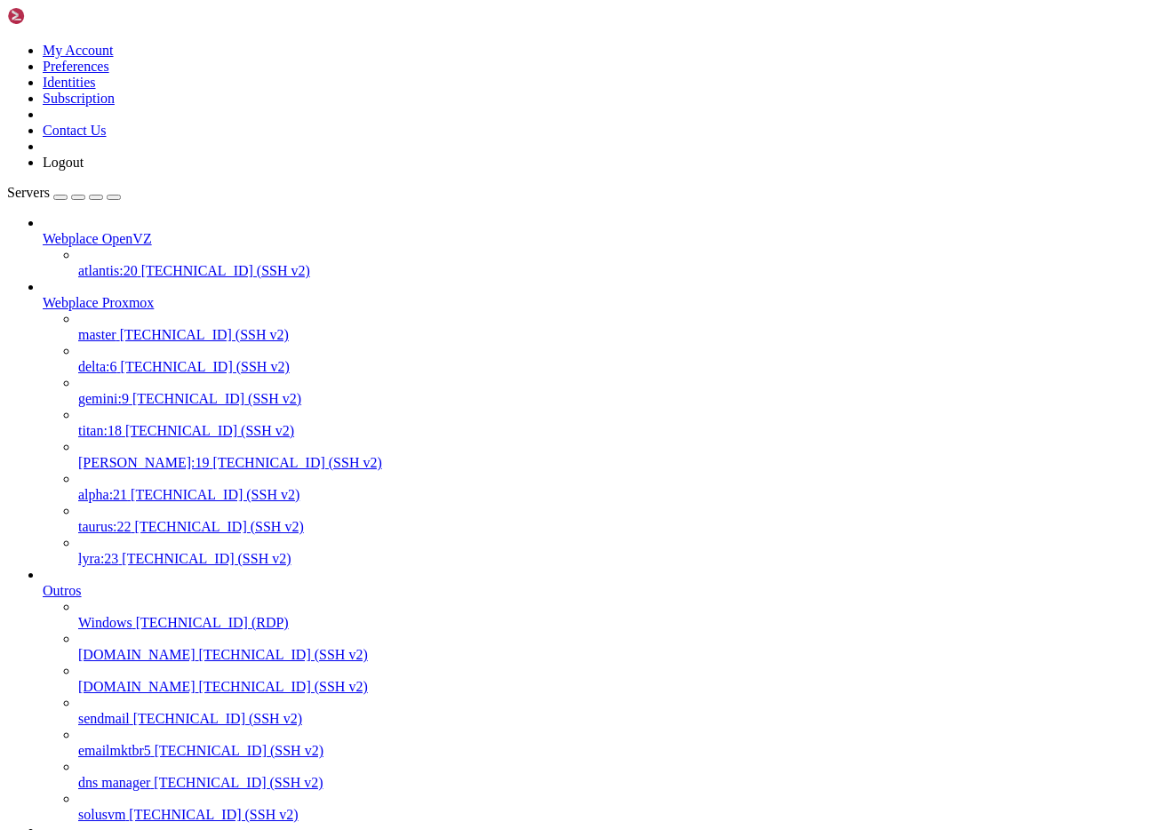
copy div "totem { cluster_name: Webplace config_version: 37 expected_votes: 3 interface {…"
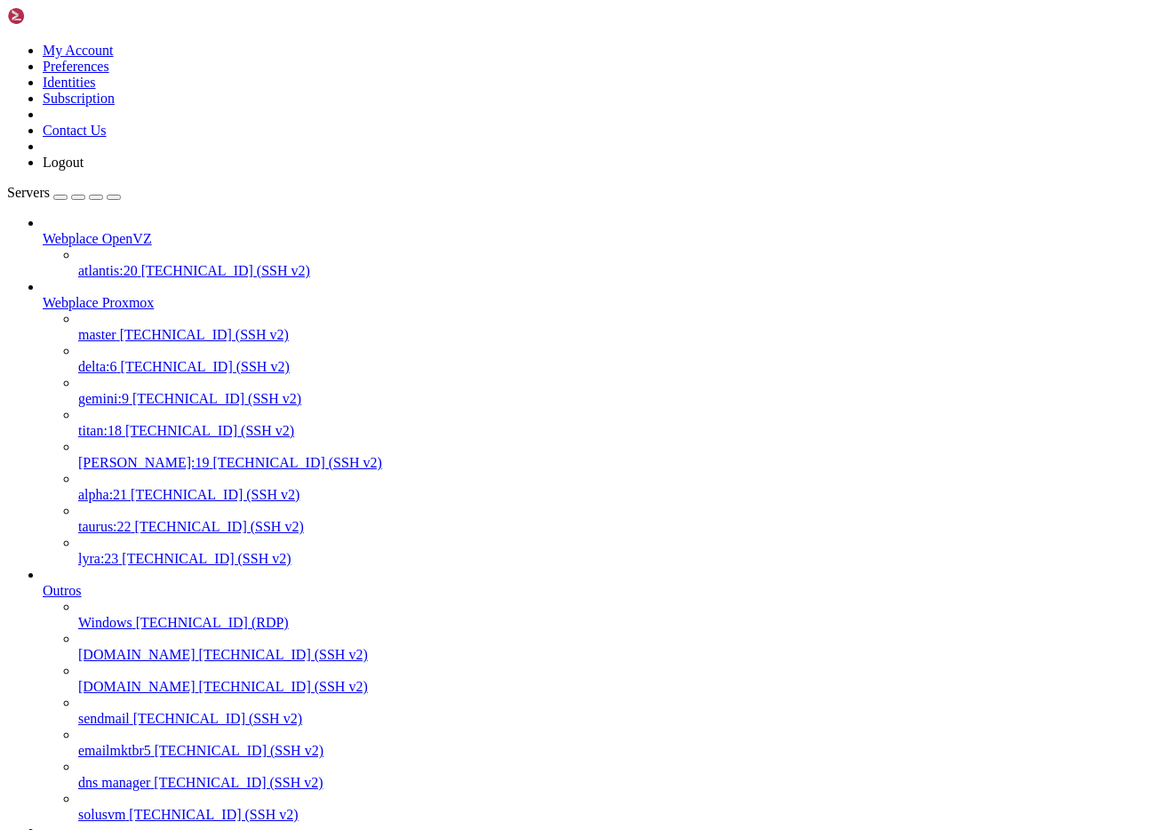
scroll to position [0, 0]
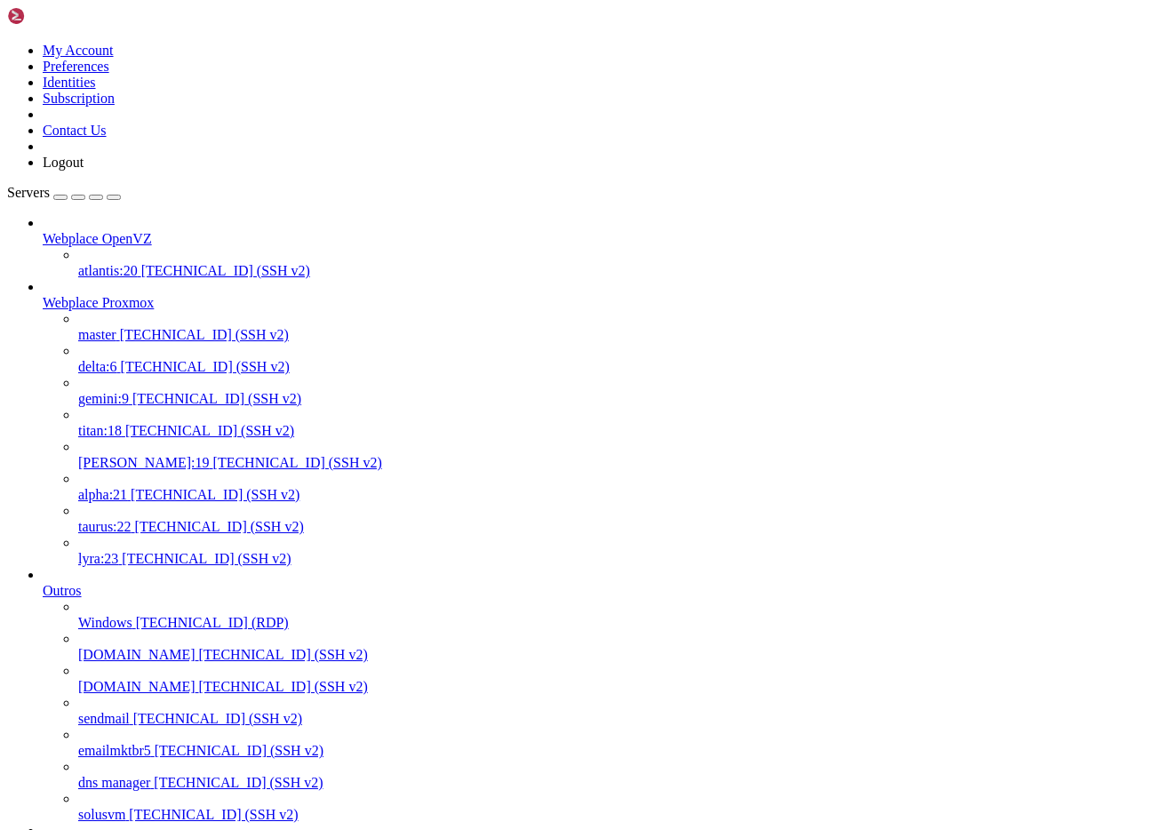
scroll to position [15, 0]
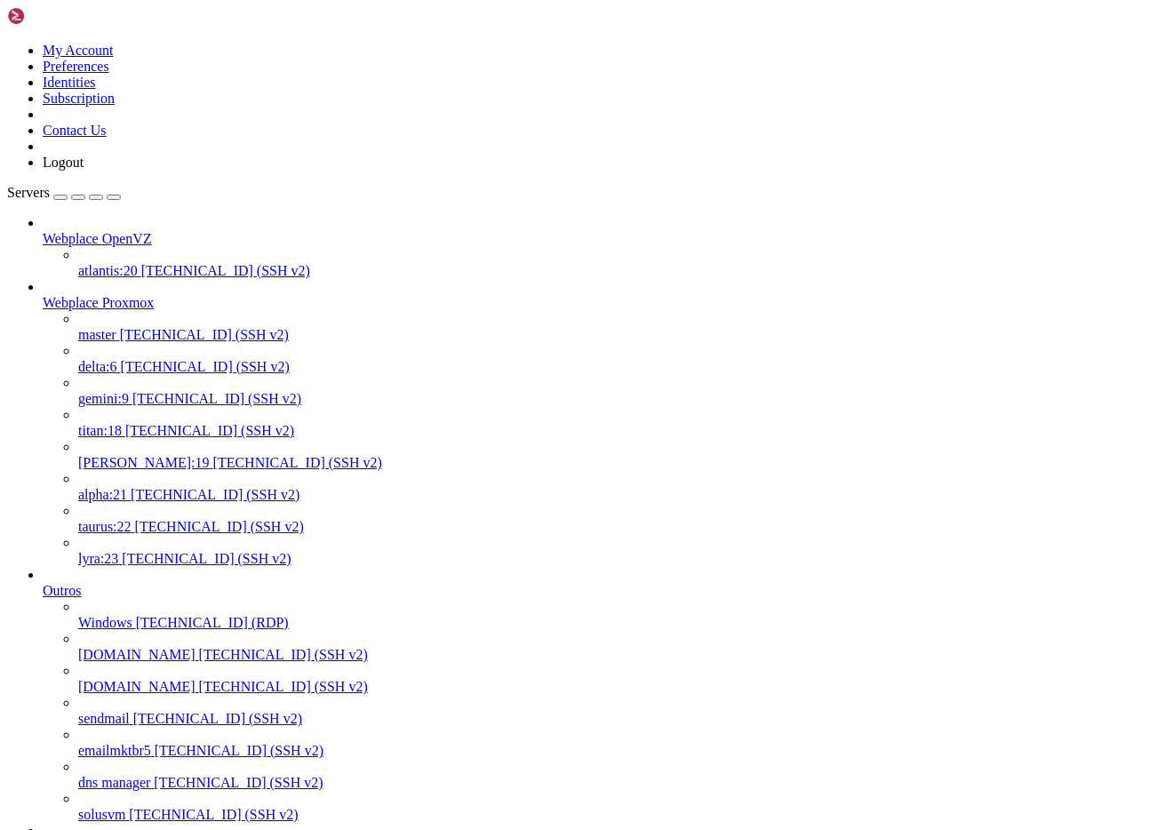
click at [120, 327] on span "[TECHNICAL_ID] (SSH v2)" at bounding box center [204, 334] width 169 height 15
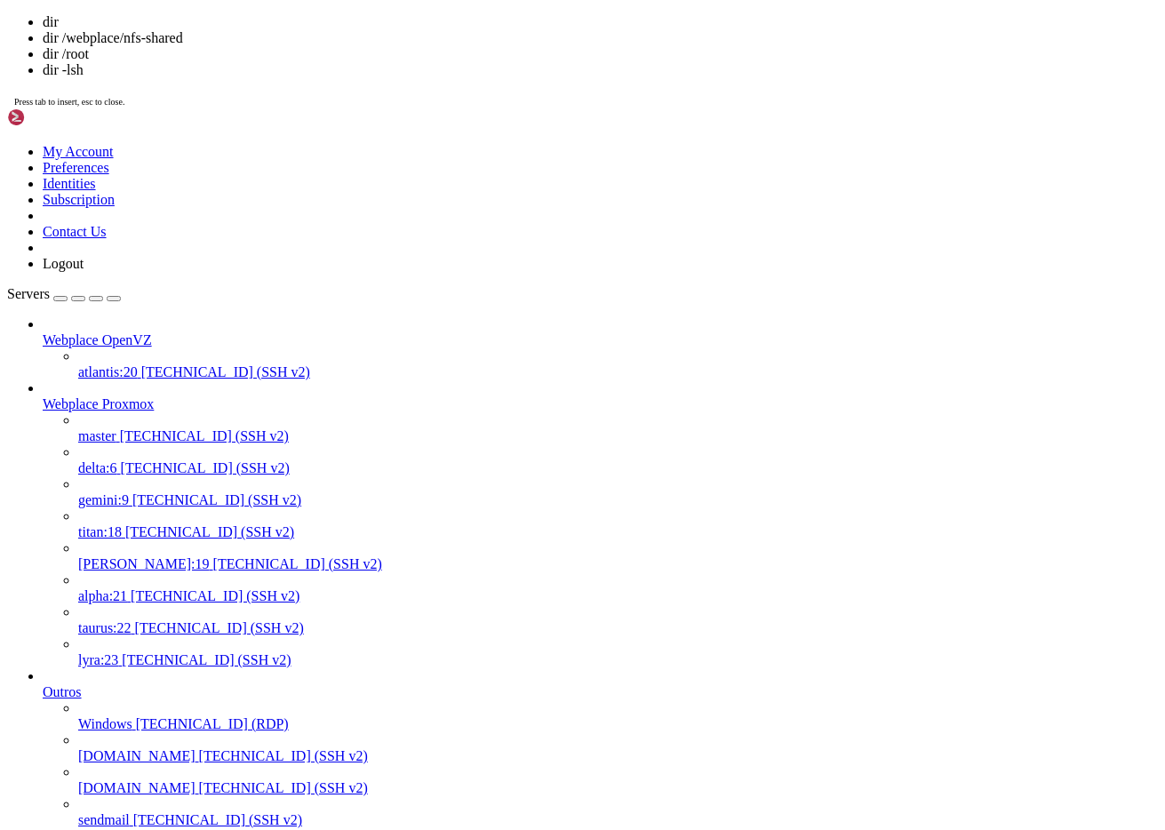
scroll to position [163, 0]
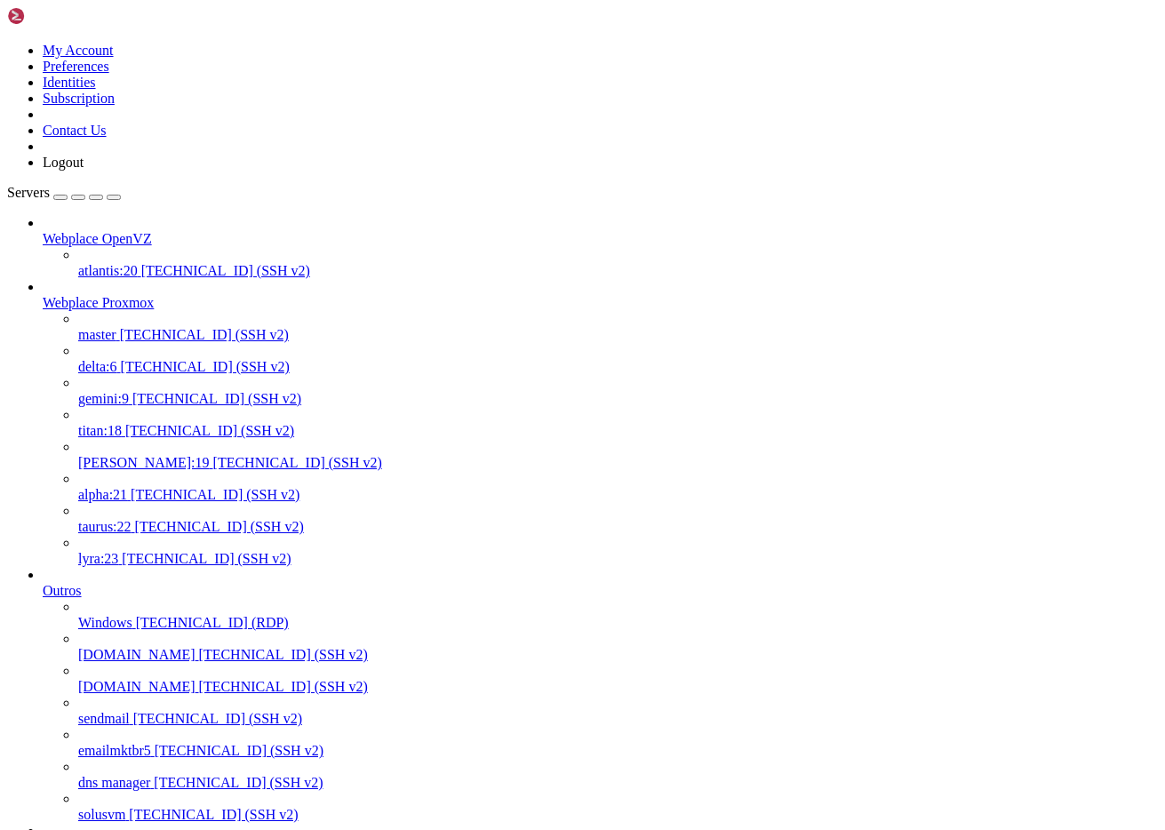
drag, startPoint x: 116, startPoint y: 3208, endPoint x: 16, endPoint y: 3202, distance: 100.5
copy x-row "account-bg.jpg"
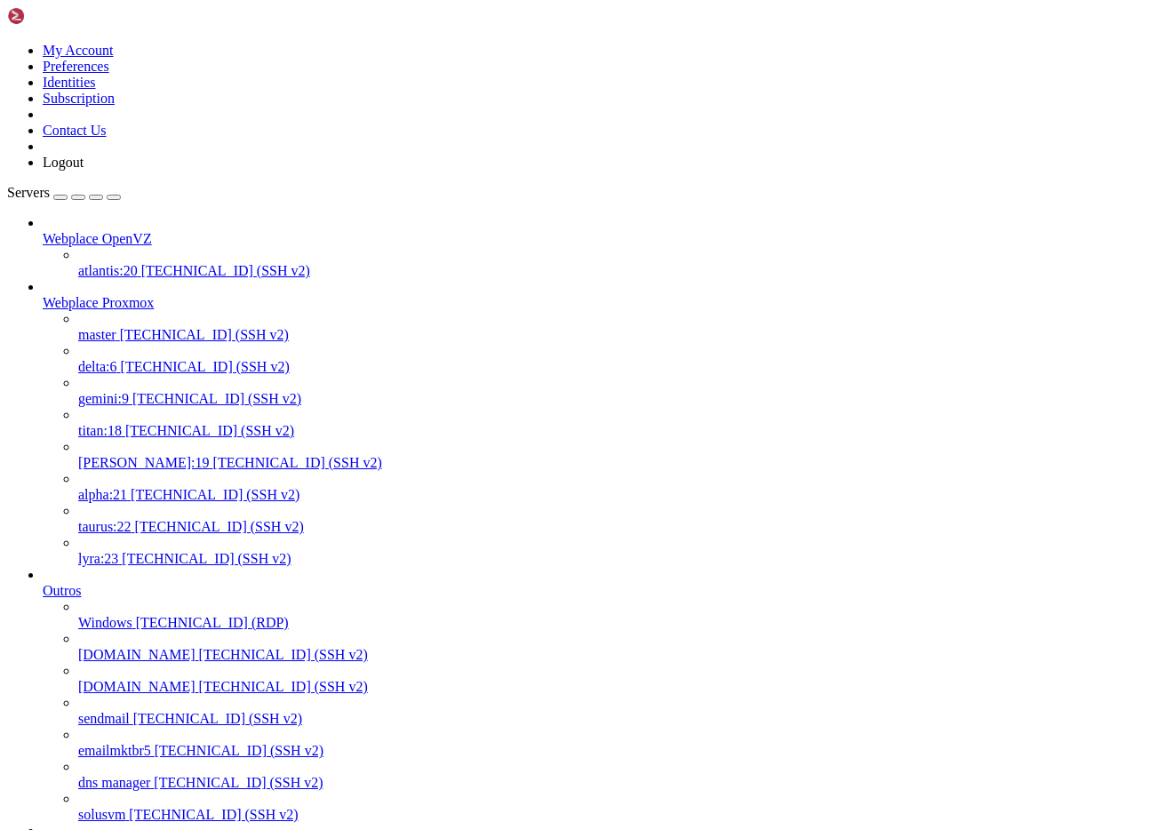
drag, startPoint x: 361, startPoint y: 3015, endPoint x: 256, endPoint y: 3009, distance: 105.0
copy x-row "[DOMAIN_NAME]"
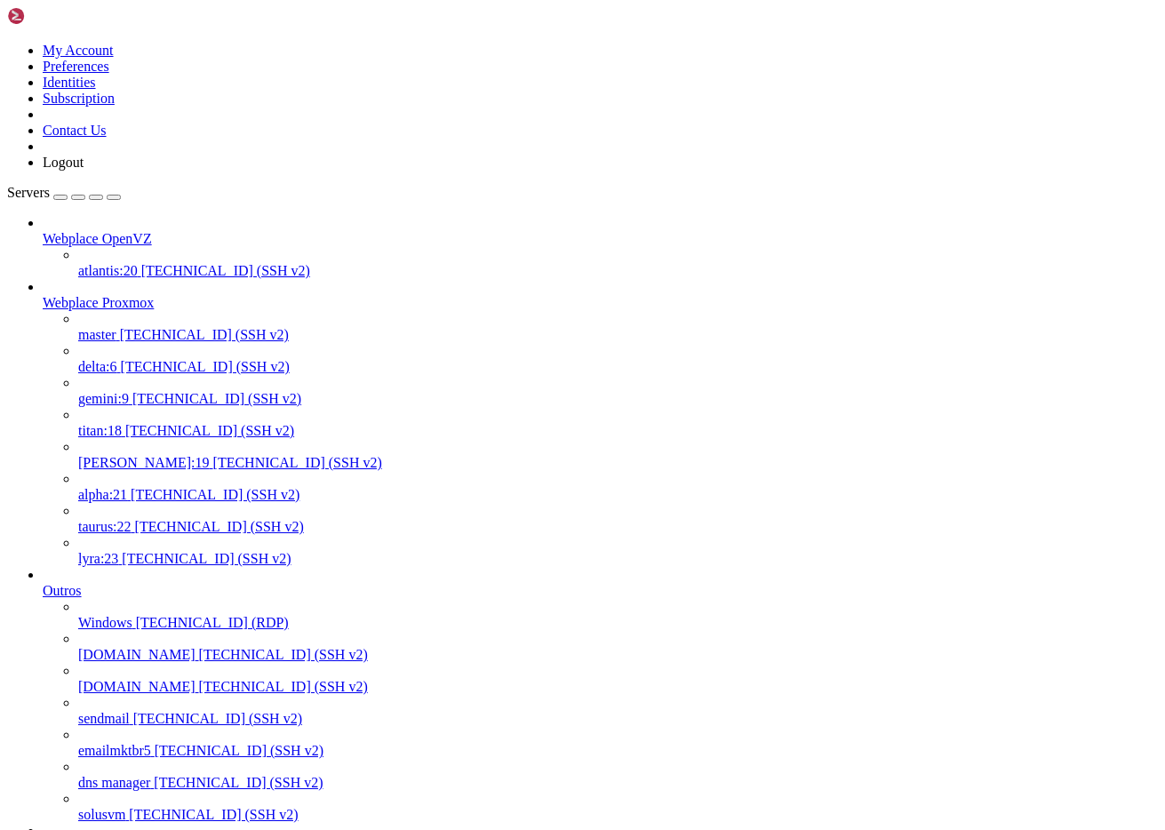
click at [120, 391] on span "gemini:9" at bounding box center [103, 398] width 51 height 15
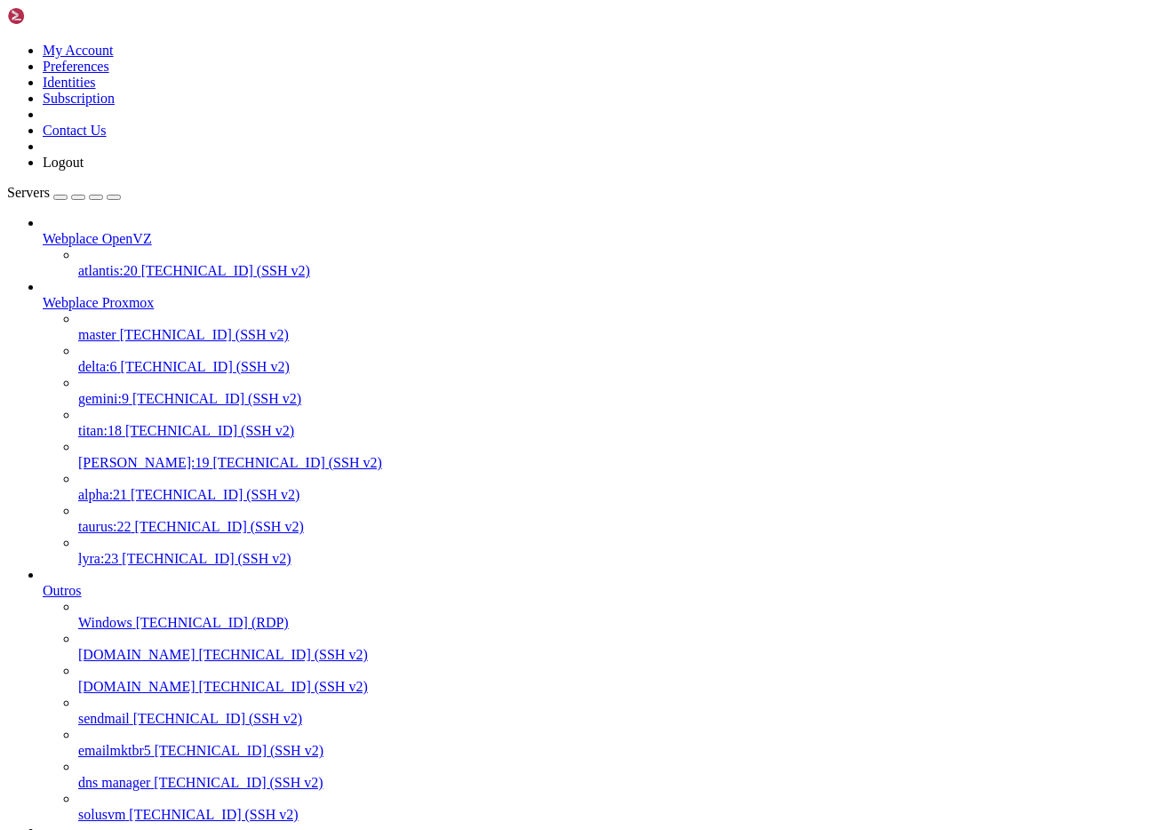
scroll to position [0, 0]
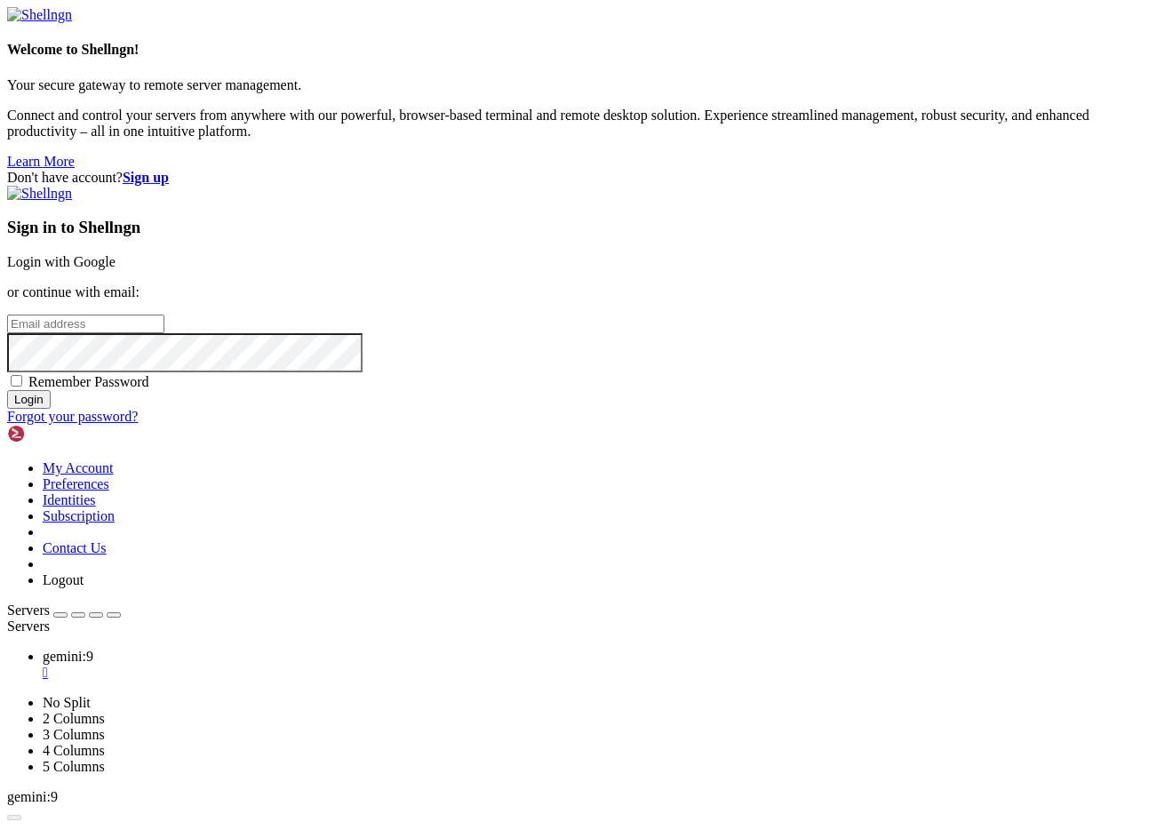
type input "[PERSON_NAME][EMAIL_ADDRESS][DOMAIN_NAME]"
